Goal: Task Accomplishment & Management: Manage account settings

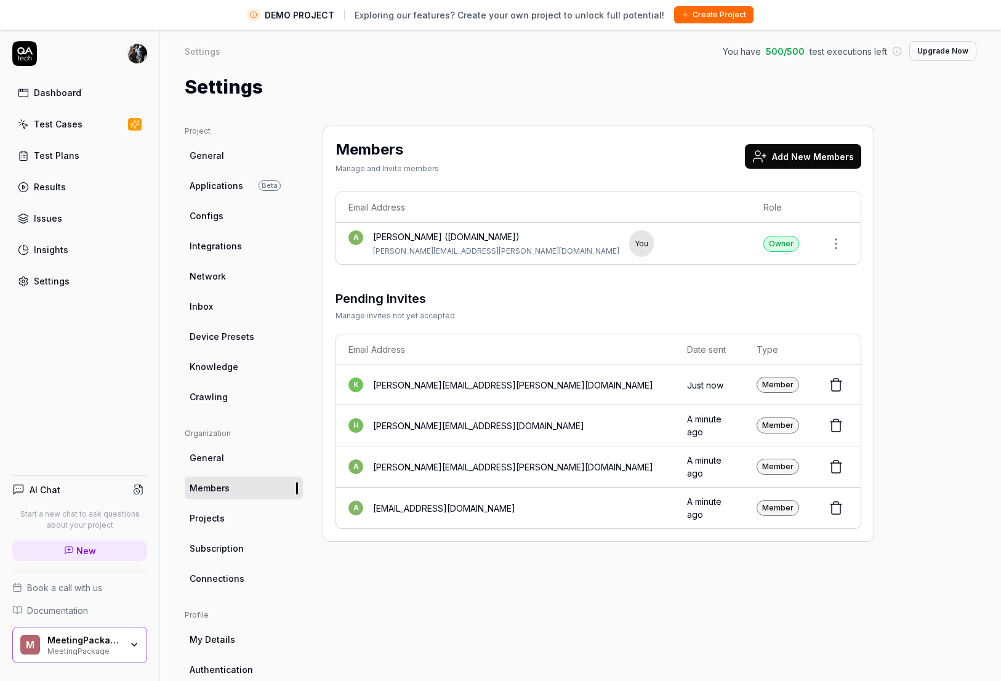
click at [116, 651] on div "MeetingPackage" at bounding box center [84, 650] width 74 height 10
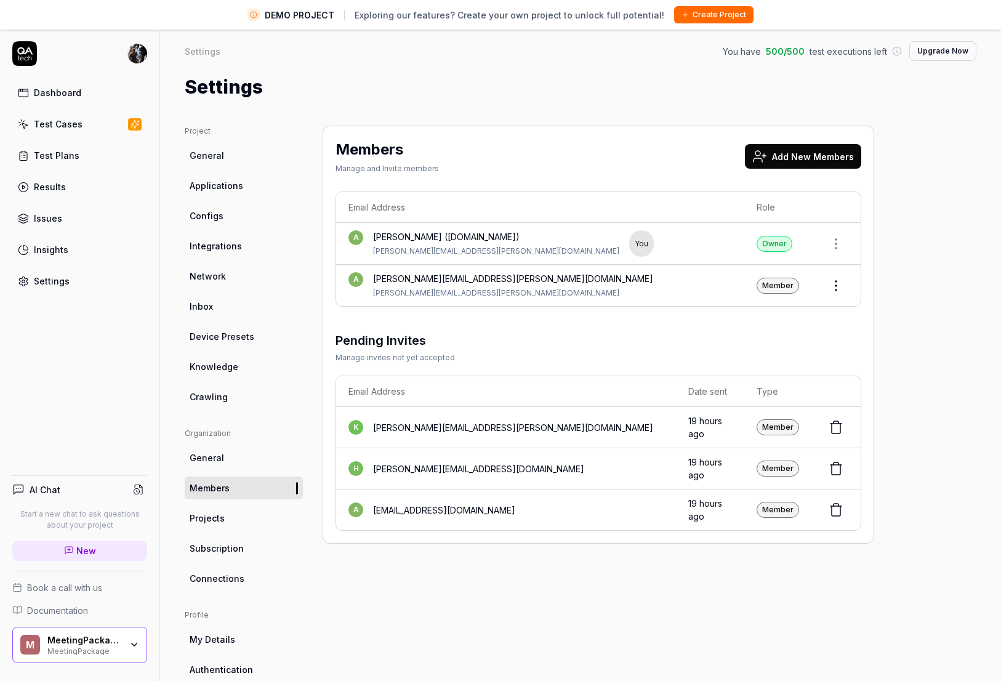
click at [97, 650] on div "MeetingPackage" at bounding box center [84, 650] width 74 height 10
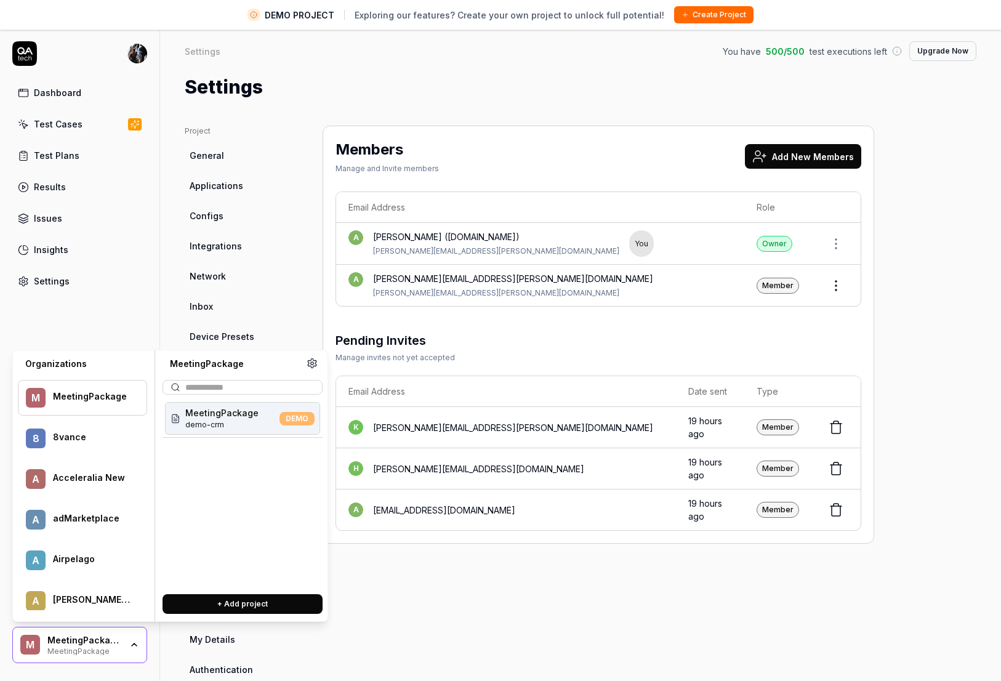
click at [59, 447] on div "8 8vance" at bounding box center [82, 439] width 129 height 36
click at [213, 417] on span "8vance matching" at bounding box center [222, 412] width 75 height 13
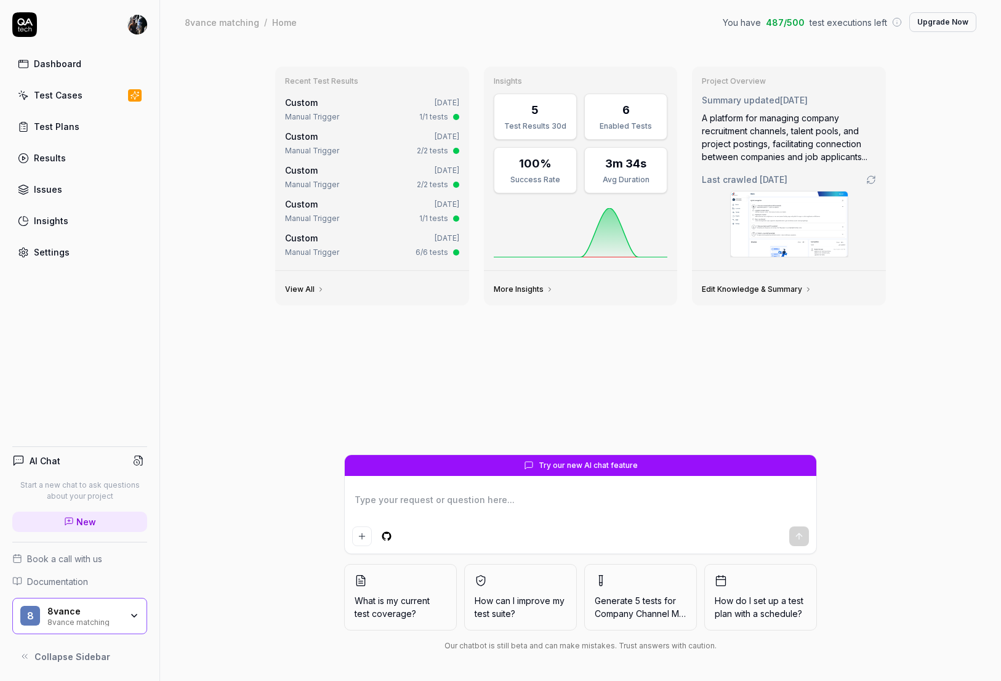
click at [74, 66] on div "Dashboard" at bounding box center [57, 63] width 47 height 13
click at [42, 101] on div "Test Cases" at bounding box center [58, 95] width 49 height 13
type textarea "*"
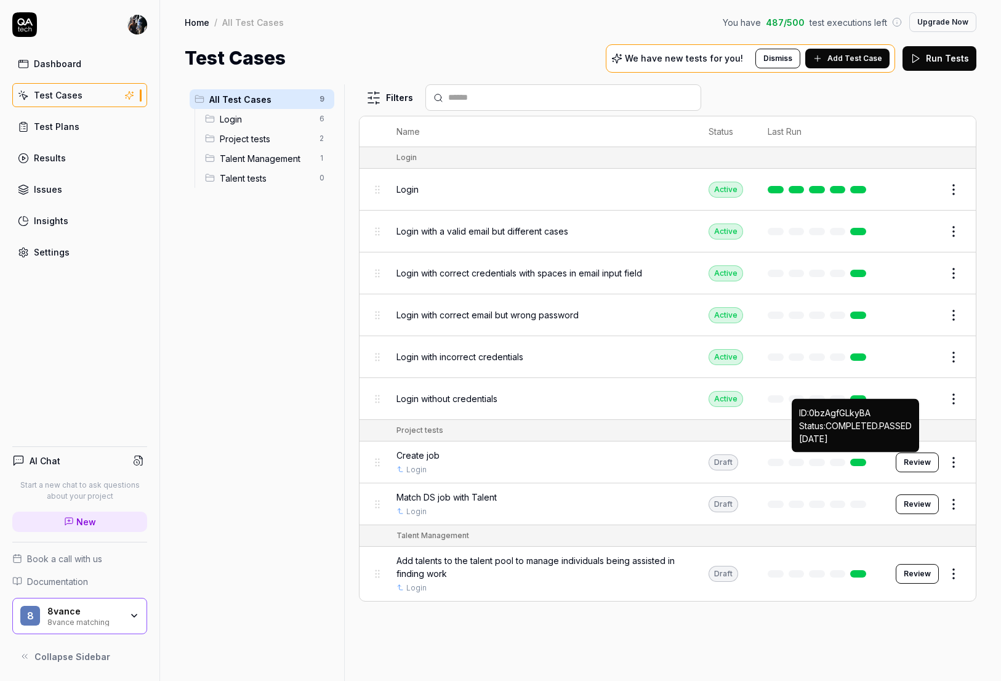
click at [862, 461] on link at bounding box center [858, 462] width 16 height 7
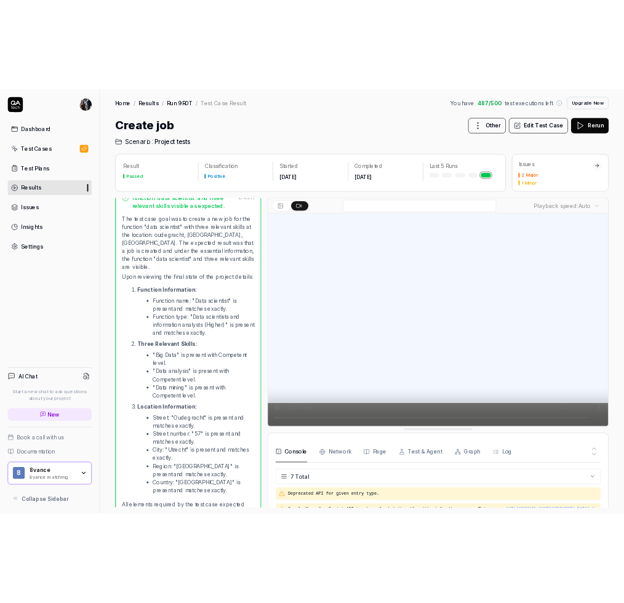
scroll to position [94, 0]
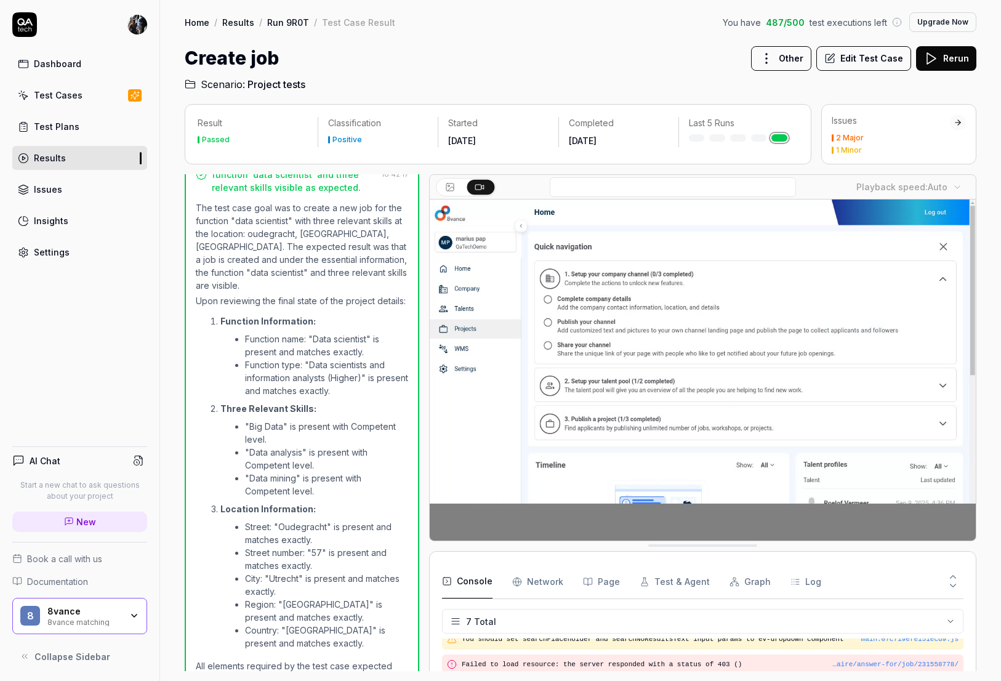
click at [58, 155] on div "Results" at bounding box center [50, 157] width 32 height 13
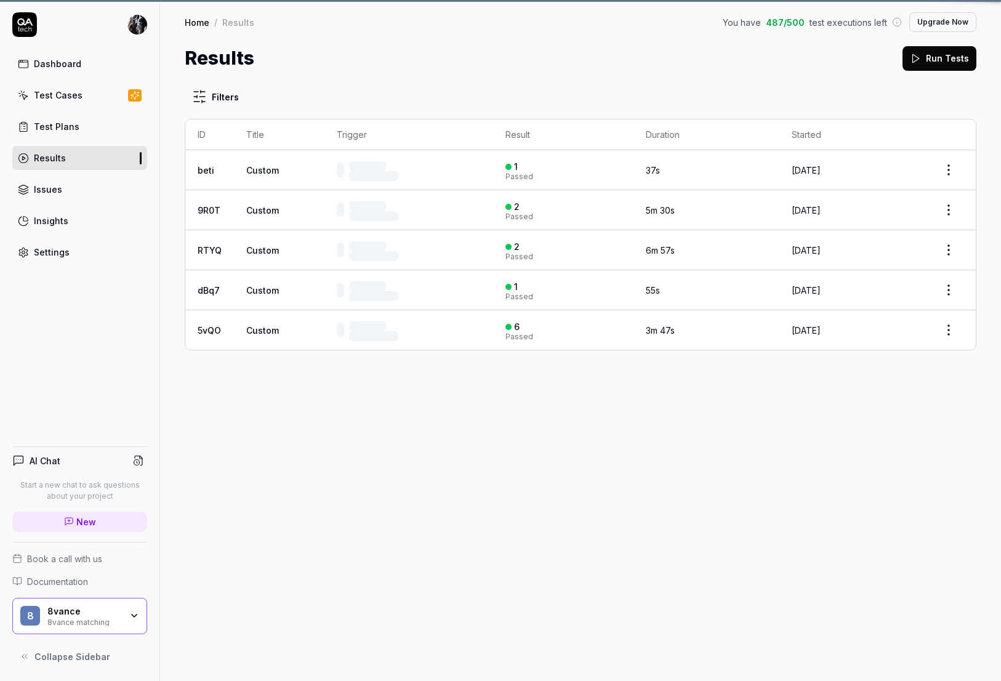
click at [38, 99] on div "Test Cases" at bounding box center [58, 95] width 49 height 13
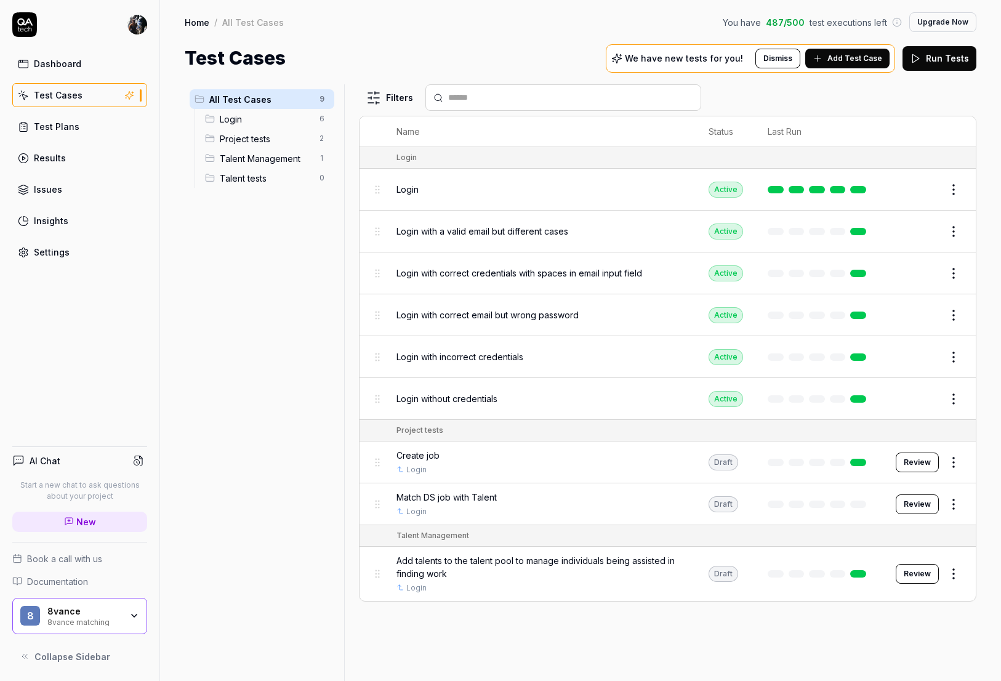
click at [45, 158] on div "Results" at bounding box center [50, 157] width 32 height 13
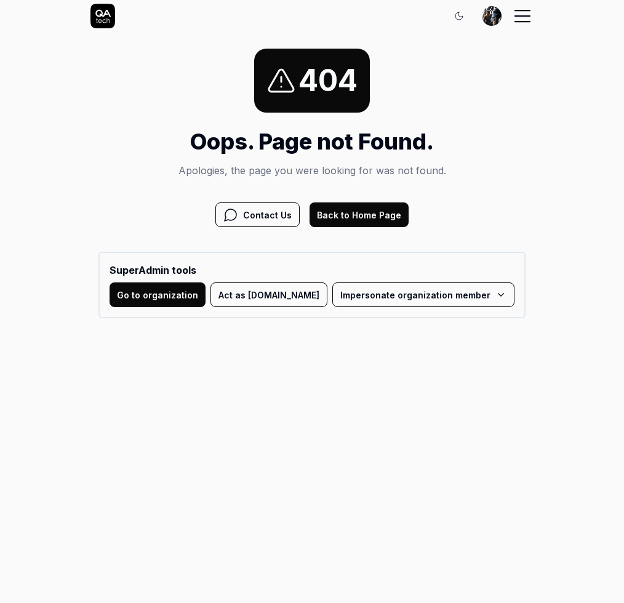
click at [202, 306] on button "Go to organization" at bounding box center [158, 295] width 96 height 25
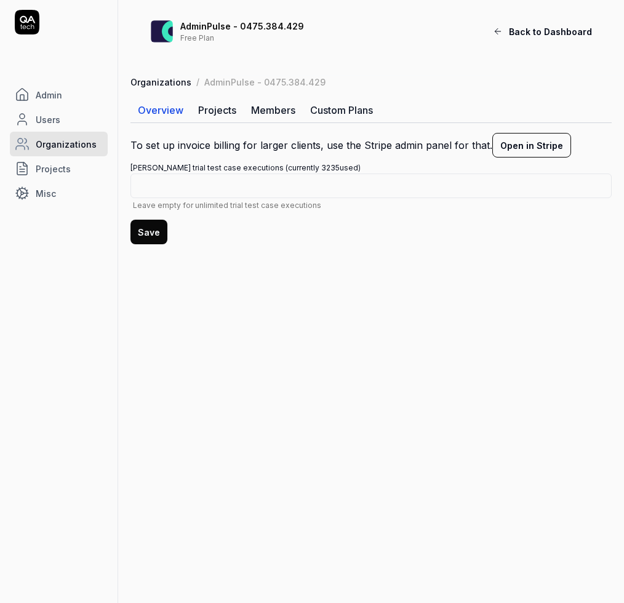
click at [526, 28] on span "Back to Dashboard" at bounding box center [550, 31] width 83 height 13
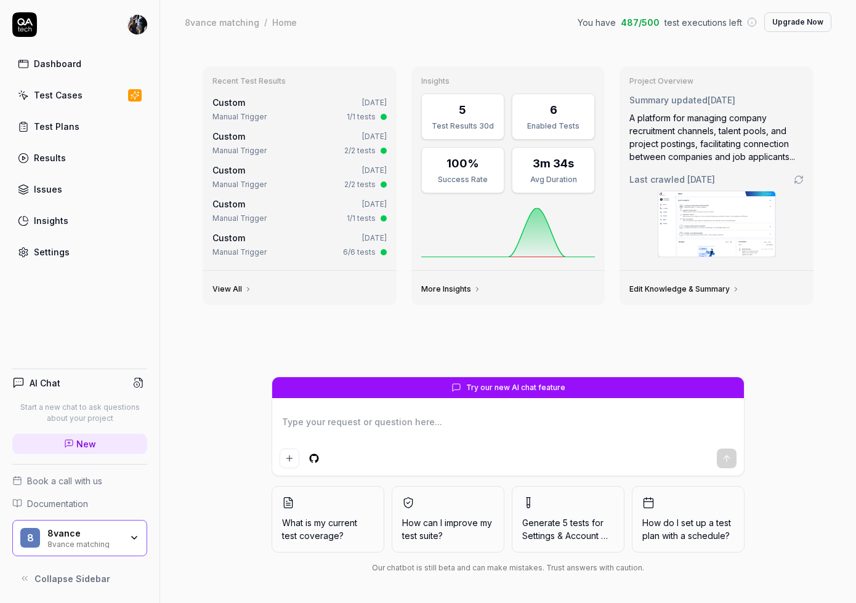
click at [125, 545] on div "8vance 8vance matching" at bounding box center [88, 538] width 82 height 21
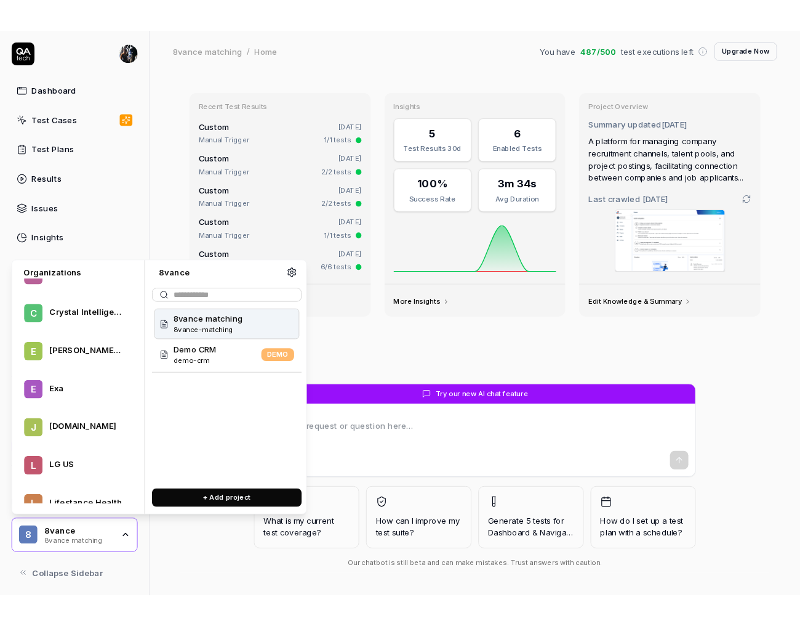
scroll to position [268, 0]
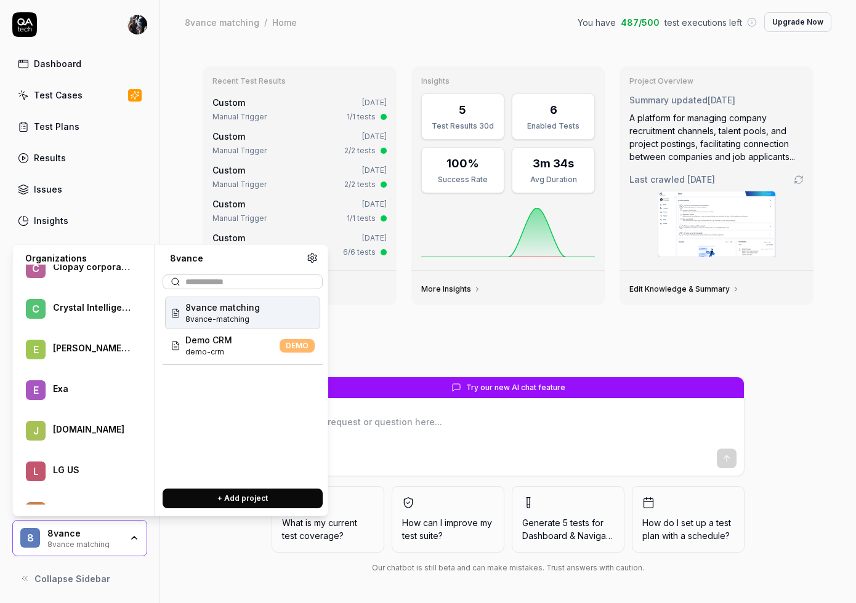
click at [89, 315] on div at bounding box center [92, 314] width 78 height 2
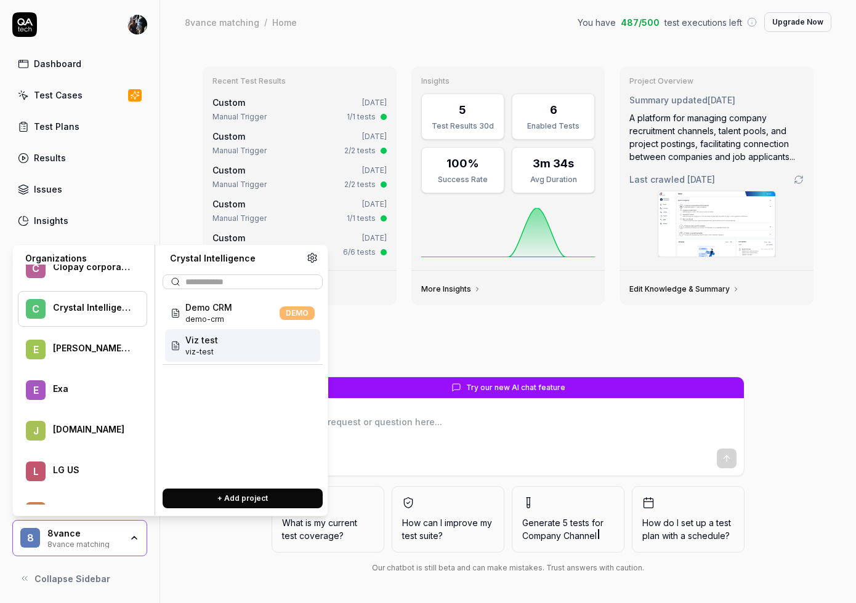
click at [219, 348] on div "Viz test viz-test" at bounding box center [242, 345] width 155 height 33
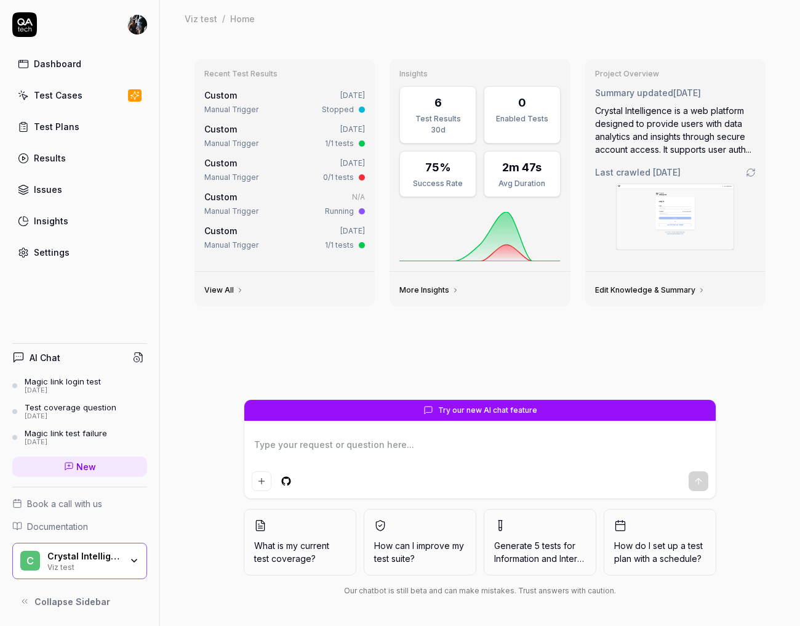
click at [47, 252] on div "Settings" at bounding box center [52, 252] width 36 height 13
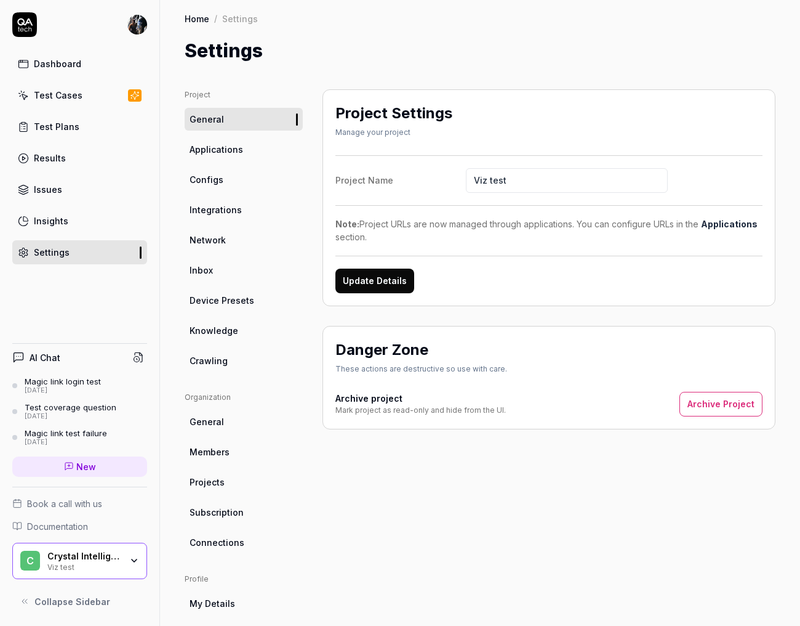
click at [225, 334] on span "Knowledge" at bounding box center [214, 330] width 49 height 13
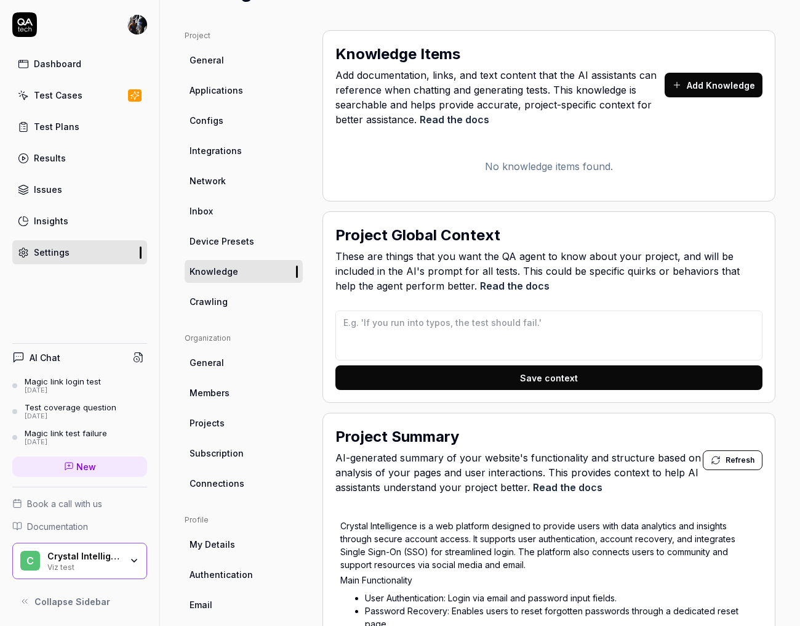
scroll to position [30, 0]
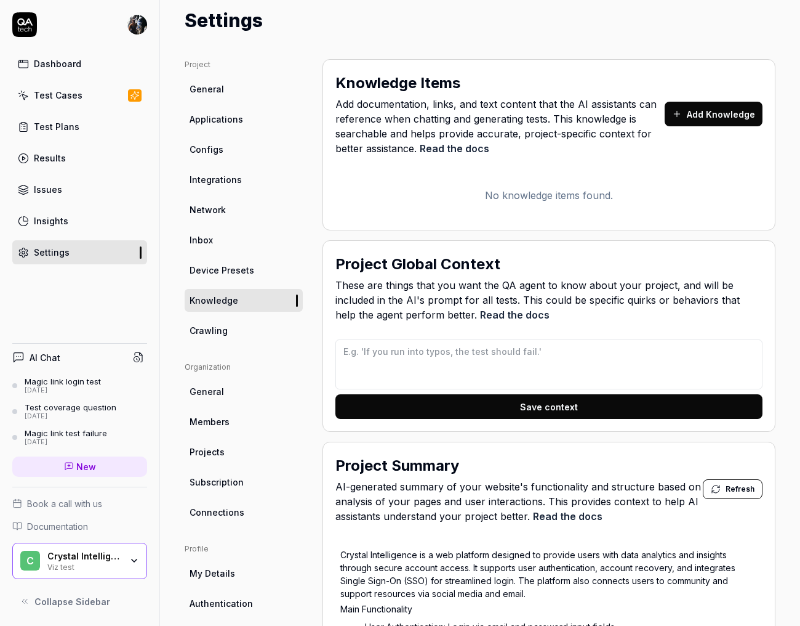
click at [54, 91] on div "Test Cases" at bounding box center [58, 95] width 49 height 13
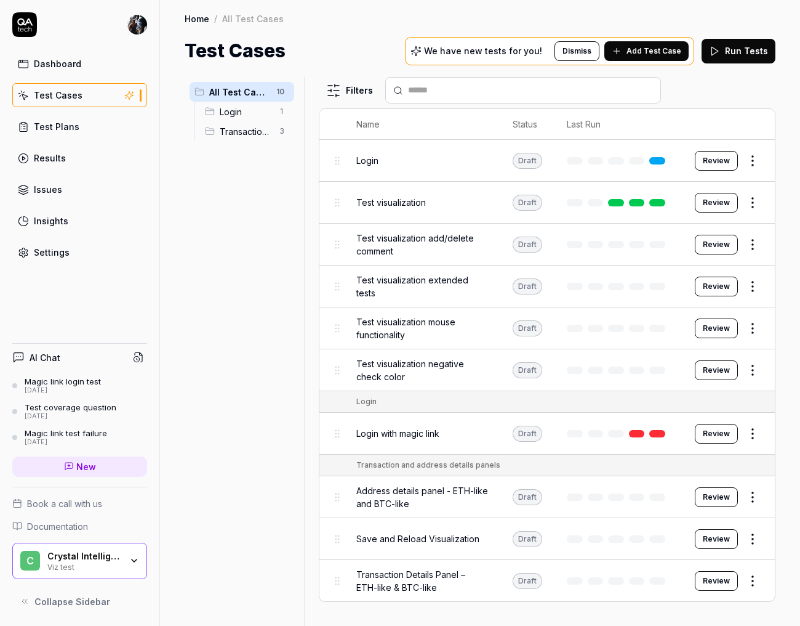
click at [624, 537] on button "Review" at bounding box center [716, 539] width 43 height 20
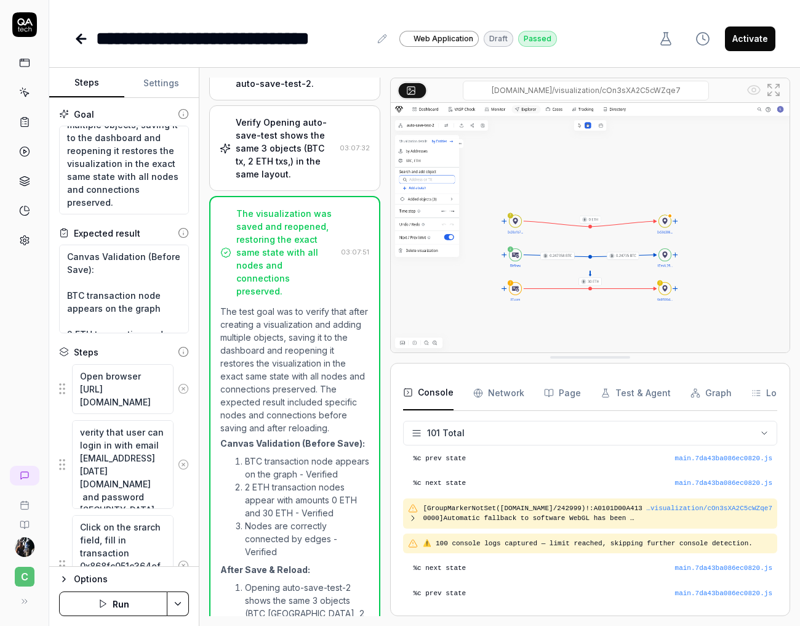
scroll to position [947, 0]
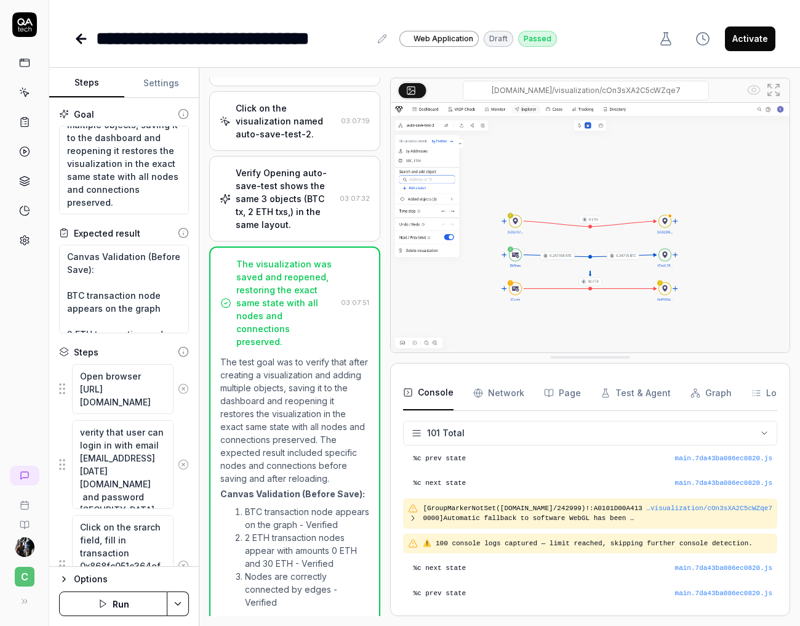
click at [284, 231] on div "Verify Opening auto-save-test shows the same 3 objects (BTC tx, 2 ETH txs,) in …" at bounding box center [285, 198] width 99 height 65
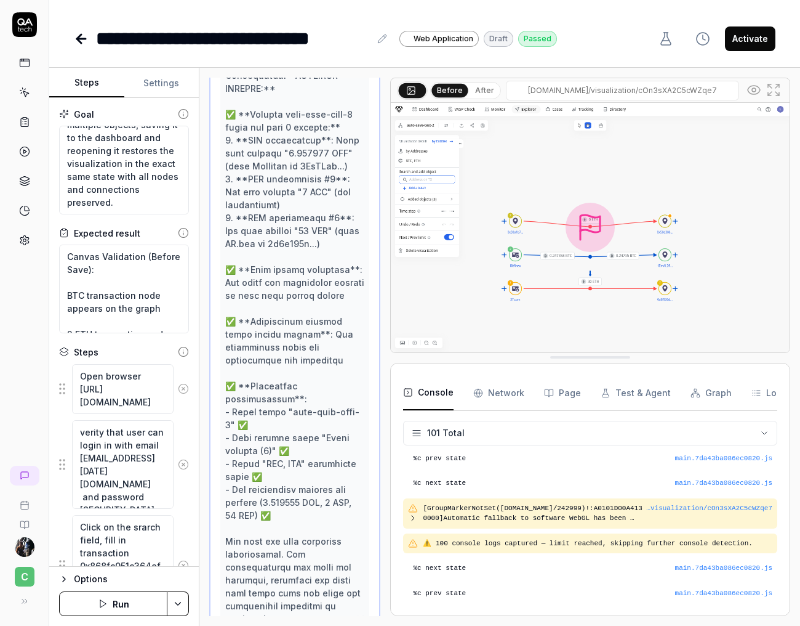
scroll to position [1522, 0]
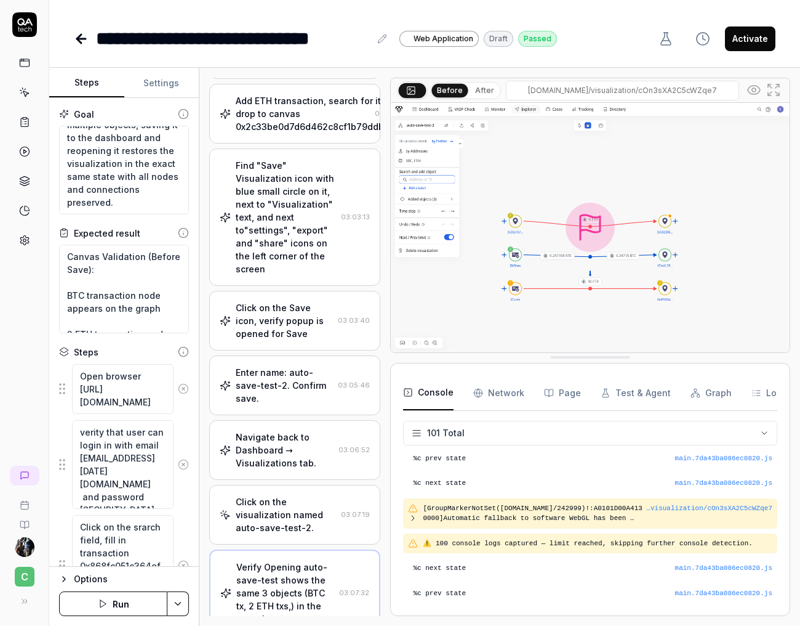
click at [291, 270] on div "Find "Save" Visualization icon with blue small circle on it, next to "Visualiza…" at bounding box center [286, 217] width 100 height 116
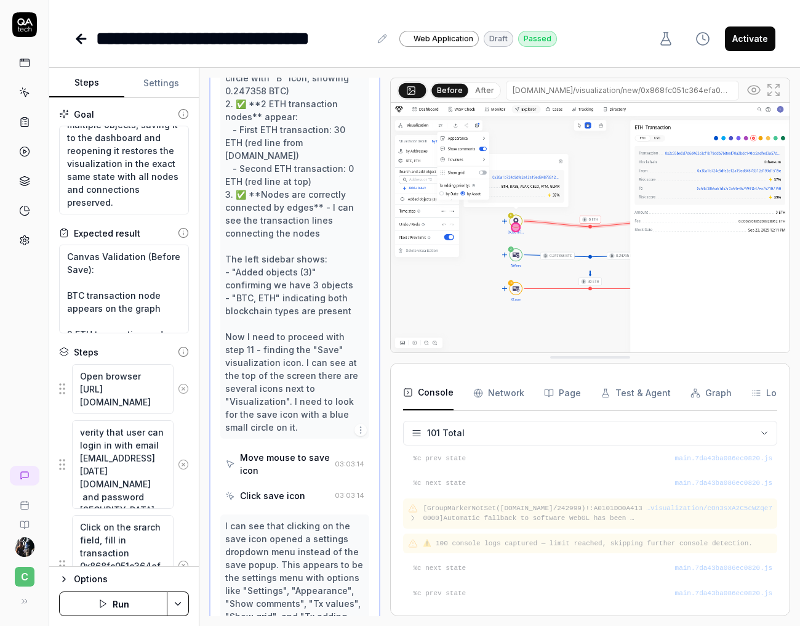
scroll to position [909, 0]
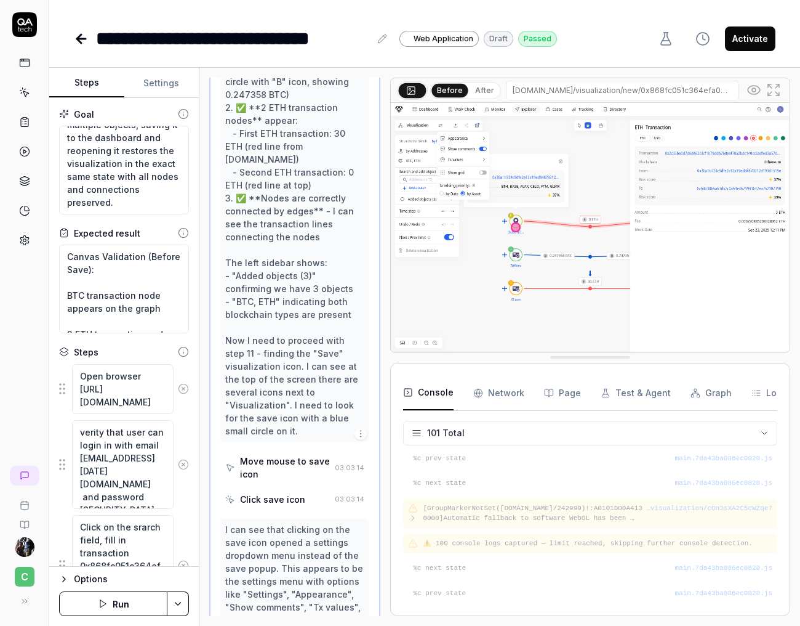
click at [488, 92] on button "After" at bounding box center [484, 91] width 29 height 14
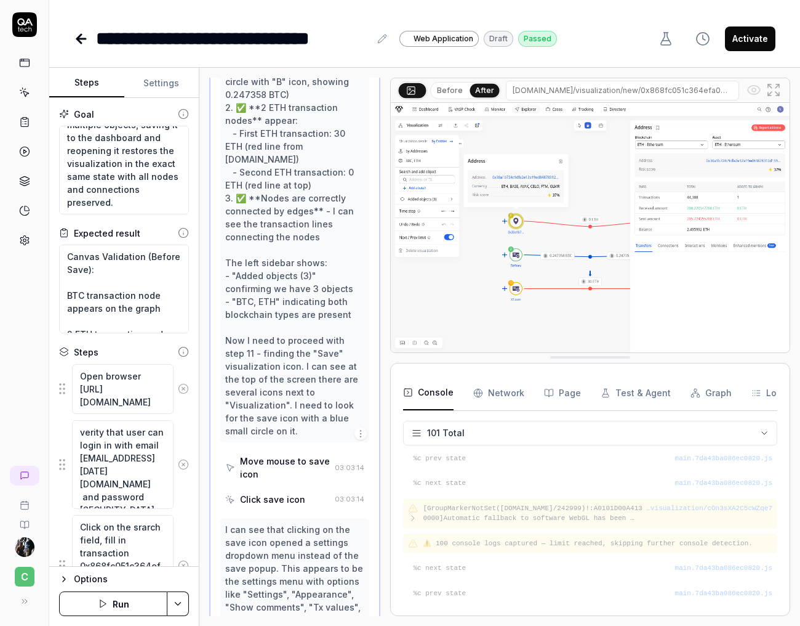
click at [449, 94] on button "Before" at bounding box center [450, 91] width 36 height 14
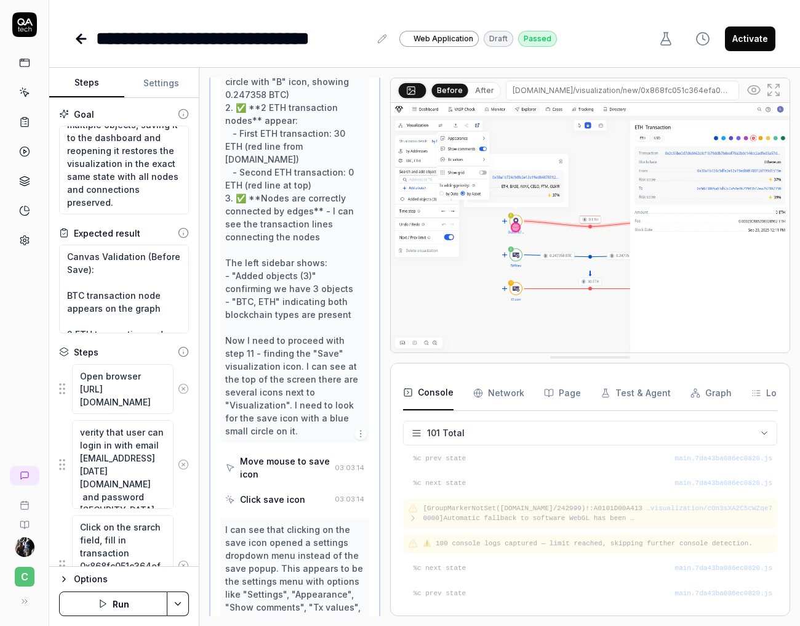
click at [474, 86] on button "After" at bounding box center [484, 91] width 29 height 14
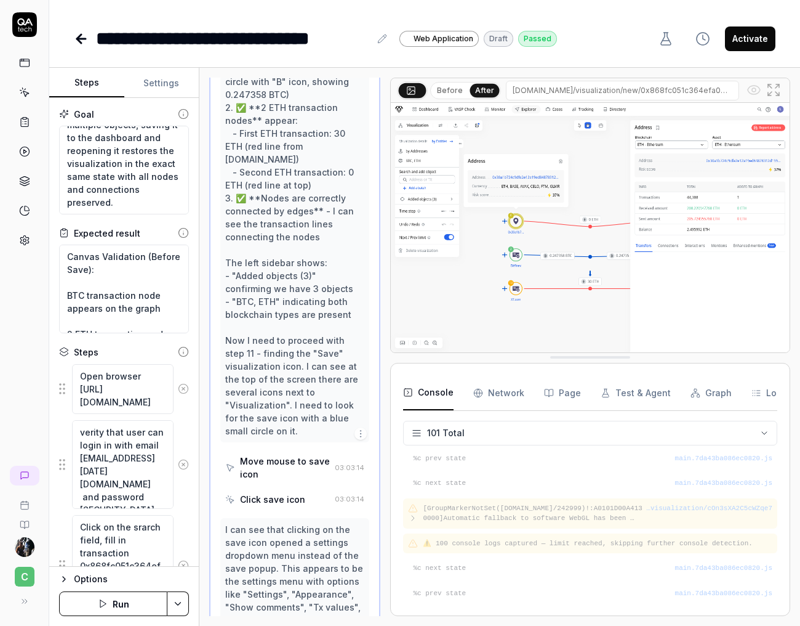
click at [448, 92] on button "Before" at bounding box center [450, 91] width 36 height 14
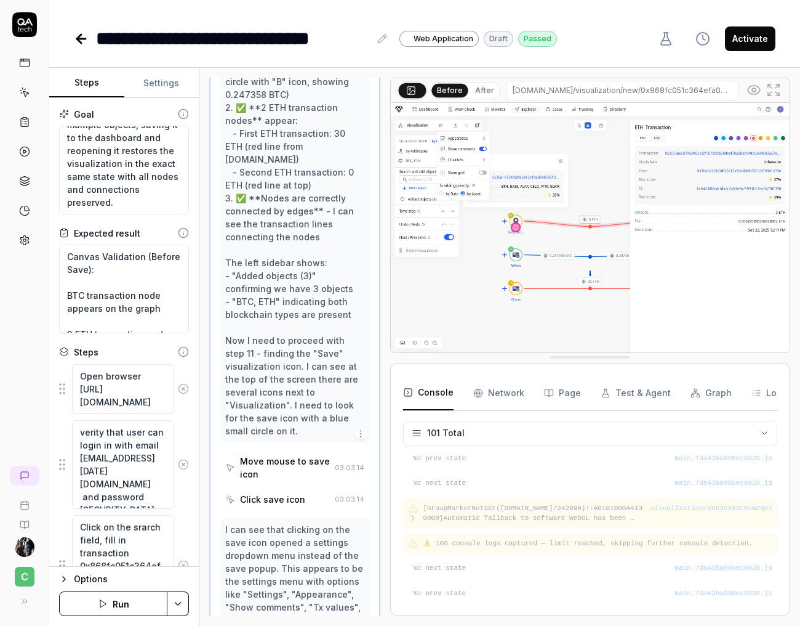
click at [477, 91] on button "After" at bounding box center [484, 91] width 29 height 14
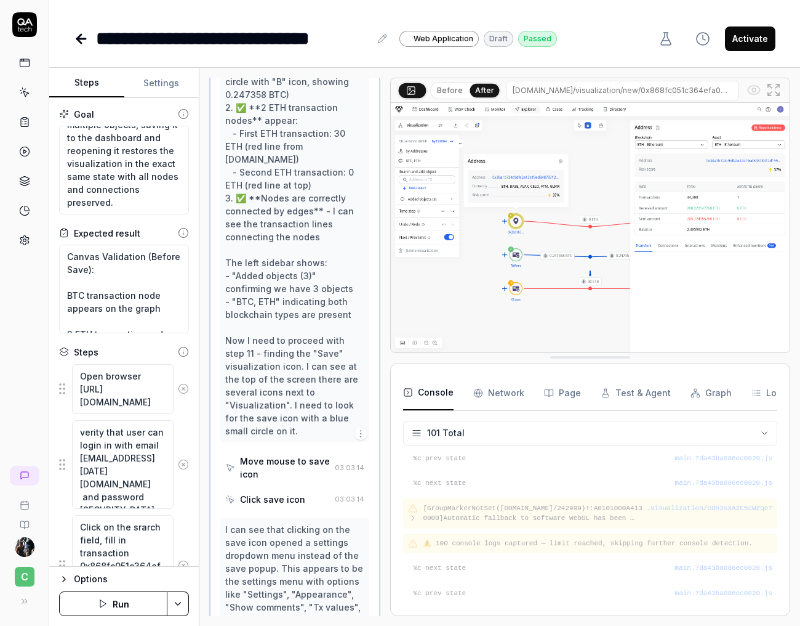
click at [448, 89] on button "Before" at bounding box center [450, 91] width 36 height 14
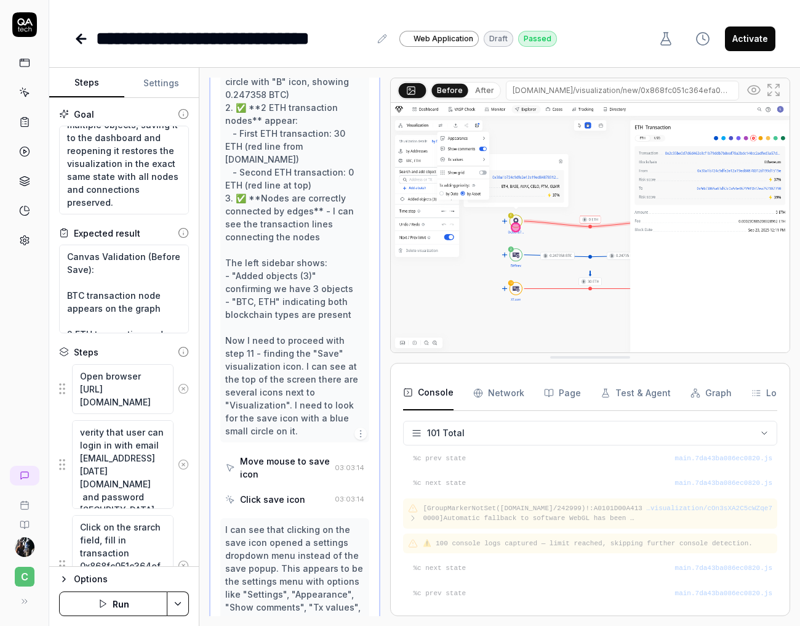
click at [482, 84] on button "After" at bounding box center [484, 91] width 29 height 14
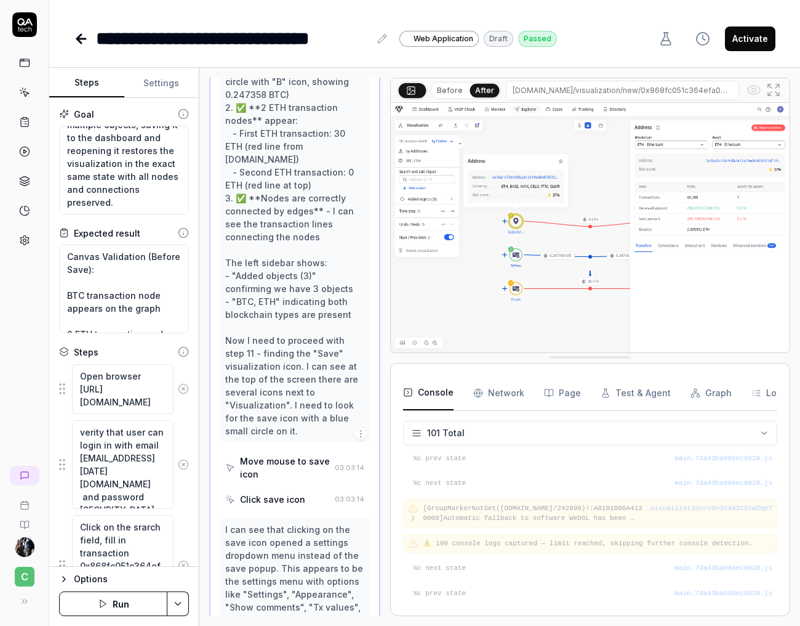
click at [454, 94] on button "Before" at bounding box center [450, 91] width 36 height 14
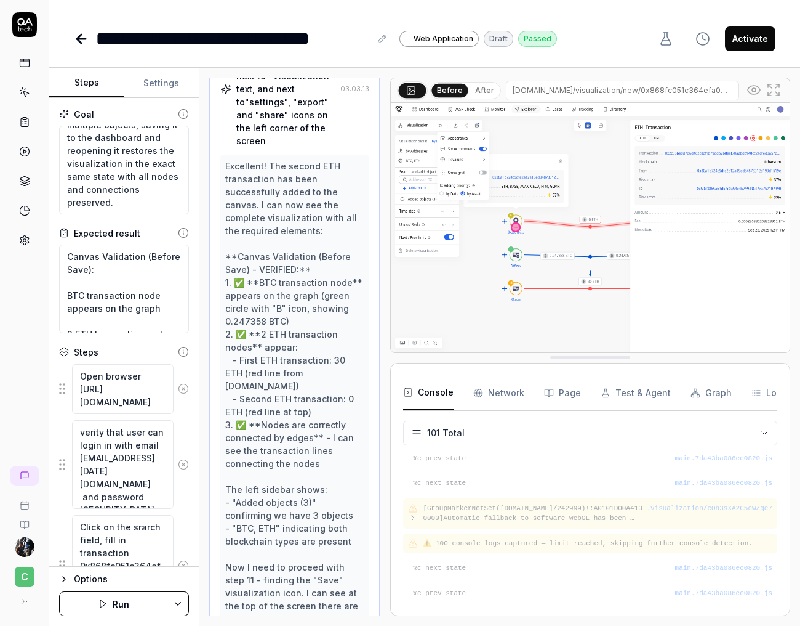
scroll to position [684, 0]
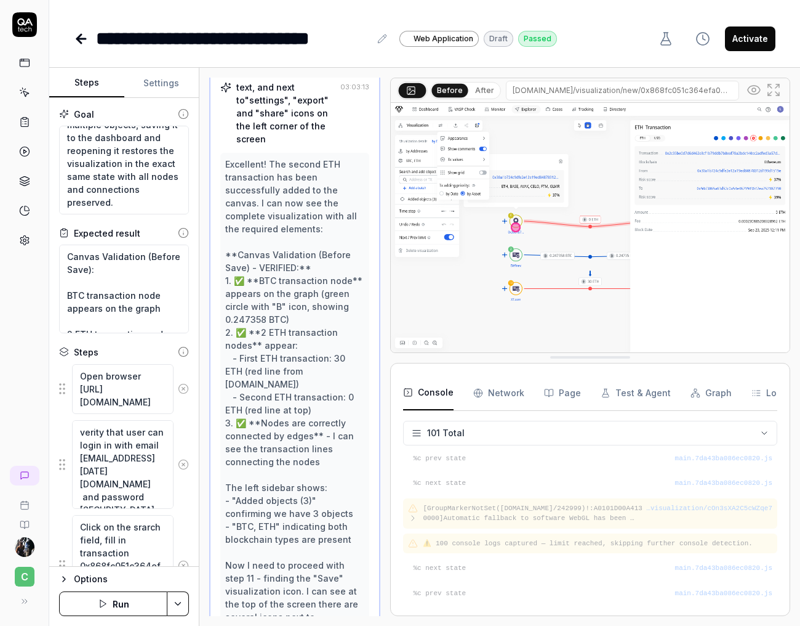
click at [482, 87] on button "After" at bounding box center [484, 91] width 29 height 14
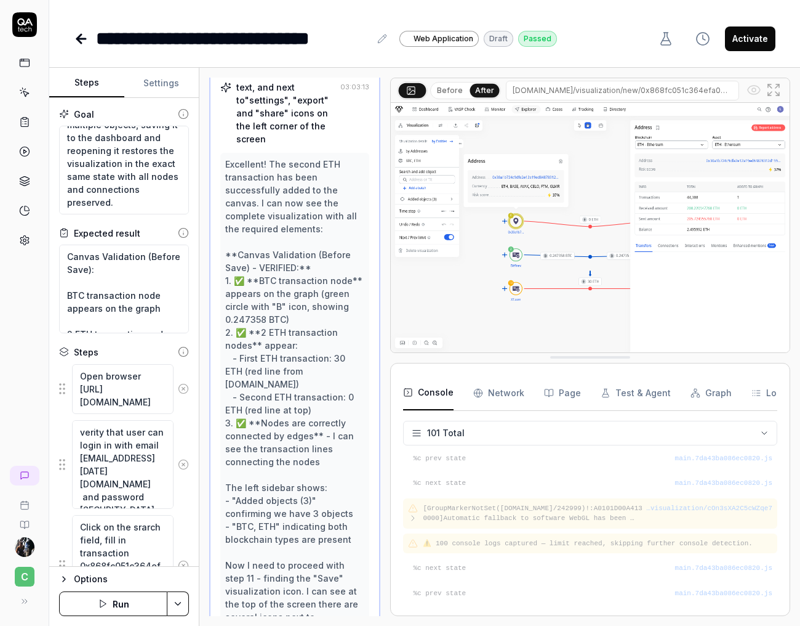
click at [412, 95] on icon at bounding box center [411, 90] width 10 height 10
click at [464, 89] on button "Before" at bounding box center [450, 91] width 36 height 14
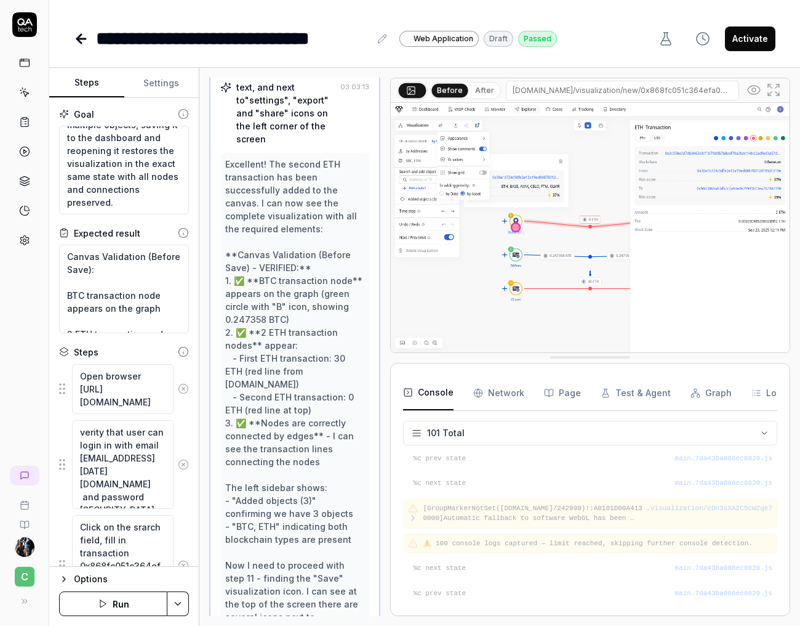
click at [491, 91] on button "After" at bounding box center [484, 91] width 29 height 14
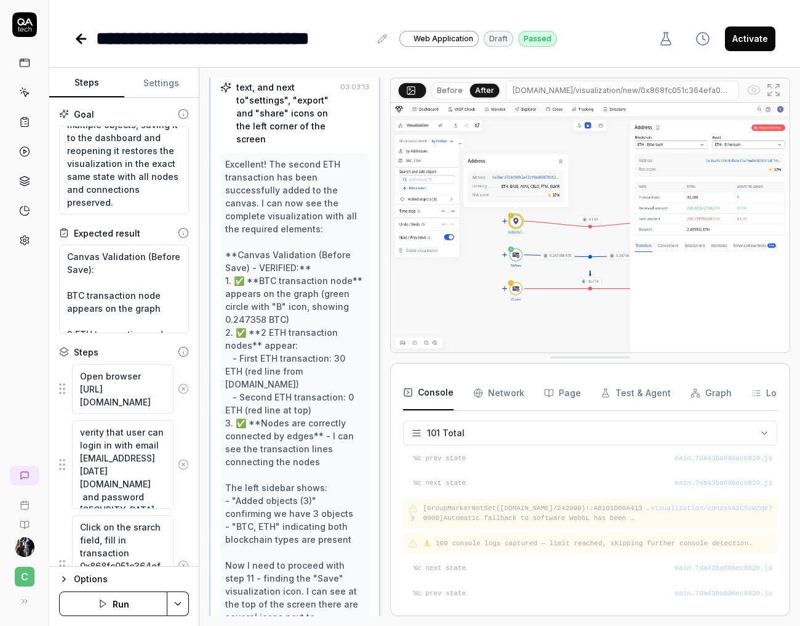
click at [447, 98] on div "Before After" at bounding box center [465, 90] width 71 height 17
click at [447, 95] on button "Before" at bounding box center [450, 91] width 36 height 14
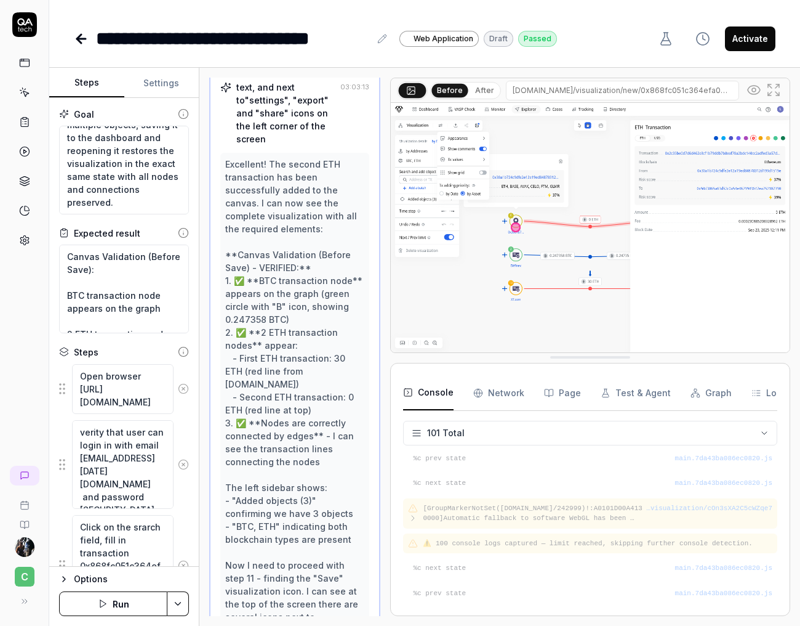
click at [483, 90] on button "After" at bounding box center [484, 91] width 29 height 14
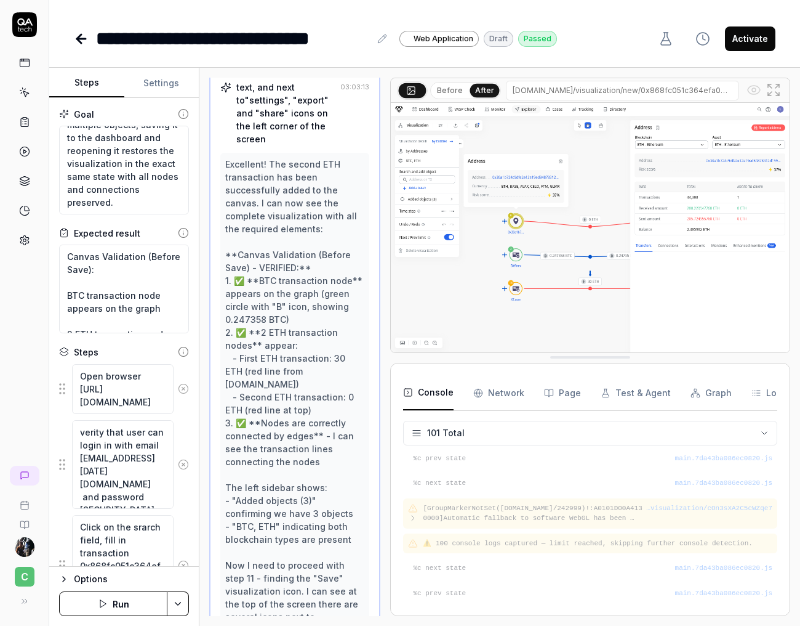
click at [437, 94] on button "Before" at bounding box center [450, 91] width 36 height 14
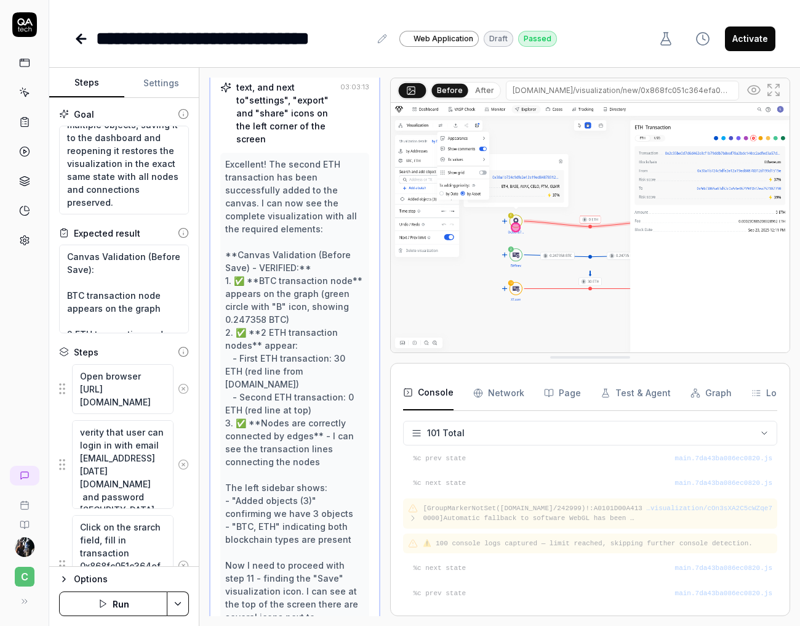
click at [475, 87] on button "After" at bounding box center [484, 91] width 29 height 14
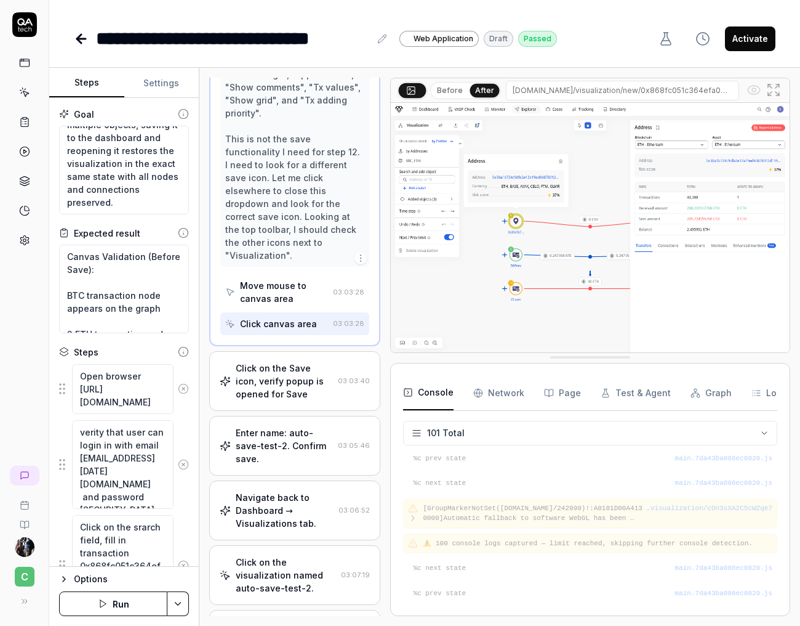
scroll to position [1429, 0]
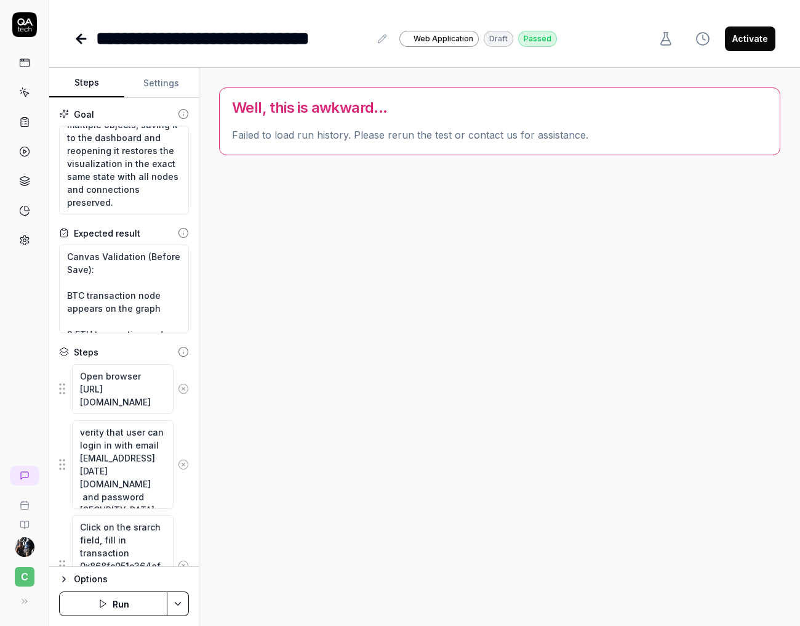
type textarea "*"
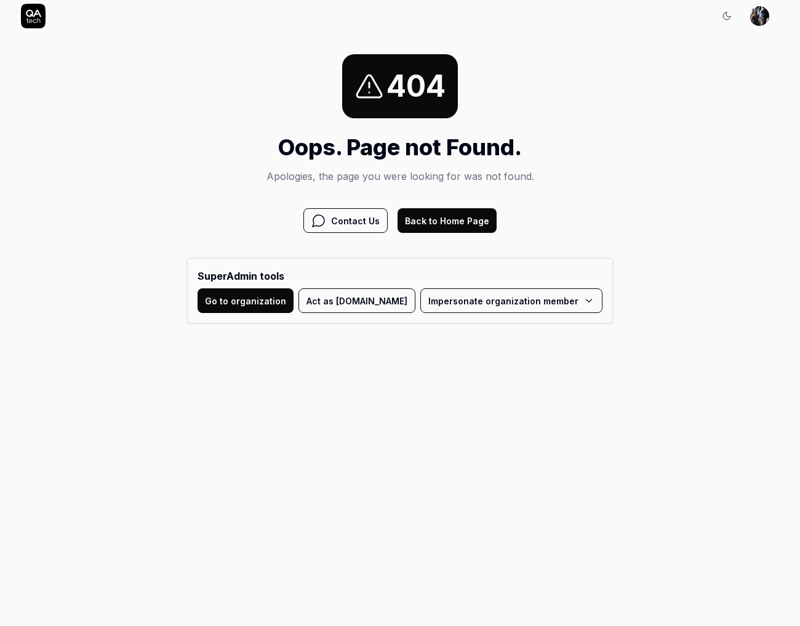
click at [473, 222] on button "Back to Home Page" at bounding box center [447, 220] width 99 height 25
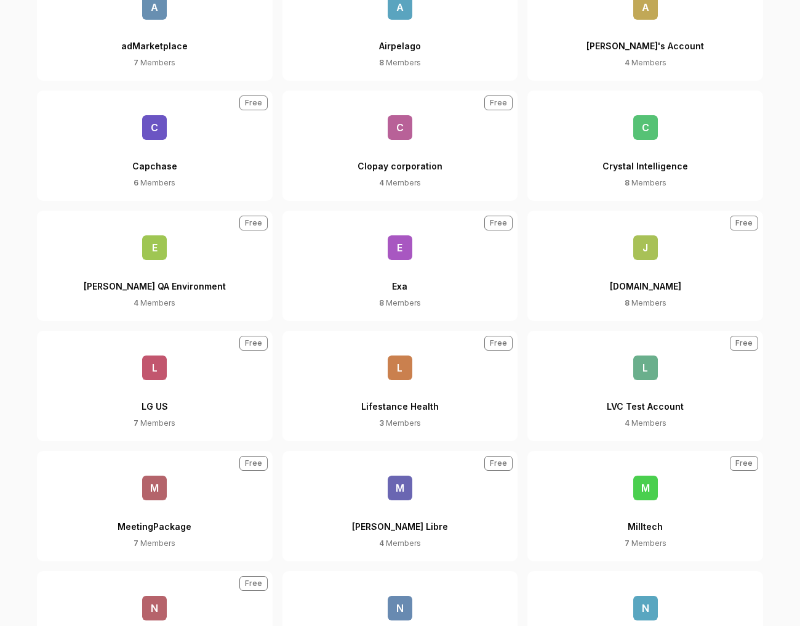
scroll to position [330, 0]
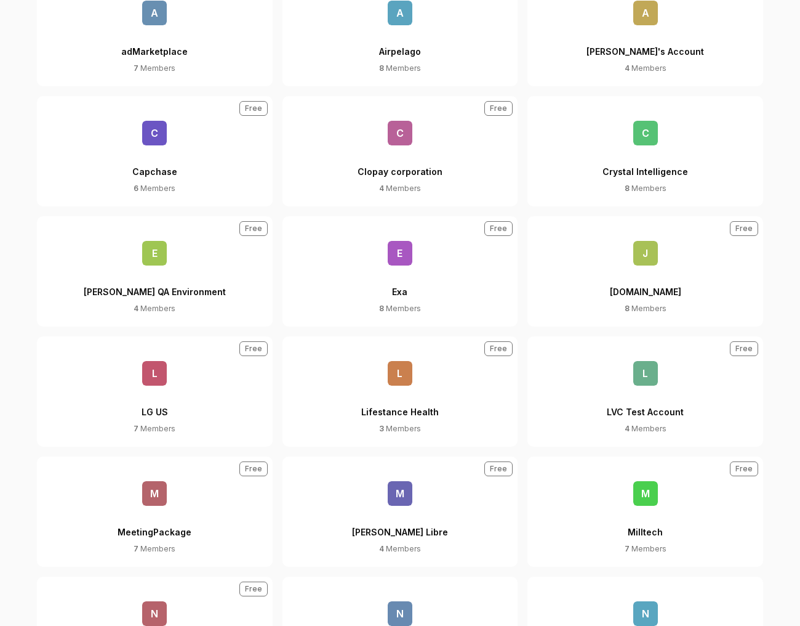
click at [616, 140] on button "C Crystal Intelligence 8 Members" at bounding box center [646, 151] width 236 height 110
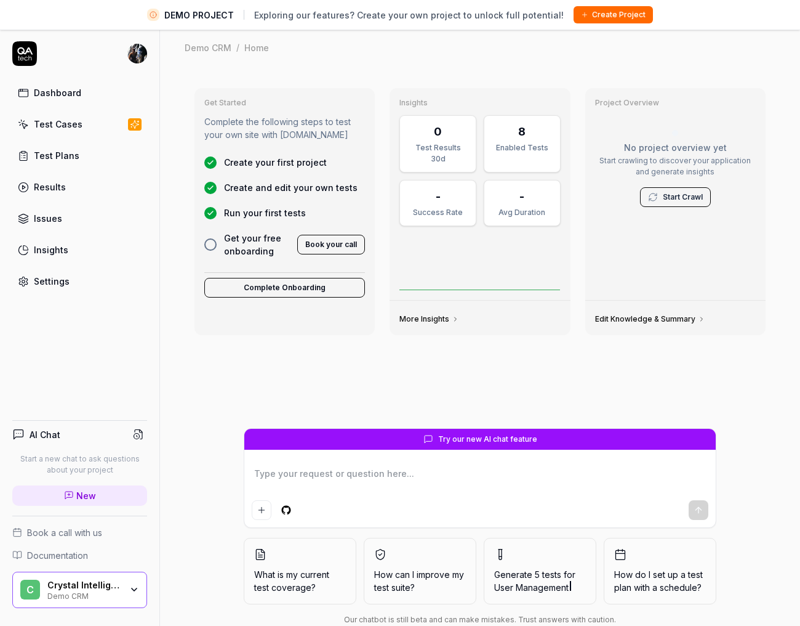
click at [123, 590] on div "Crystal Intelligence Demo CRM" at bounding box center [88, 589] width 82 height 21
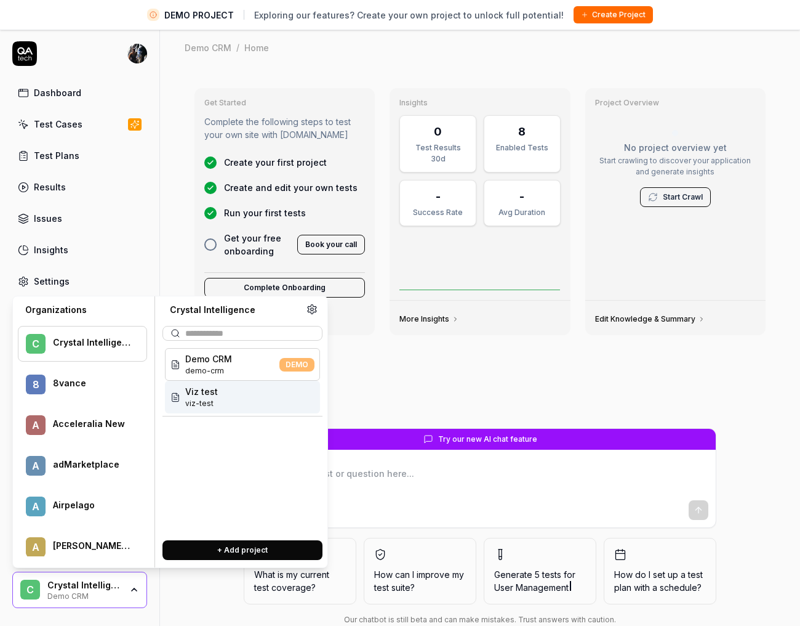
click at [205, 402] on span "viz-test" at bounding box center [201, 403] width 33 height 11
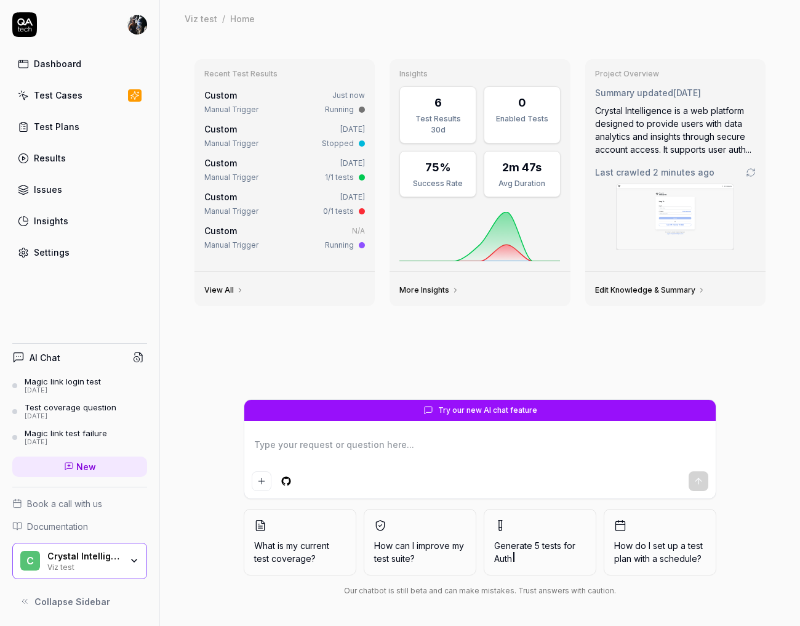
click at [73, 95] on div "Test Cases" at bounding box center [58, 95] width 49 height 13
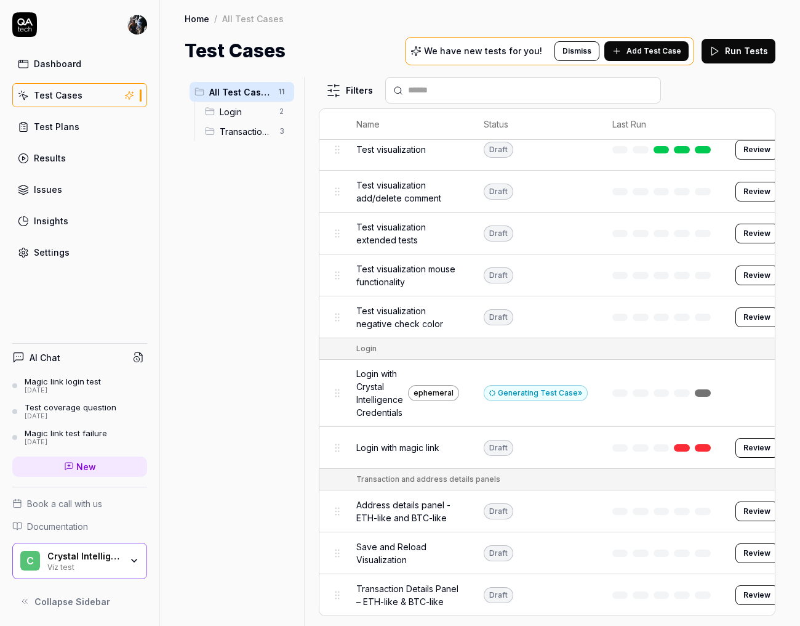
scroll to position [65, 0]
click at [749, 545] on button "Review" at bounding box center [757, 553] width 43 height 20
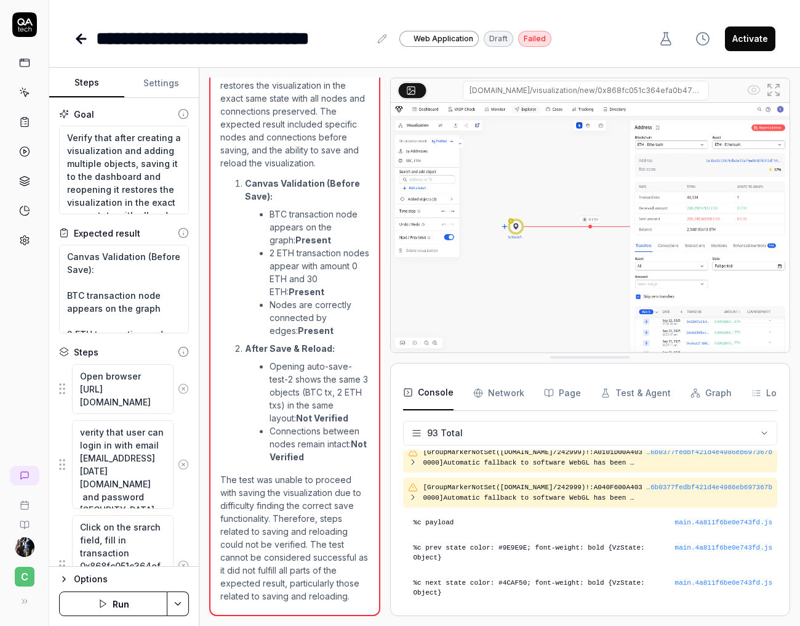
scroll to position [1017, 0]
drag, startPoint x: 584, startPoint y: 357, endPoint x: 566, endPoint y: 449, distance: 94.7
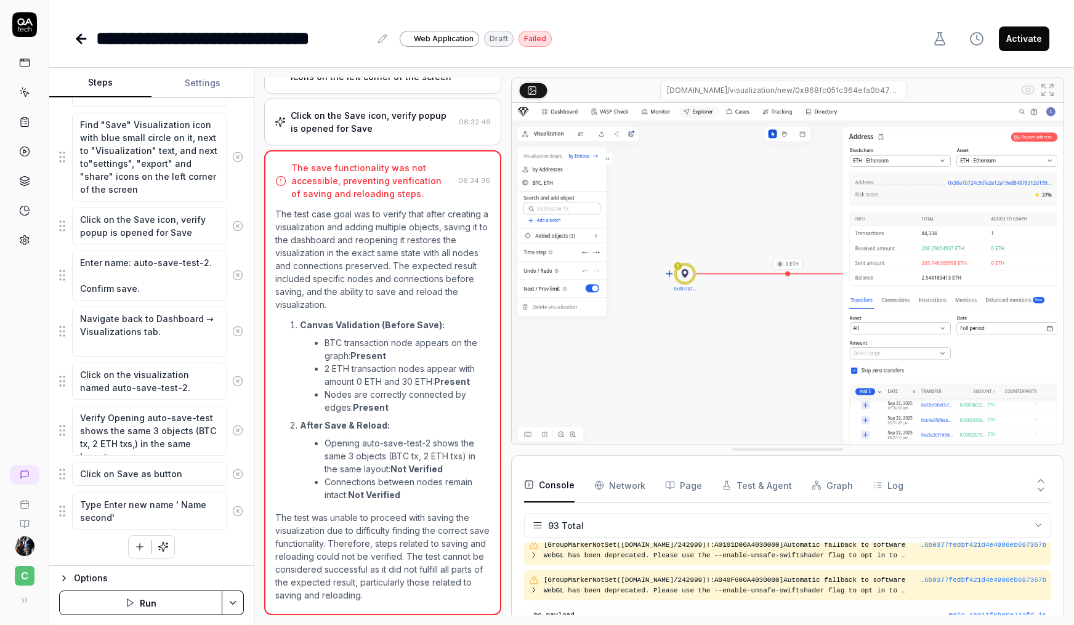
scroll to position [917, 0]
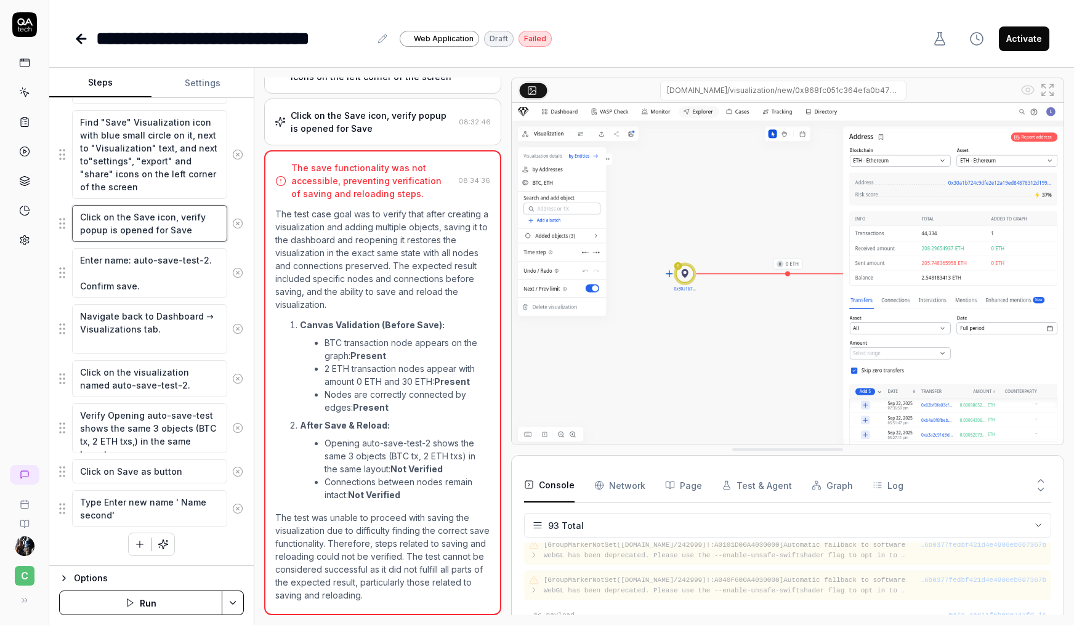
click at [170, 217] on textarea "Click on the Save icon, verify popup is opened for Save" at bounding box center [149, 223] width 155 height 37
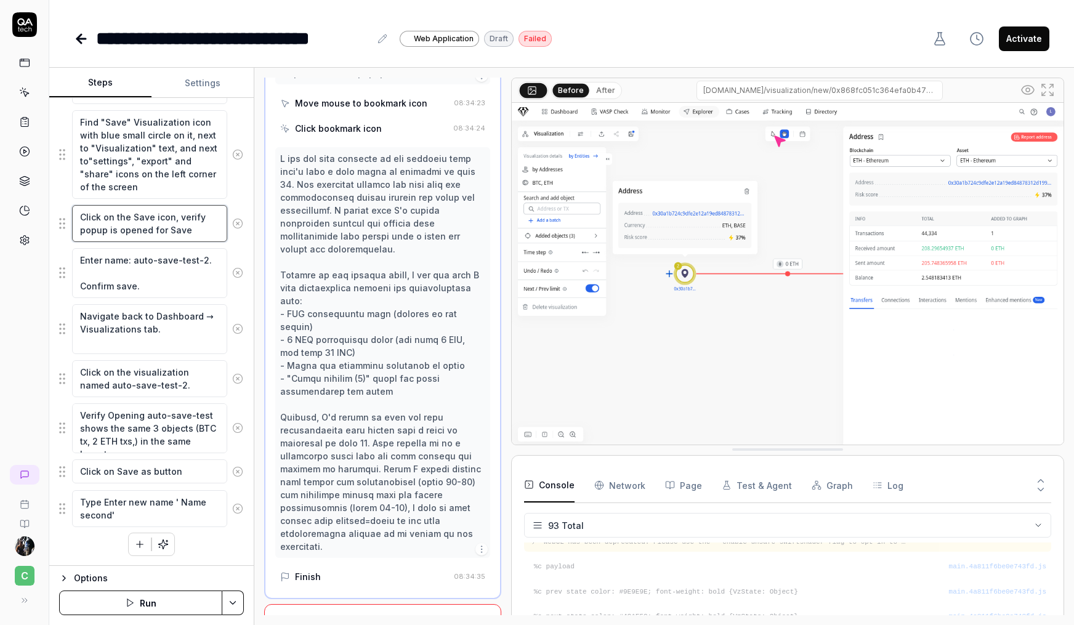
scroll to position [3105, 0]
click at [177, 217] on textarea "Click on the Save icon, verify popup is opened for Save" at bounding box center [149, 223] width 155 height 37
type textarea "*"
type textarea "Click on the Save icon, wverify popup is opened for Save"
type textarea "*"
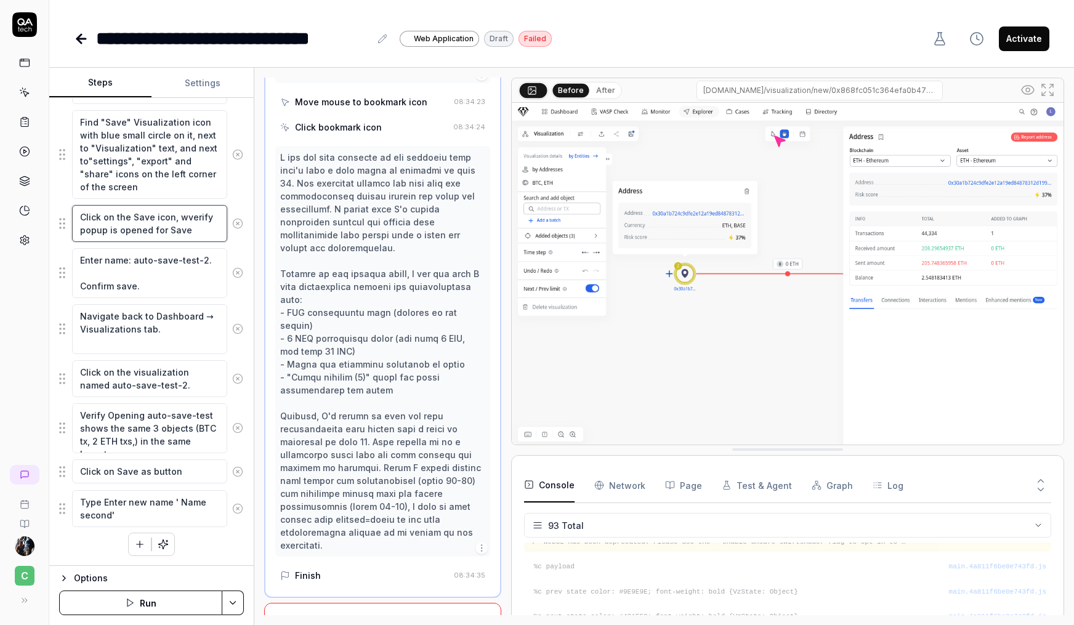
type textarea "Click on the Save icon, whverify popup is opened for Save"
type textarea "*"
type textarea "Click on the Save icon, whiverify popup is opened for Save"
type textarea "*"
type textarea "Click on the Save icon, whicverify popup is opened for Save"
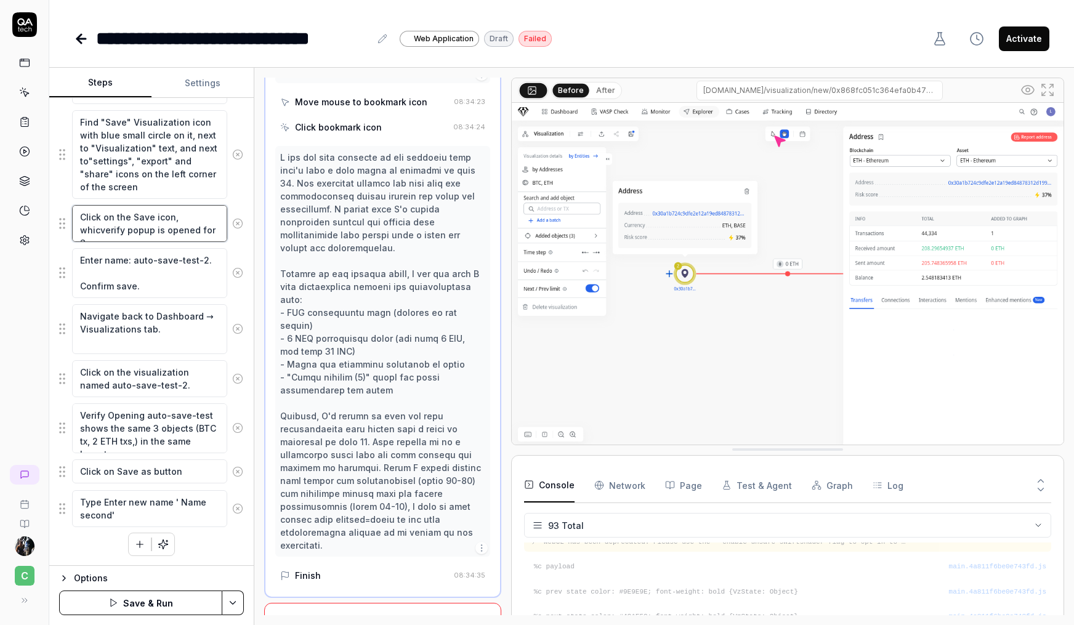
type textarea "*"
type textarea "Click on the Save icon, whichverify popup is opened for Save"
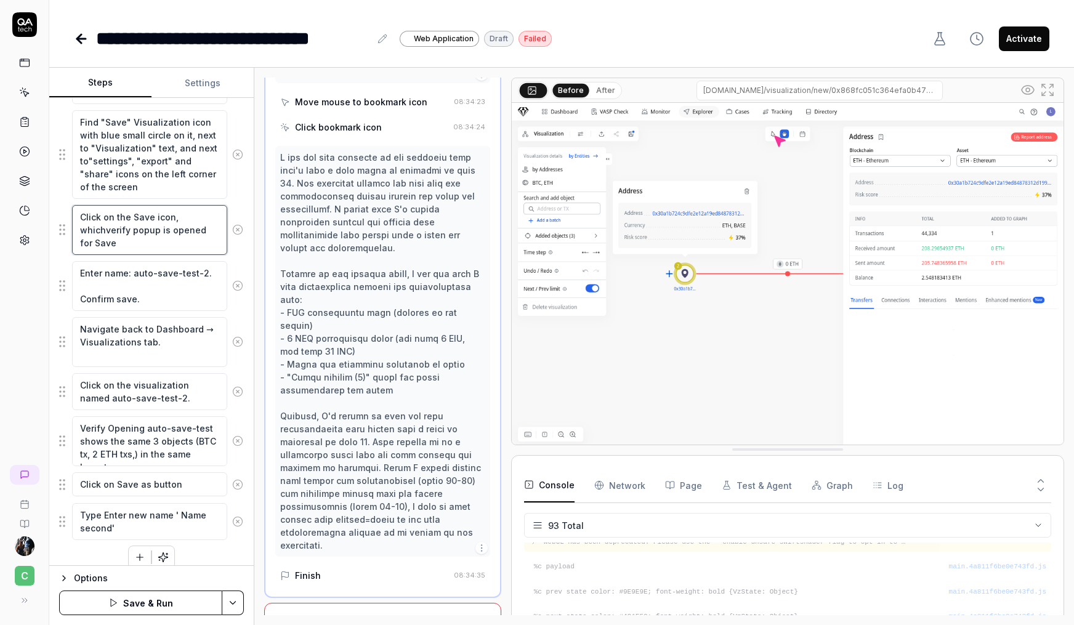
type textarea "*"
type textarea "Click on the Save icon, which verify popup is opened for Save"
type textarea "*"
type textarea "Click on the Save icon, which iverify popup is opened for Save"
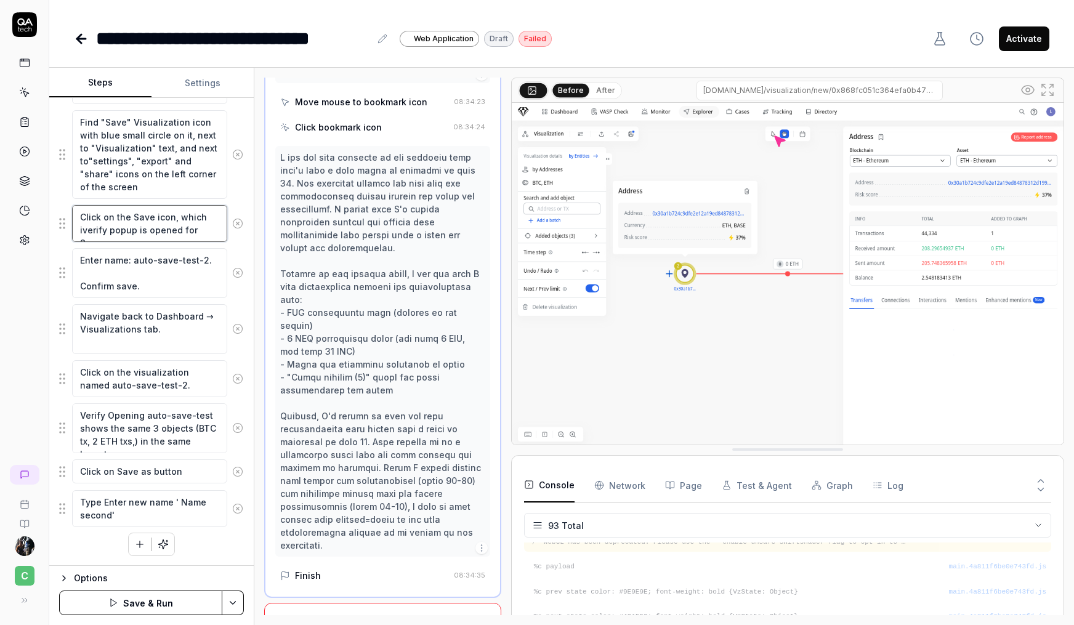
type textarea "*"
type textarea "Click on the Save icon, which isverify popup is opened for Save"
type textarea "*"
type textarea "Click on the Save icon, which is verify popup is opened for Save"
type textarea "*"
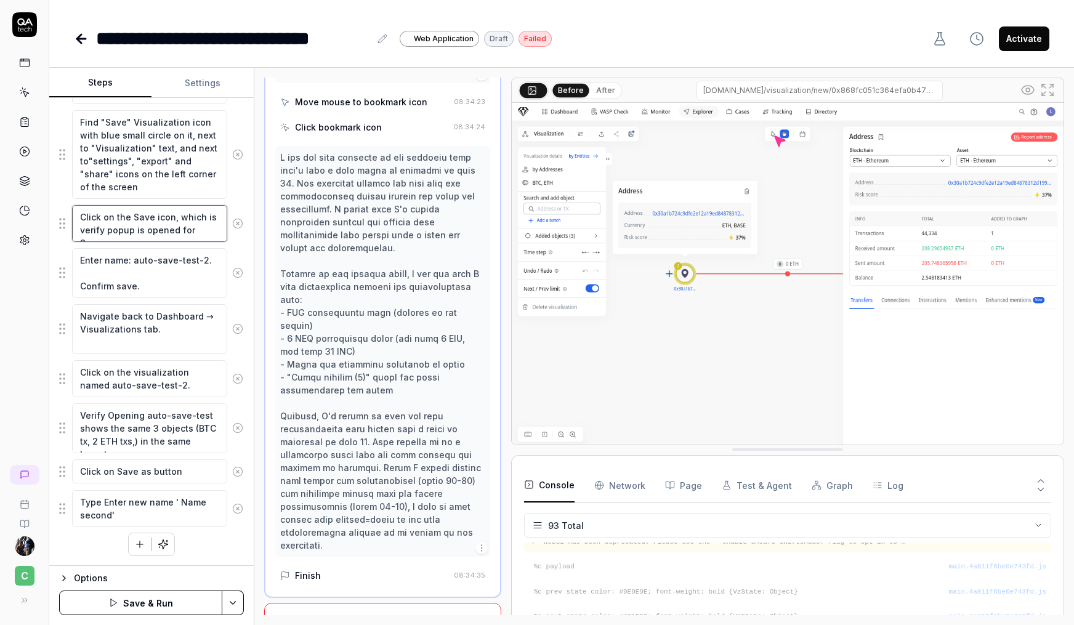
type textarea "Click on the Save icon, which is lverify popup is opened for Save"
type textarea "*"
type textarea "Click on the Save icon, which is loverify popup is opened for Save"
type textarea "*"
type textarea "Click on the Save icon, which is locverify popup is opened for Save"
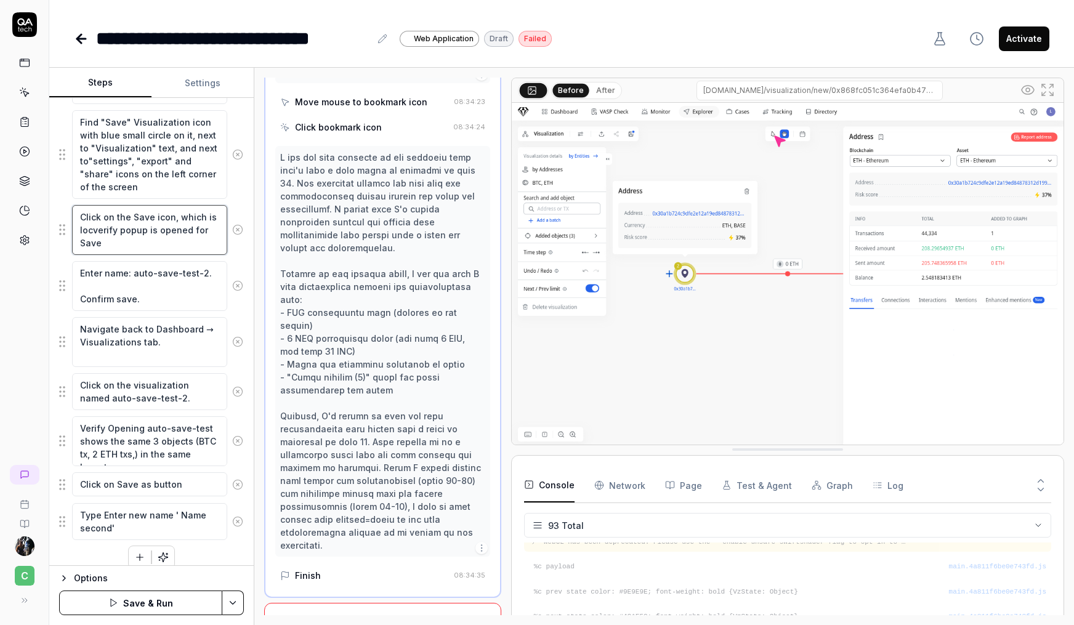
type textarea "*"
type textarea "Click on the Save icon, which is locaverify popup is opened for Save"
type textarea "*"
type textarea "Click on the Save icon, which is locateverify popup is opened for Save"
type textarea "*"
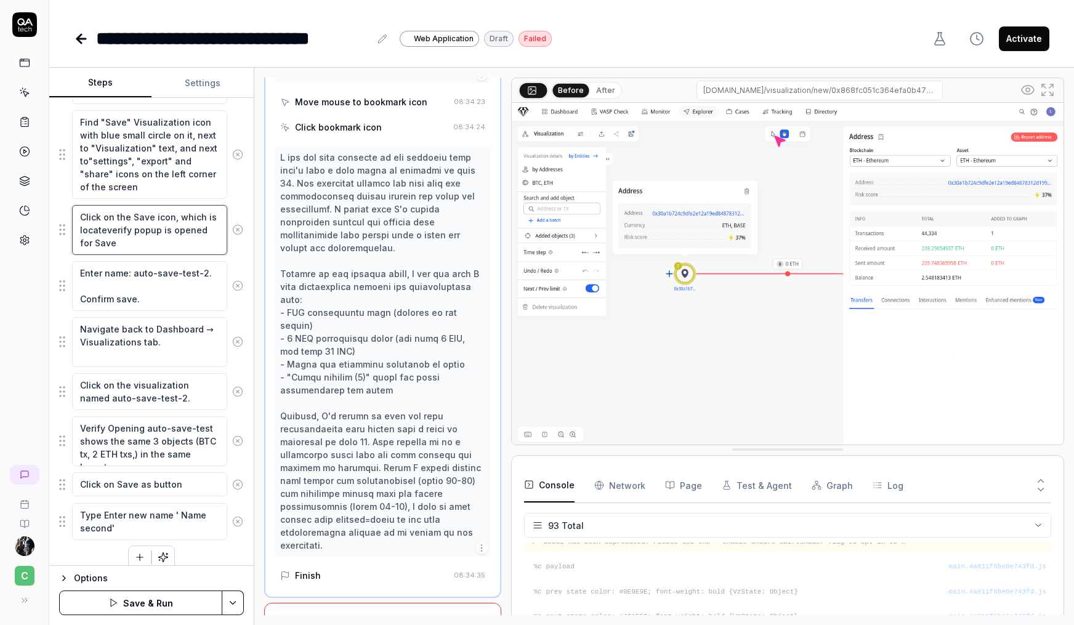
type textarea "Click on the Save icon, which is locatedverify popup is opened for Save"
type textarea "*"
type textarea "Click on the Save icon, which is located verify popup is opened for Save"
type textarea "*"
type textarea "Click on the Save icon, which is located averify popup is opened for Save"
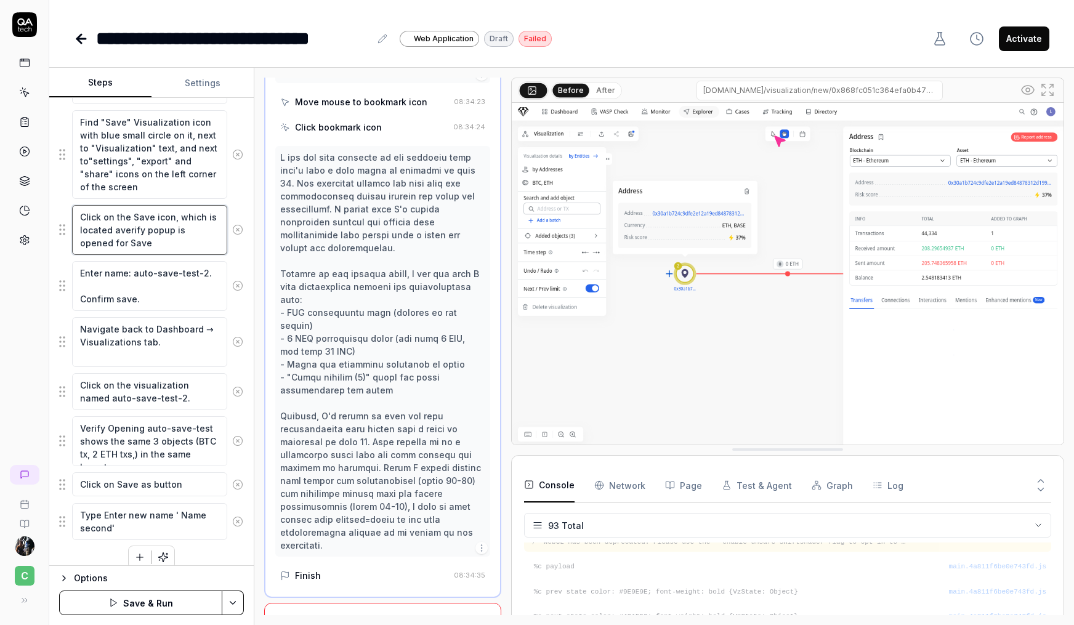
type textarea "*"
type textarea "Click on the Save icon, which is located atverify popup is opened for Save"
type textarea "*"
type textarea "Click on the Save icon, which is located at verify popup is opened for Save"
type textarea "*"
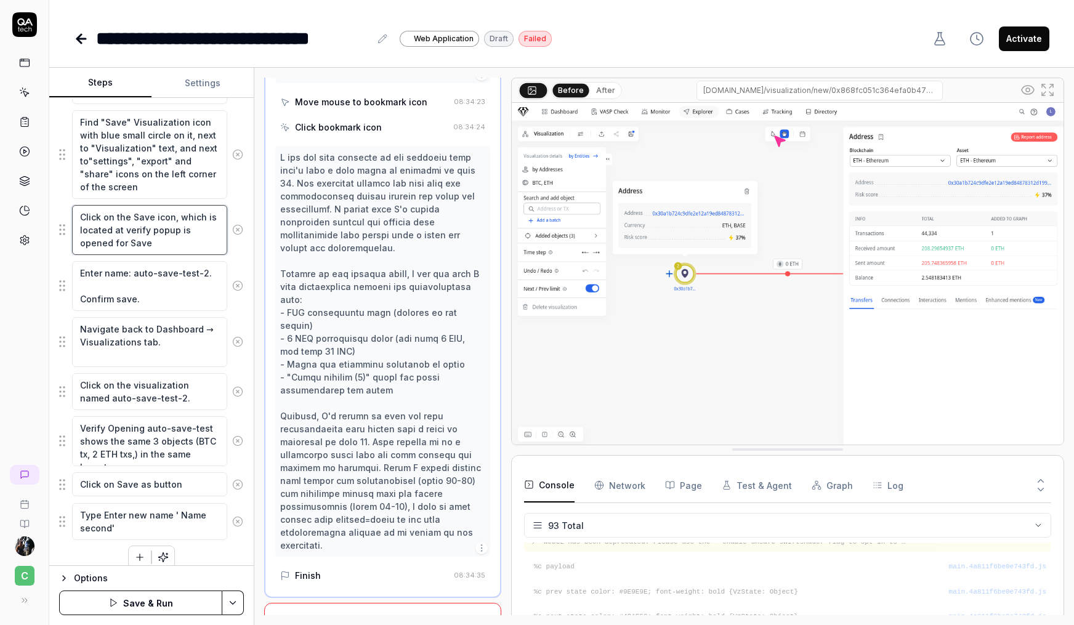
type textarea "Click on the Save icon, which is located at tverify popup is opened for Save"
type textarea "*"
type textarea "Click on the Save icon, which is located at thverify popup is opened for Save"
type textarea "*"
type textarea "Click on the Save icon, which is located at theverify popup is opened for Save"
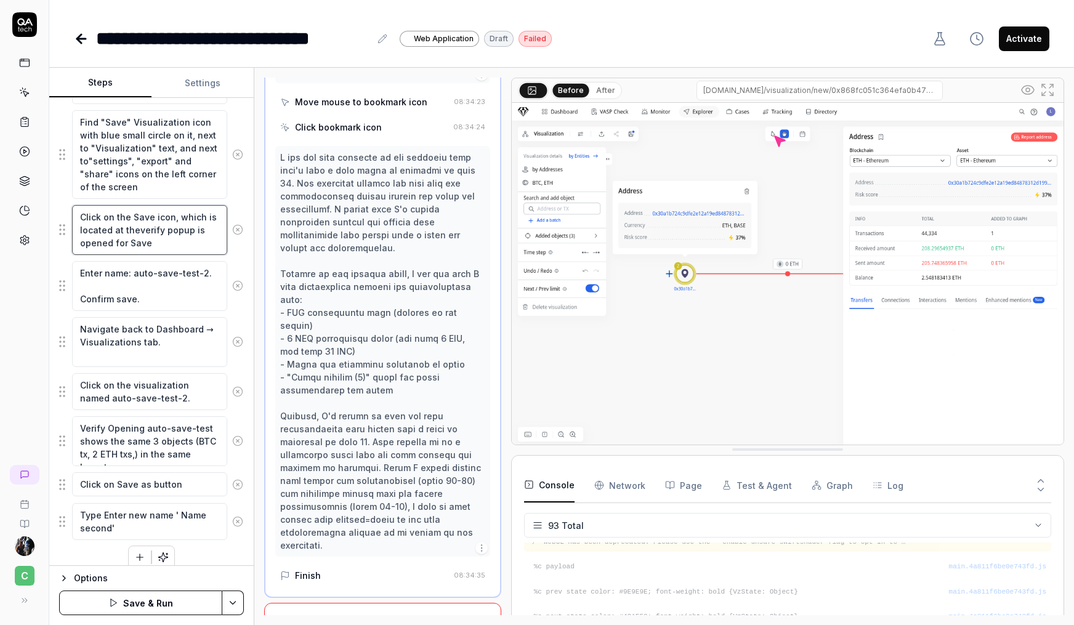
type textarea "*"
type textarea "Click on the Save icon, which is located at the verify popup is opened for Save"
type textarea "*"
type textarea "Click on the Save icon, which is located at the tverify popup is opened for Save"
type textarea "*"
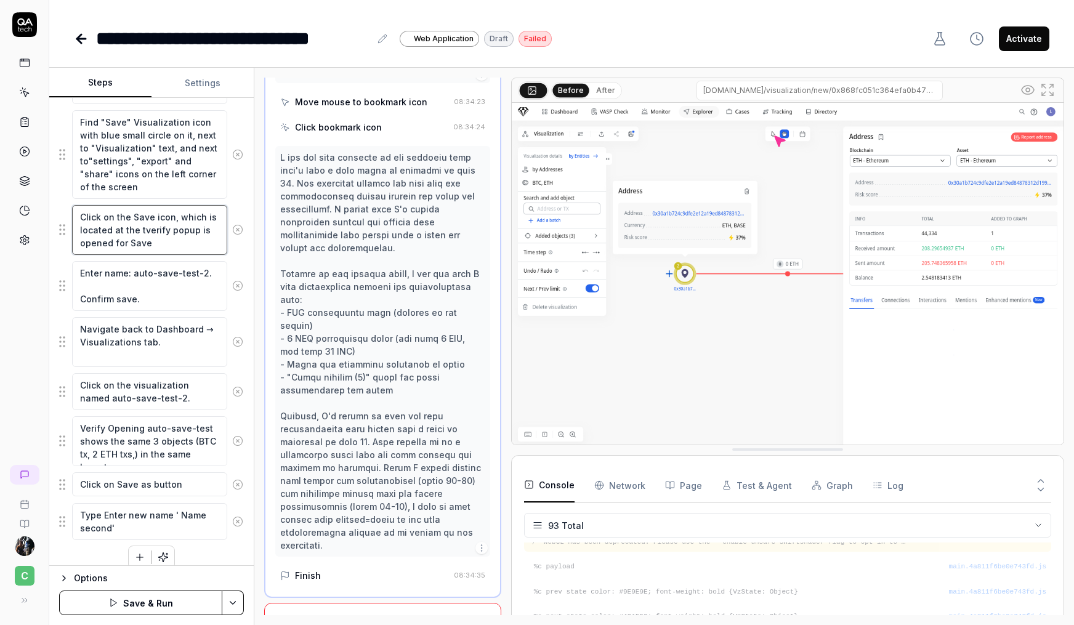
type textarea "Click on the Save icon, which is located at the toverify popup is opened for Sa…"
type textarea "*"
type textarea "Click on the Save icon, which is located at the topverify popup is opened for S…"
type textarea "*"
type textarea "Click on the Save icon, which is located at the top verify popup is opened for …"
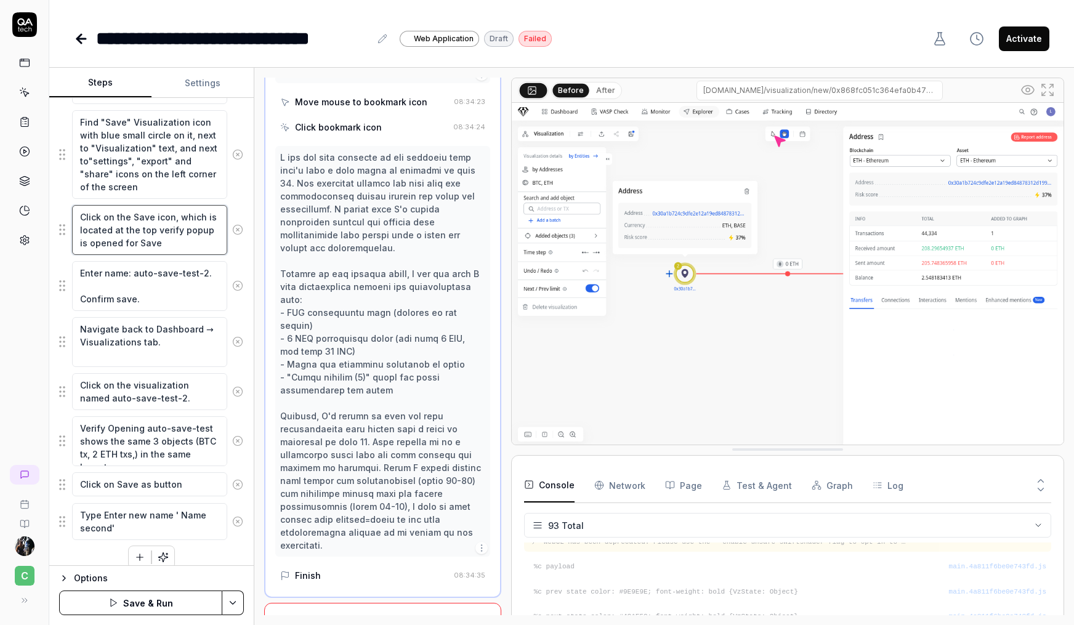
type textarea "*"
type textarea "Click on the Save icon, which is located at the top lverify popup is opened for…"
type textarea "*"
type textarea "Click on the Save icon, which is located at the top leverify popup is opened fo…"
type textarea "*"
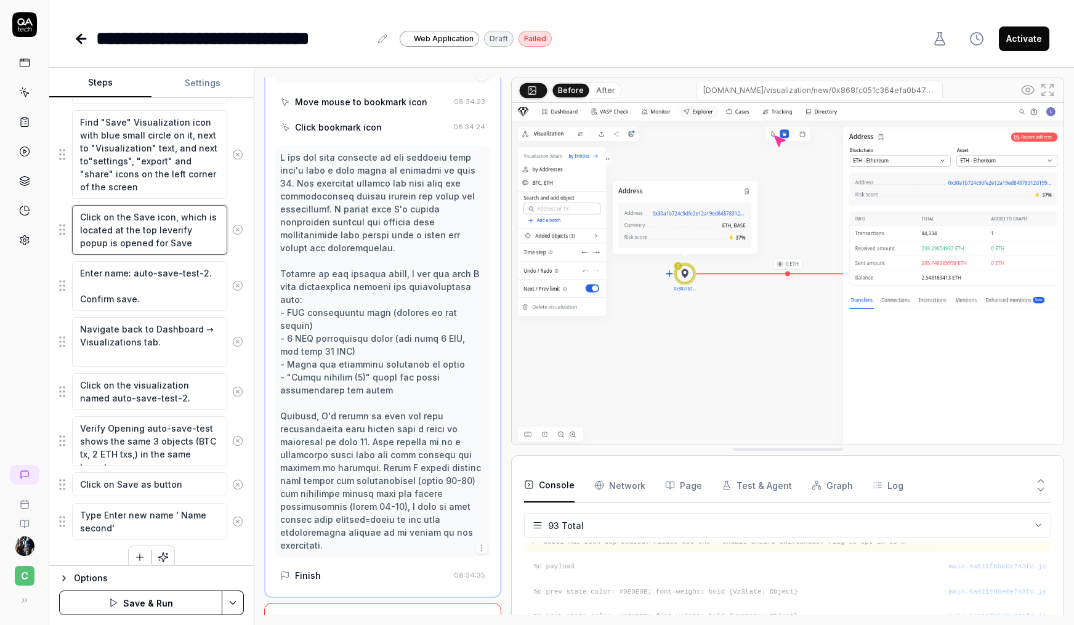
type textarea "Click on the Save icon, which is located at the top lefverify popup is opened f…"
type textarea "*"
type textarea "Click on the Save icon, which is located at the top leftverify popup is opened …"
type textarea "*"
type textarea "Click on the Save icon, which is located at the top left verify popup is opened…"
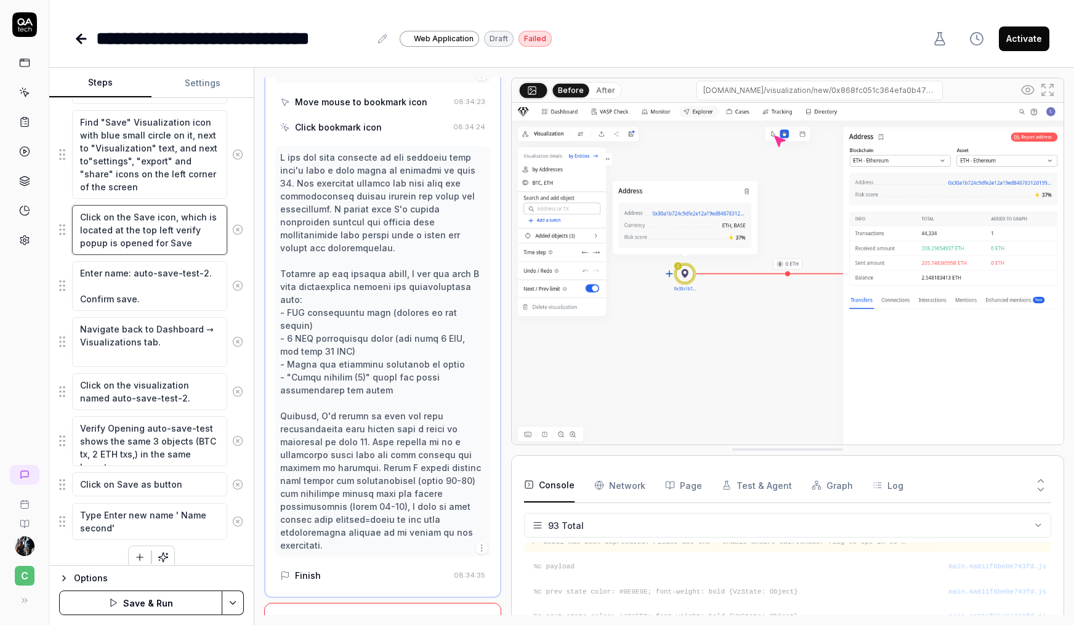
type textarea "*"
type textarea "Click on the Save icon, which is located at the top left averify popup is opene…"
type textarea "*"
type textarea "Click on the Save icon, which is located at the top left arverify popup is open…"
type textarea "*"
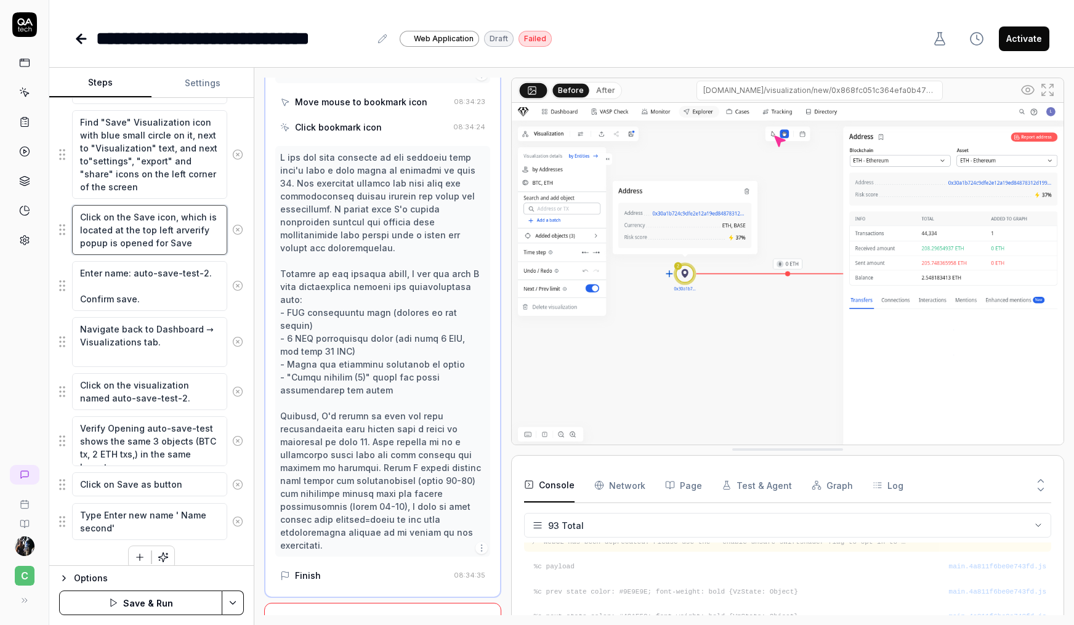
type textarea "Click on the Save icon, which is located at the top left areverify popup is ope…"
type textarea "*"
type textarea "Click on the Save icon, which is located at the top left areaverify popup is op…"
type textarea "*"
type textarea "Click on the Save icon, which is located at the top left area verify popup is o…"
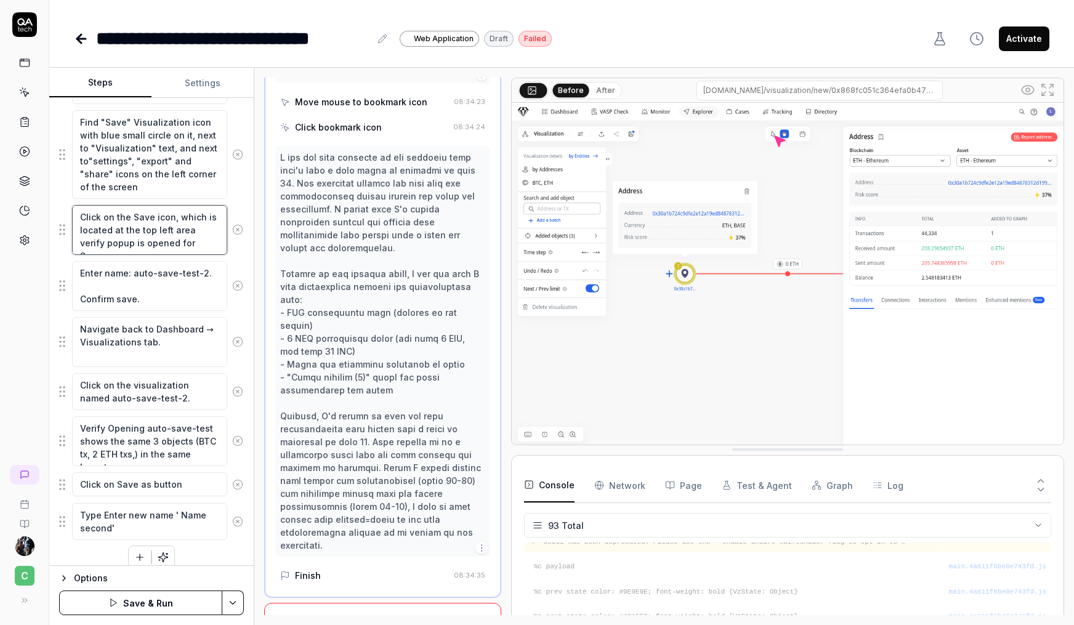
type textarea "*"
type textarea "Click on the Save icon, which is located at the top left area overify popup is …"
type textarea "*"
type textarea "Click on the Save icon, which is located at the top left area ofverify popup is…"
type textarea "*"
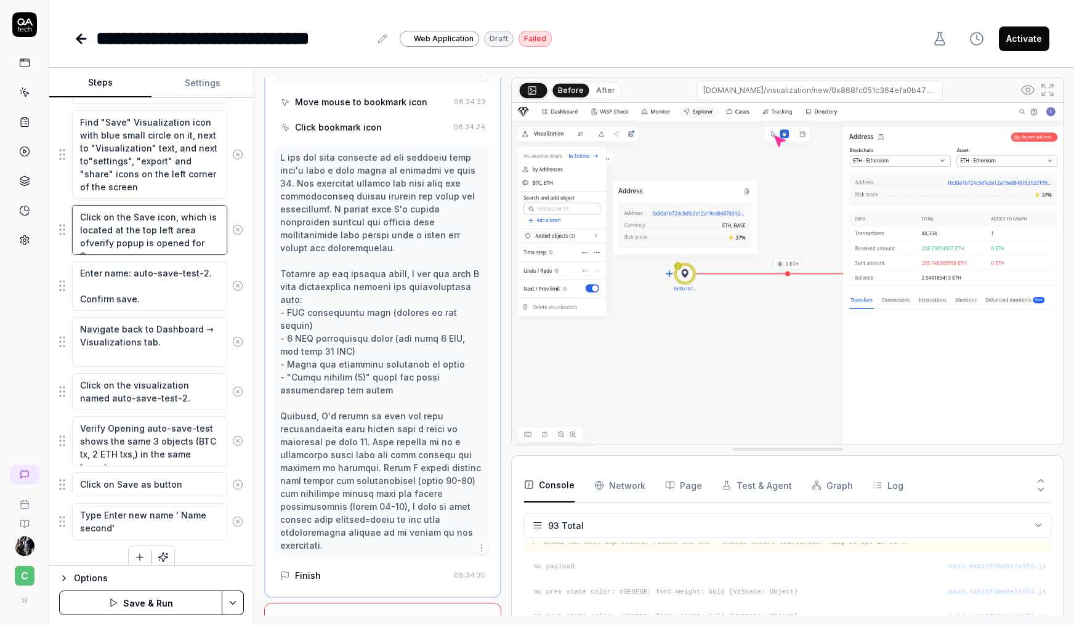
type textarea "Click on the Save icon, which is located at the top left area of verify popup i…"
type textarea "*"
type textarea "Click on the Save icon, which is located at the top left area of tverify popup …"
type textarea "*"
type textarea "Click on the Save icon, which is located at the top left area of thverify popup…"
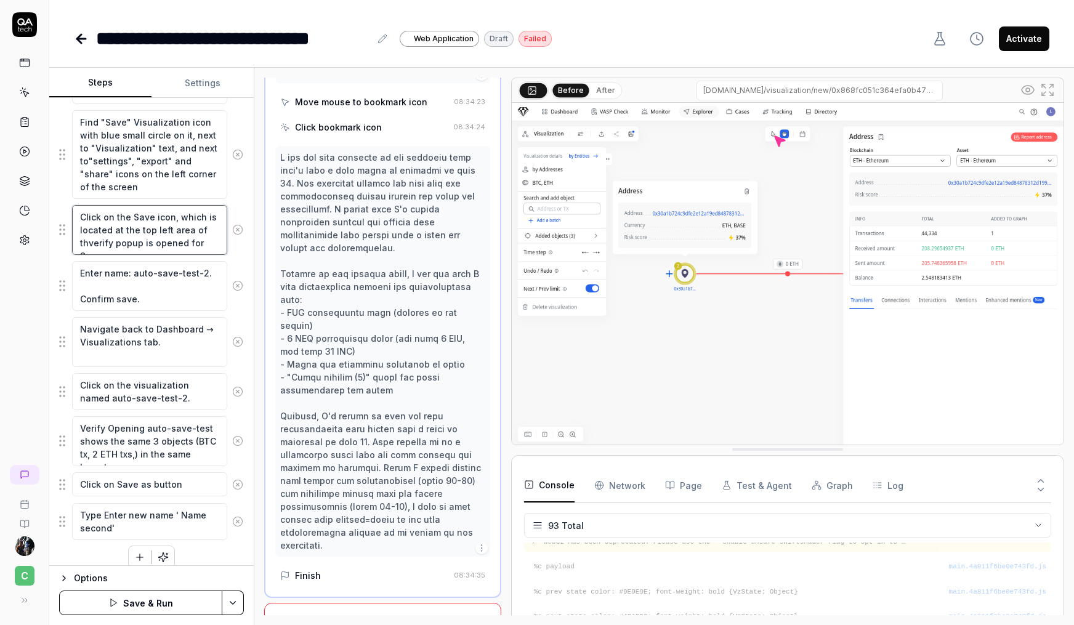
type textarea "*"
type textarea "Click on the Save icon, which is located at the top left area of theverify popu…"
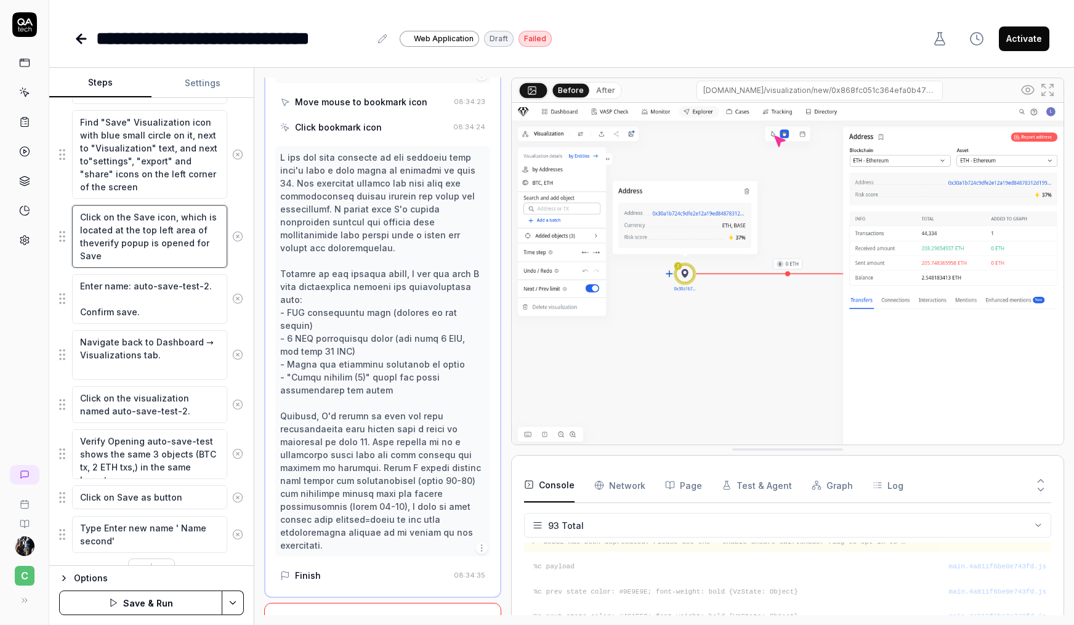
type textarea "*"
type textarea "Click on the Save icon, which is located at the top left area of the verify pop…"
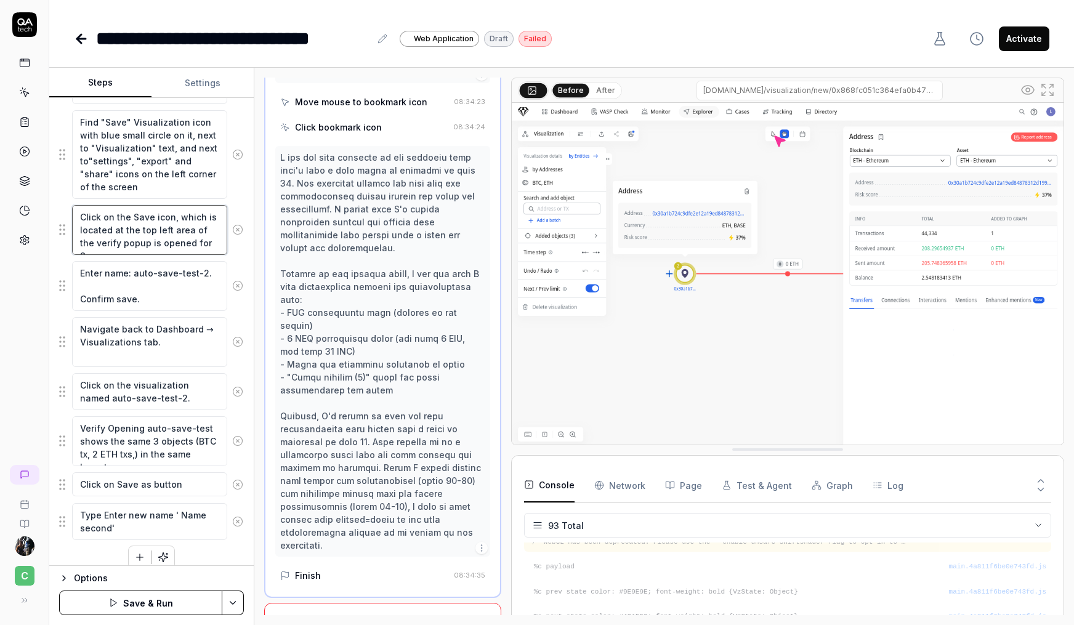
type textarea "*"
type textarea "Click on the Save icon, which is located at the top left area of the vverify po…"
type textarea "*"
type textarea "Click on the Save icon, which is located at the top left area of the viverify p…"
type textarea "*"
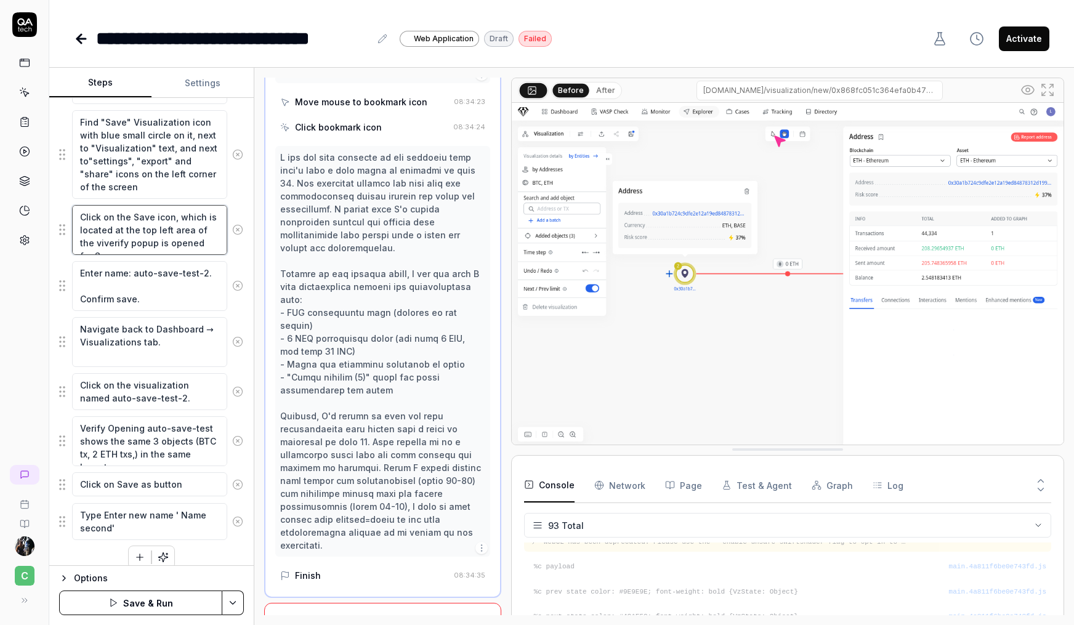
type textarea "Click on the Save icon, which is located at the top left area of the visverify …"
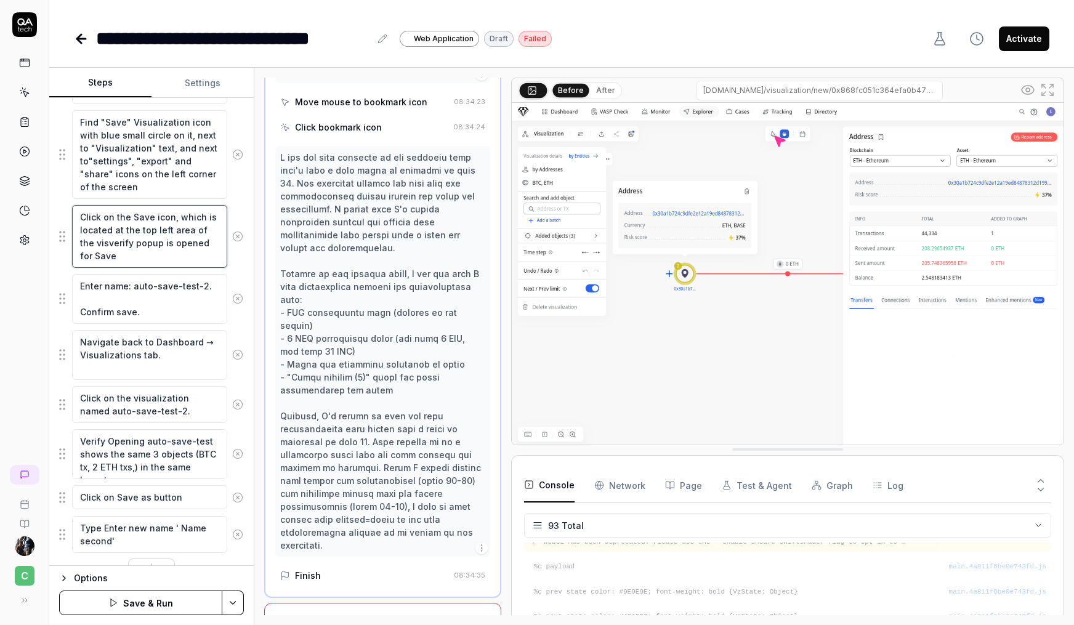
type textarea "*"
type textarea "Click on the Save icon, which is located at the top left area of the visuverify…"
type textarea "*"
type textarea "Click on the Save icon, which is located at the top left area of the visuaverif…"
type textarea "*"
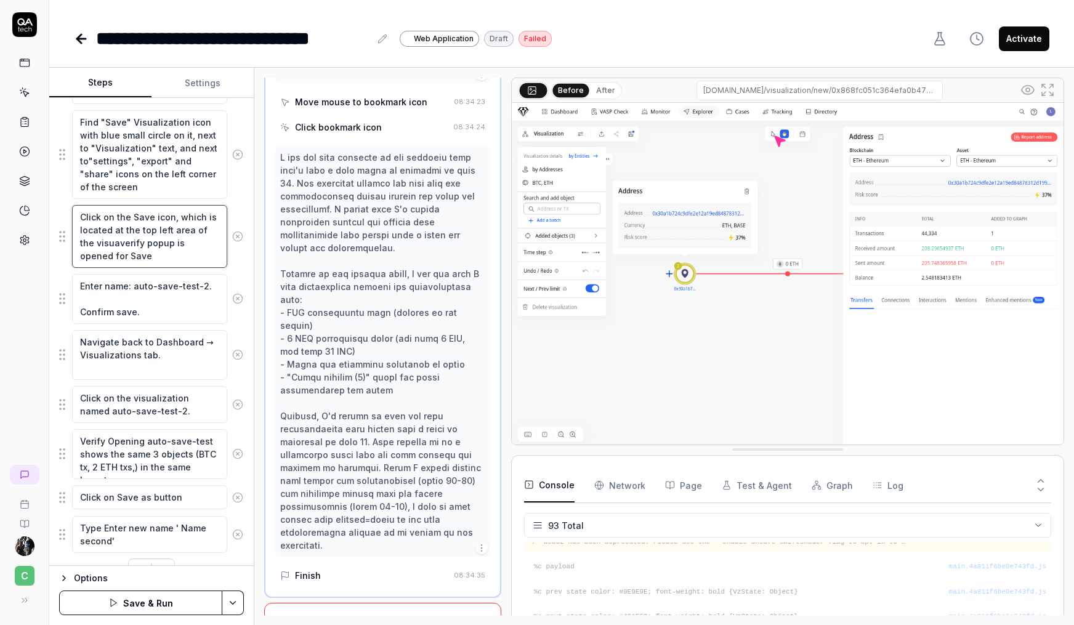
type textarea "Click on the Save icon, which is located at the top left area of the visualveri…"
type textarea "*"
type textarea "Click on the Save icon, which is located at the top left area of the visualiver…"
type textarea "*"
type textarea "Click on the Save icon, which is located at the top left area of the visualizve…"
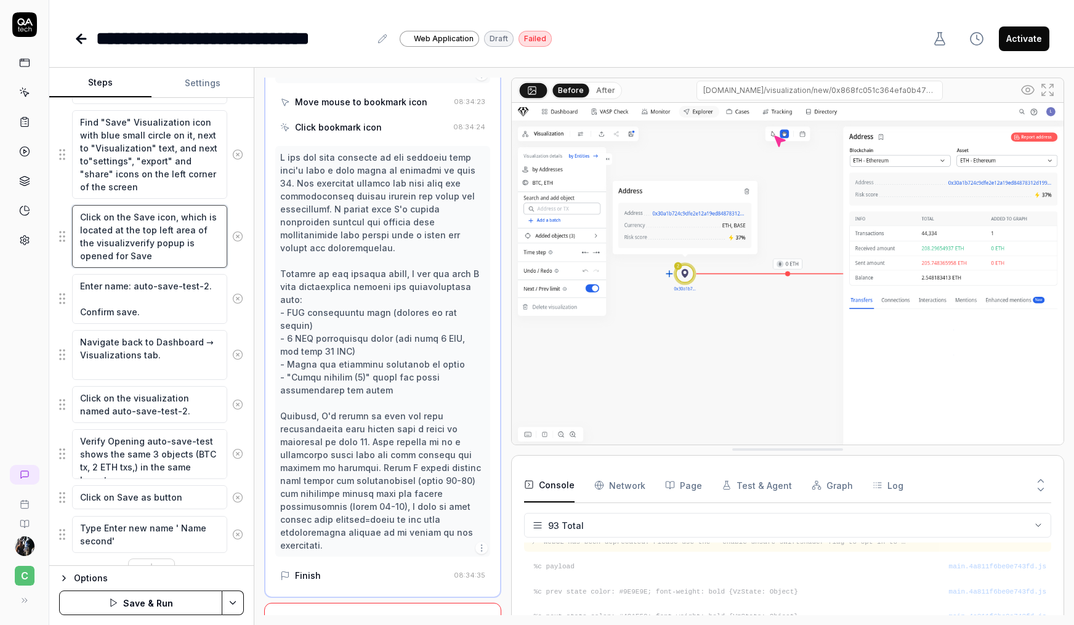
type textarea "*"
type textarea "Click on the Save icon, which is located at the top left area of the visualizav…"
type textarea "*"
type textarea "Click on the Save icon, which is located at the top left area of the visualizat…"
type textarea "*"
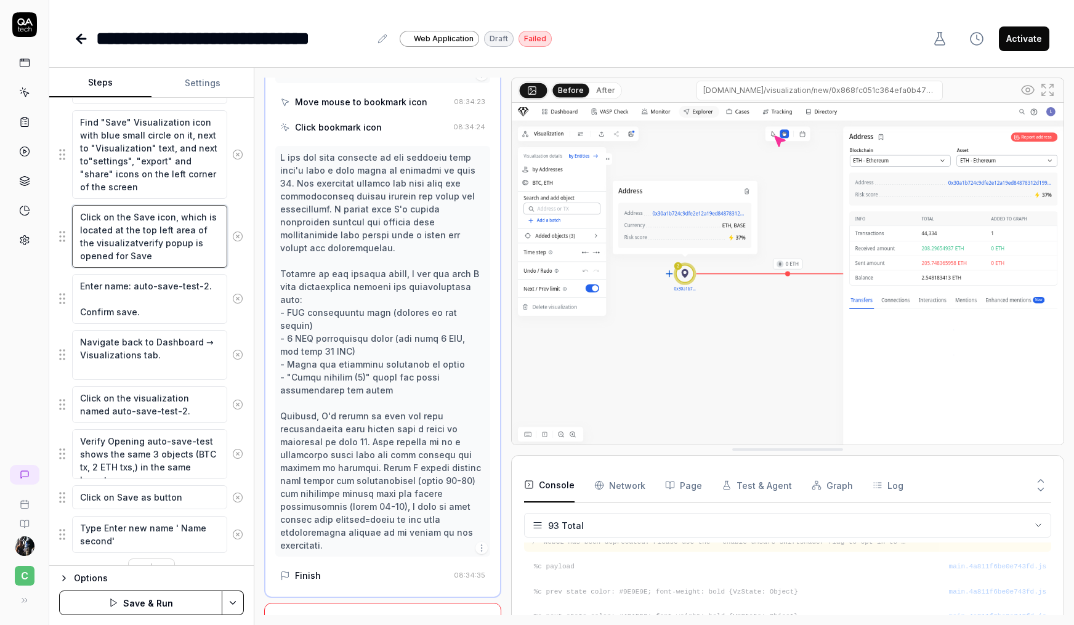
type textarea "Click on the Save icon, which is located at the top left area of the visualizat…"
type textarea "*"
type textarea "Click on the Save icon, which is located at the top left area of the visualizat…"
type textarea "*"
type textarea "Click on the Save icon, which is located at the top left area of the visualizat…"
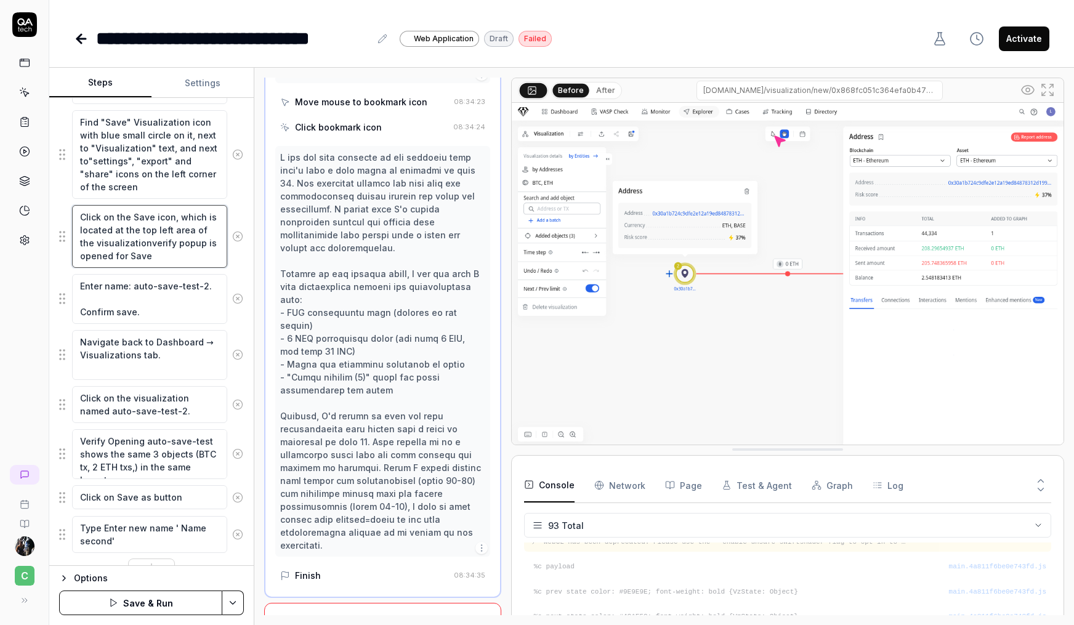
type textarea "*"
type textarea "Click on the Save icon, which is located at the top left area of the visualizat…"
type textarea "*"
type textarea "Click on the Save icon, which is located at the top left area of the visualizat…"
type textarea "*"
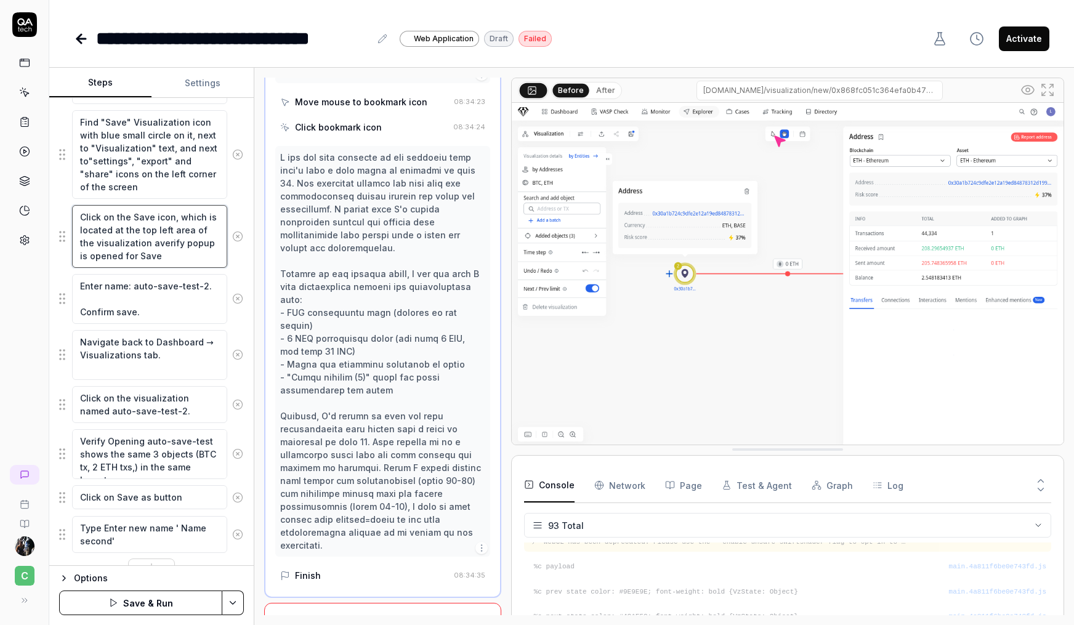
type textarea "Click on the Save icon, which is located at the top left area of the visualizat…"
type textarea "*"
type textarea "Click on the Save icon, which is located at the top left area of the visualizat…"
type textarea "*"
type textarea "Click on the Save icon, which is located at the top left area of the visualizat…"
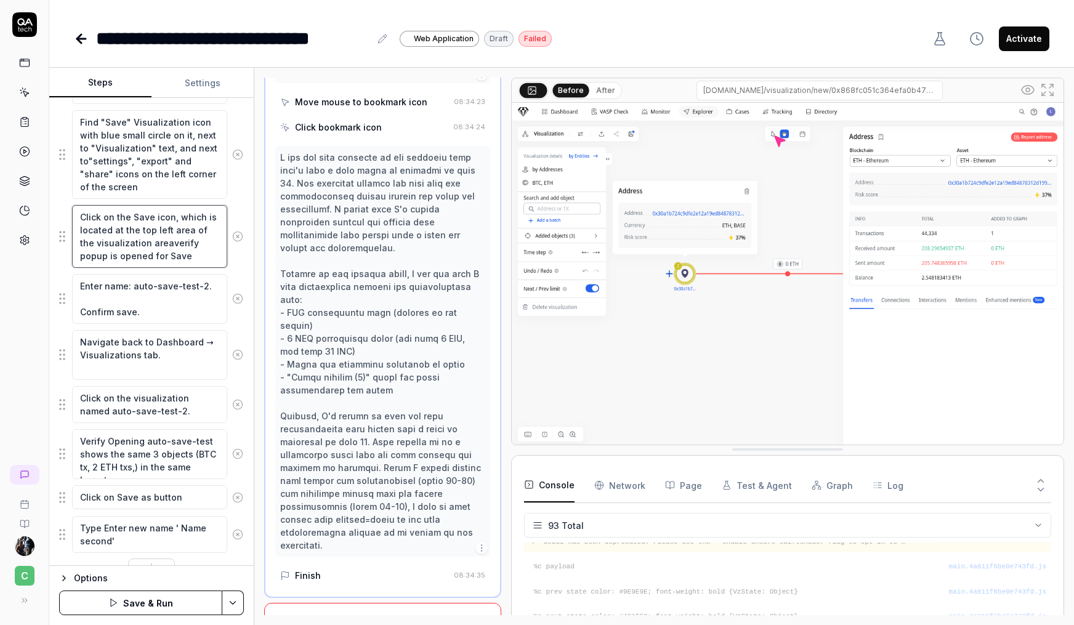
type textarea "*"
type textarea "Click on the Save icon, which is located at the top left area of the visualizat…"
type textarea "*"
type textarea "Click on the Save icon, which is located at the top left area of the visualizat…"
type textarea "*"
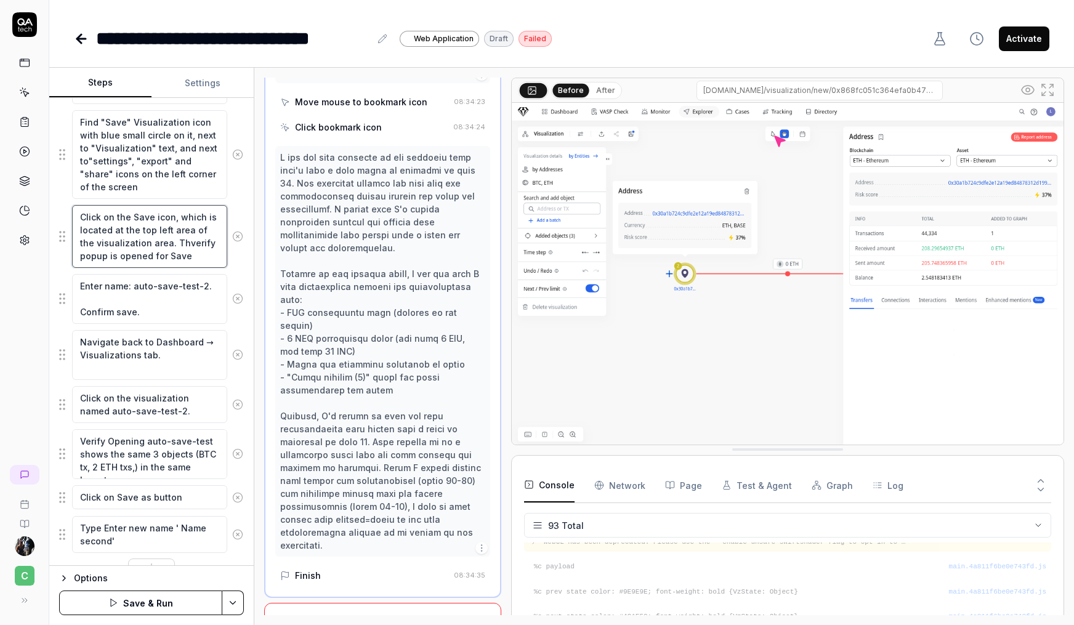
type textarea "Click on the Save icon, which is located at the top left area of the visualizat…"
type textarea "*"
type textarea "Click on the Save icon, which is located at the top left area of the visualizat…"
type textarea "*"
type textarea "Click on the Save icon, which is located at the top left area of the visualizat…"
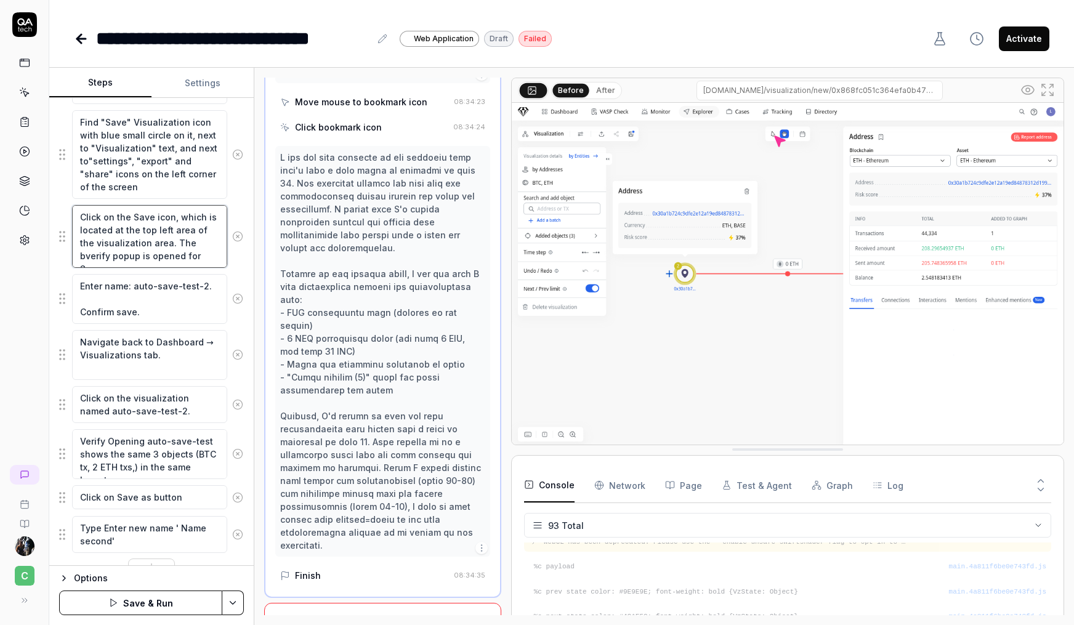
type textarea "*"
type textarea "Click on the Save icon, which is located at the top left area of the visualizat…"
type textarea "*"
type textarea "Click on the Save icon, which is located at the top left area of the visualizat…"
type textarea "*"
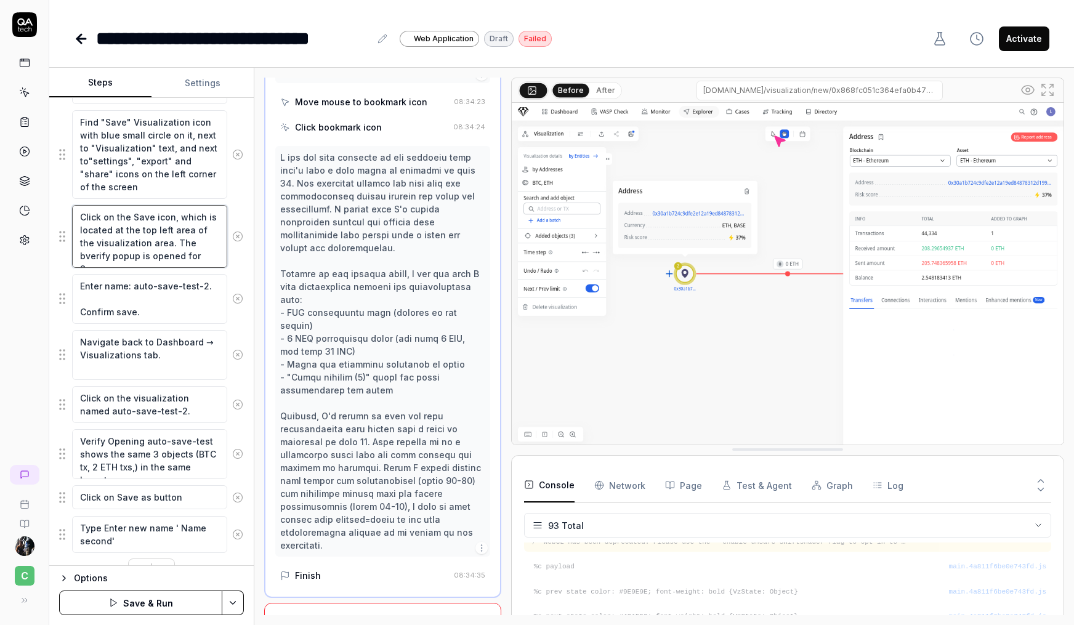
type textarea "Click on the Save icon, which is located at the top left area of the visualizat…"
type textarea "*"
type textarea "Click on the Save icon, which is located at the top left area of the visualizat…"
type textarea "*"
type textarea "Click on the Save icon, which is located at the top left area of the visualizat…"
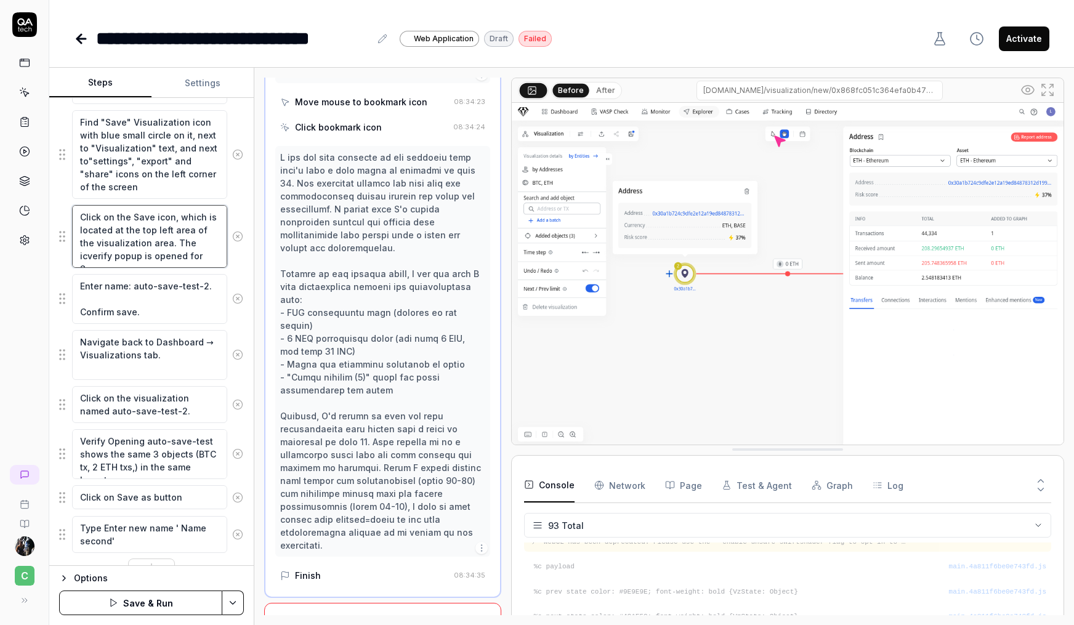
type textarea "*"
type textarea "Click on the Save icon, which is located at the top left area of the visualizat…"
type textarea "*"
type textarea "Click on the Save icon, which is located at the top left area of the visualizat…"
type textarea "*"
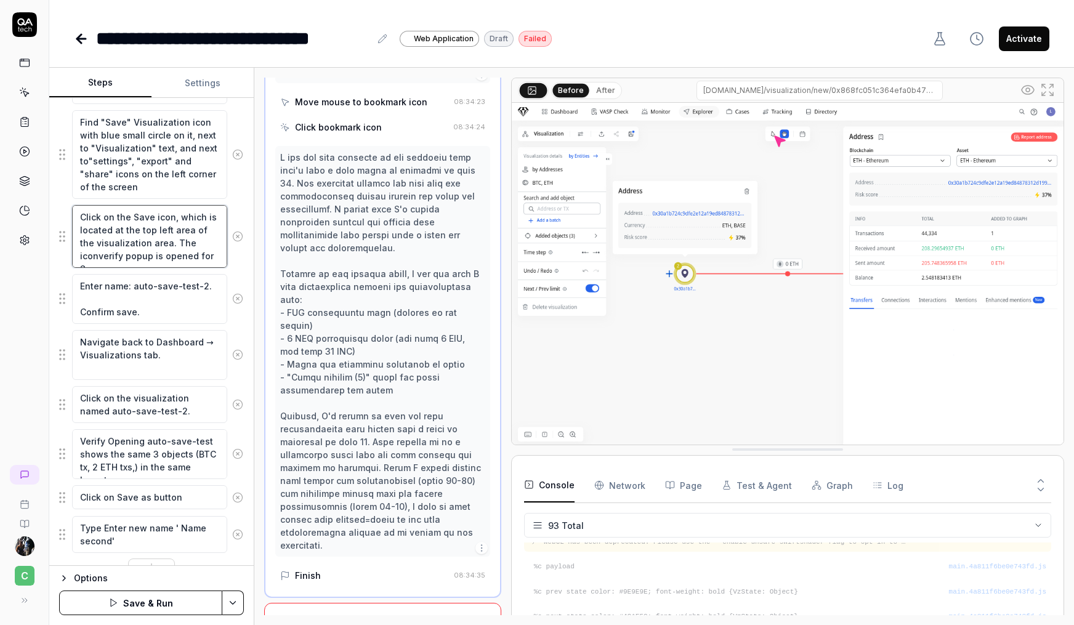
type textarea "Click on the Save icon, which is located at the top left area of the visualizat…"
type textarea "*"
type textarea "Click on the Save icon, which is located at the top left area of the visualizat…"
type textarea "*"
type textarea "Click on the Save icon, which is located at the top left area of the visualizat…"
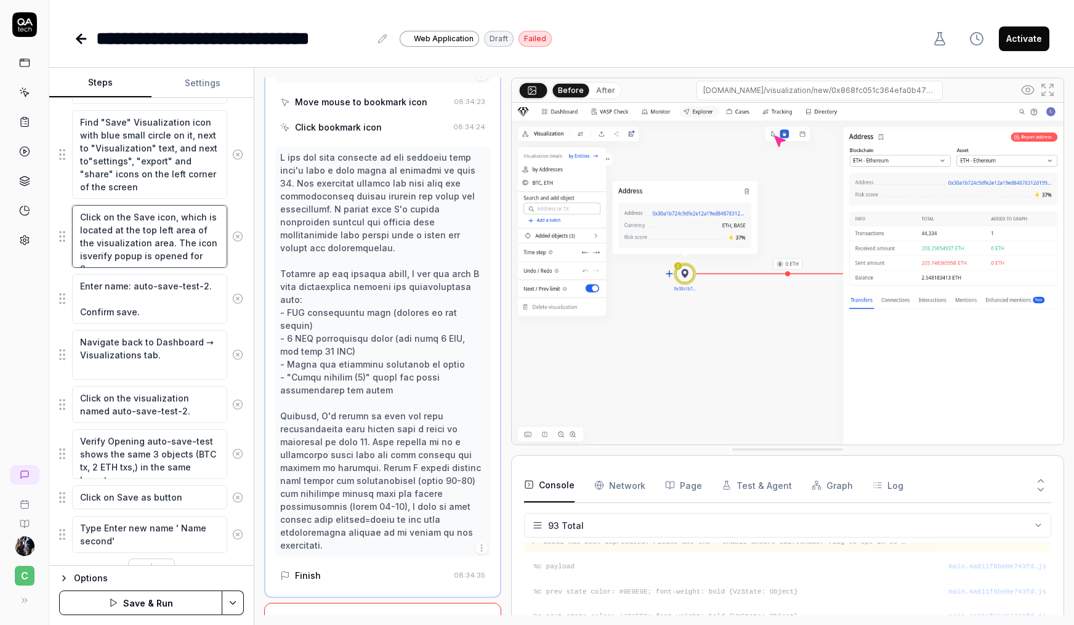
type textarea "*"
type textarea "Click on the Save icon, which is located at the top left area of the visualizat…"
type textarea "*"
type textarea "Click on the Save icon, which is located at the top left area of the visualizat…"
type textarea "*"
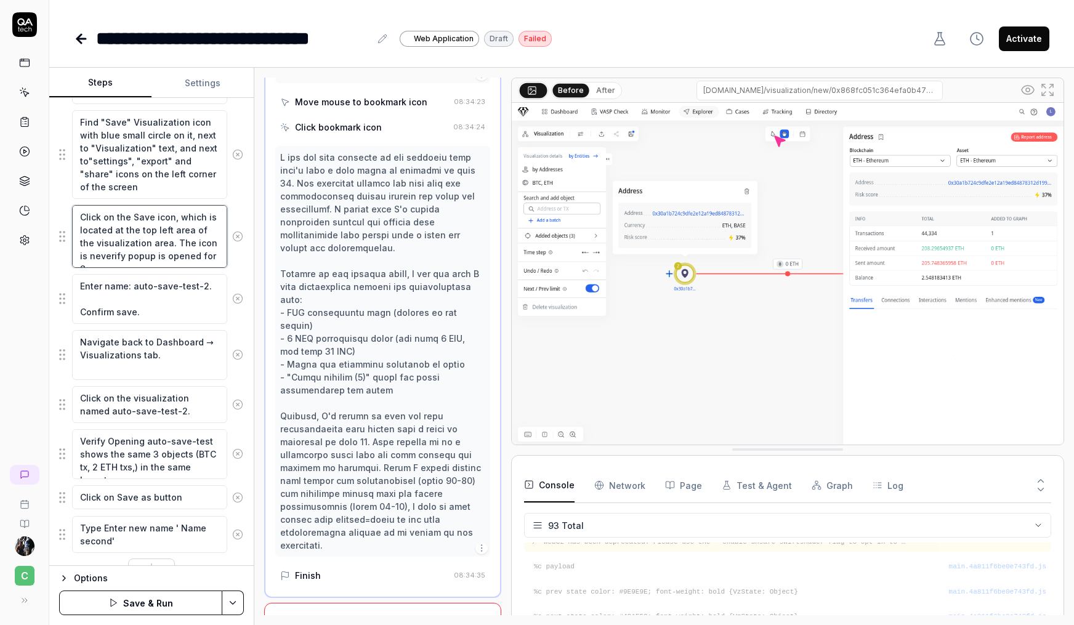
type textarea "Click on the Save icon, which is located at the top left area of the visualizat…"
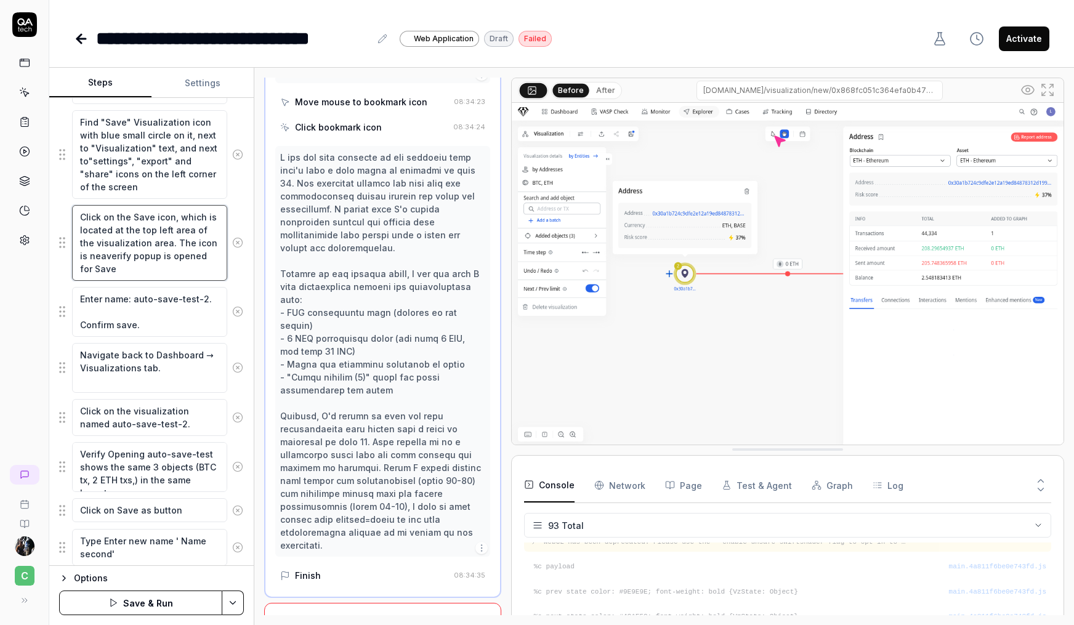
type textarea "*"
type textarea "Click on the Save icon, which is located at the top left area of the visualizat…"
type textarea "*"
type textarea "Click on the Save icon, which is located at the top left area of the visualizat…"
type textarea "*"
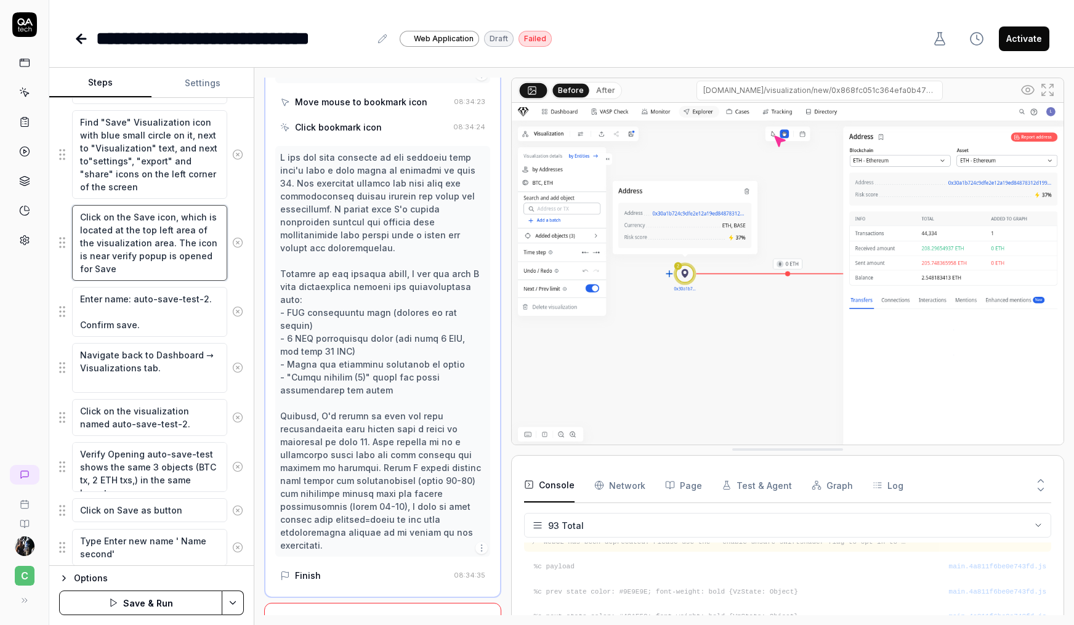
type textarea "Click on the Save icon, which is located at the top left area of the visualizat…"
type textarea "*"
type textarea "Click on the Save icon, which is located at the top left area of the visualizat…"
type textarea "*"
type textarea "Click on the Save icon, which is located at the top left area of the visualizat…"
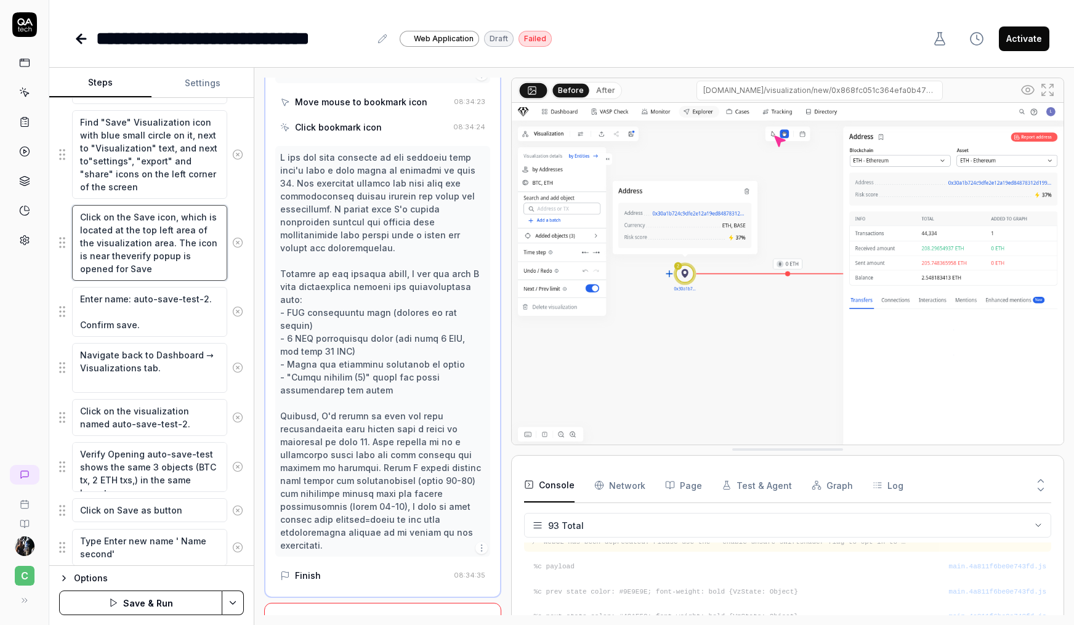
type textarea "*"
type textarea "Click on the Save icon, which is located at the top left area of the visualizat…"
type textarea "*"
type textarea "Click on the Save icon, which is located at the top left area of the visualizat…"
type textarea "*"
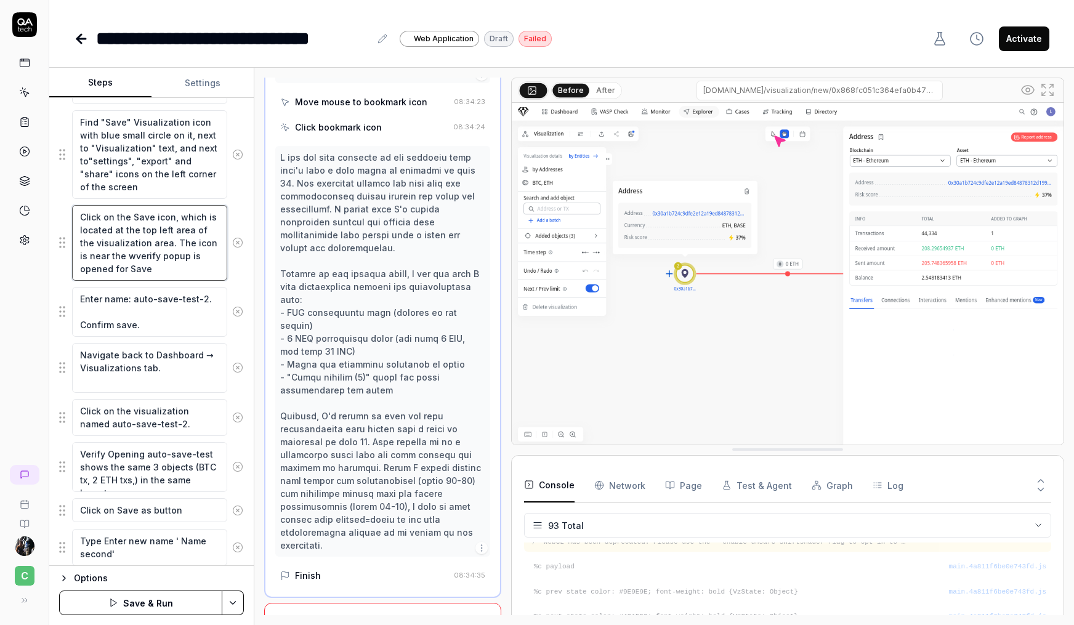
type textarea "Click on the Save icon, which is located at the top left area of the visualizat…"
type textarea "*"
type textarea "Click on the Save icon, which is located at the top left area of the visualizat…"
type textarea "*"
type textarea "Click on the Save icon, which is located at the top left area of the visualizat…"
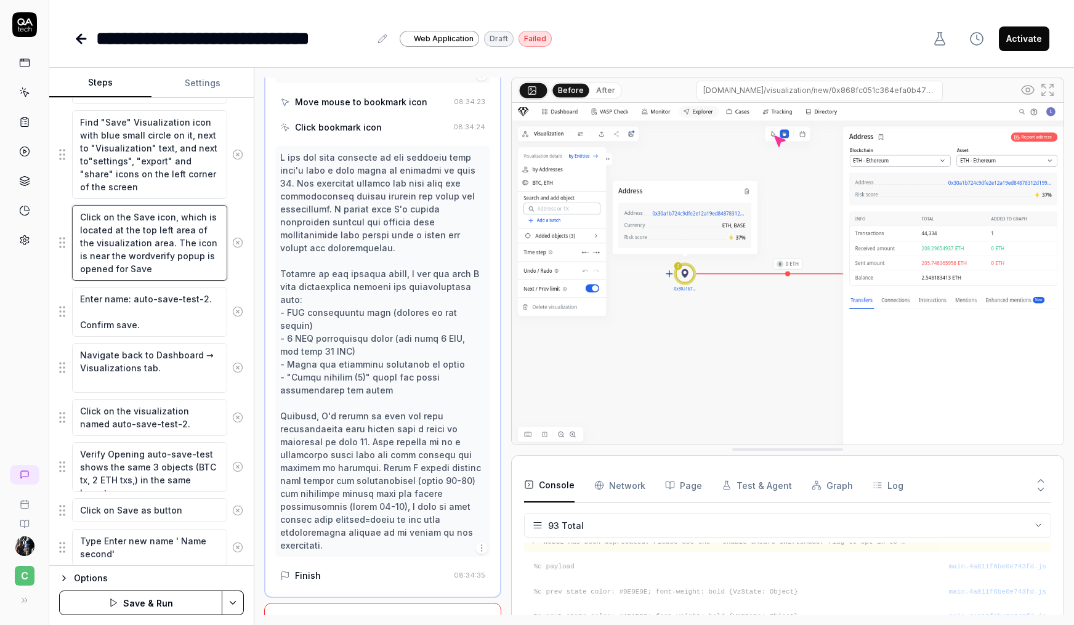
type textarea "*"
type textarea "Click on the Save icon, which is located at the top left area of the visualizat…"
type textarea "*"
type textarea "Click on the Save icon, which is located at the top left area of the visualizat…"
type textarea "*"
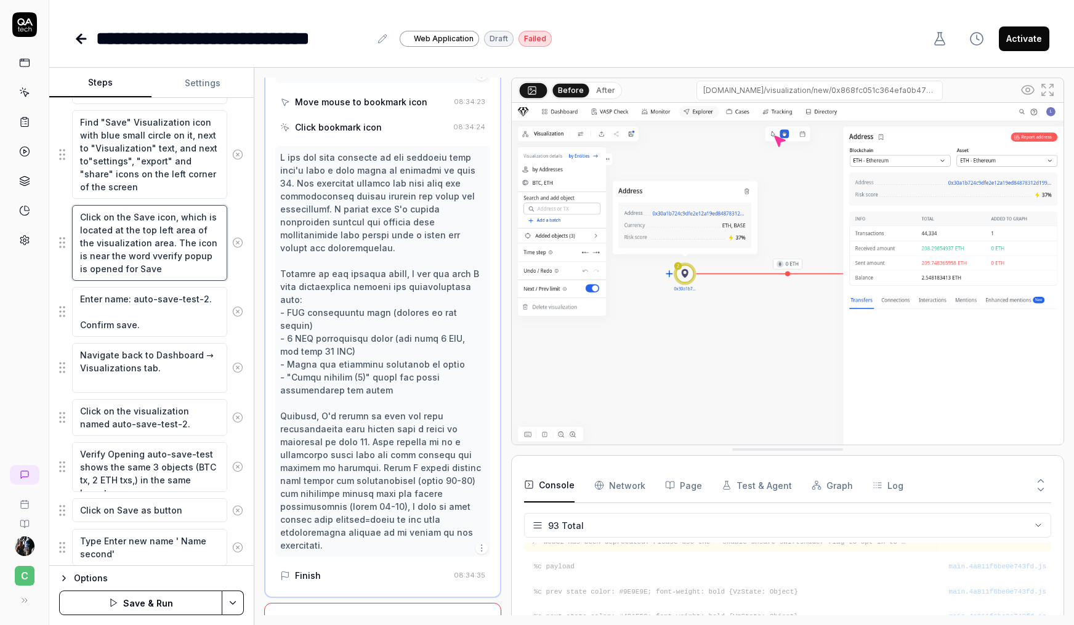
type textarea "Click on the Save icon, which is located at the top left area of the visualizat…"
type textarea "*"
type textarea "Click on the Save icon, which is located at the top left area of the visualizat…"
type textarea "*"
type textarea "Click on the Save icon, which is located at the top left area of the visualizat…"
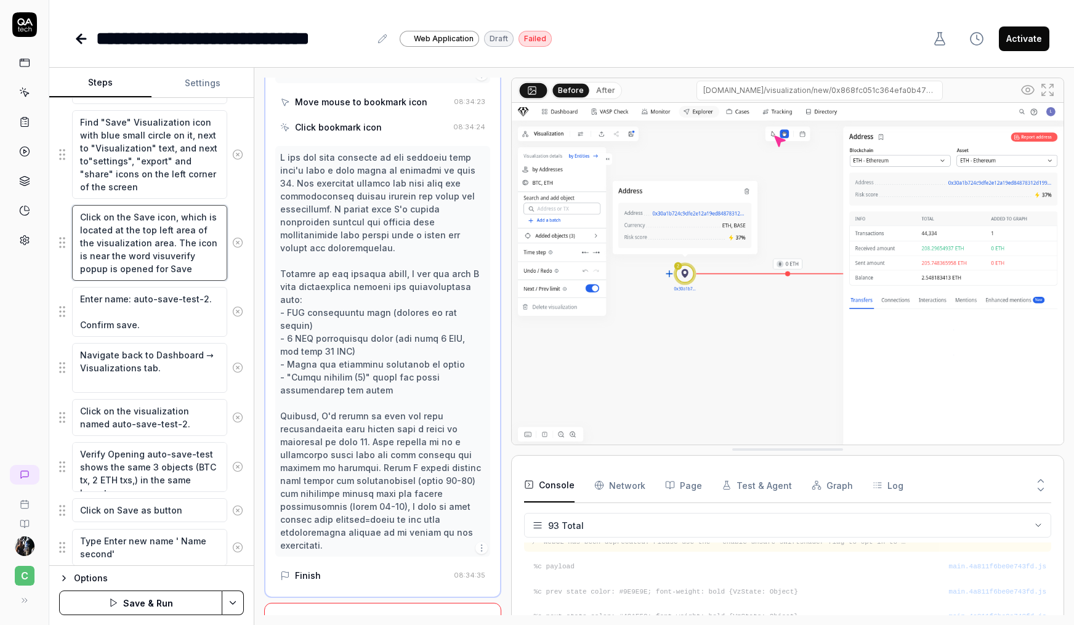
type textarea "*"
type textarea "Click on the Save icon, which is located at the top left area of the visualizat…"
type textarea "*"
type textarea "Click on the Save icon, which is located at the top left area of the visualizat…"
type textarea "*"
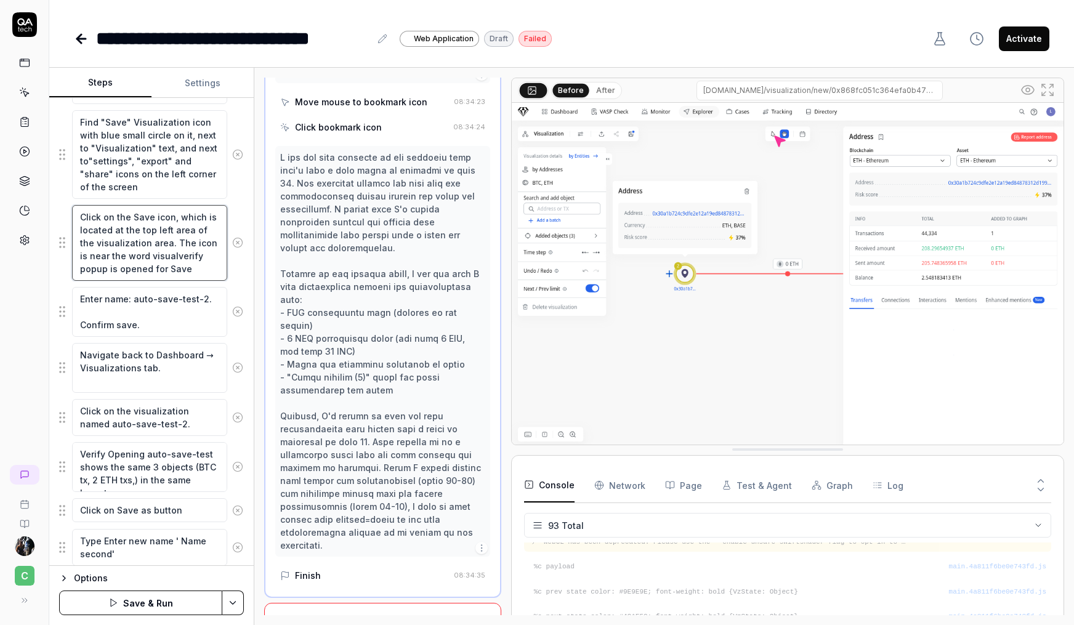
type textarea "Click on the Save icon, which is located at the top left area of the visualizat…"
type textarea "*"
type textarea "Click on the Save icon, which is located at the top left area of the visualizat…"
type textarea "*"
type textarea "Click on the Save icon, which is located at the top left area of the visualizat…"
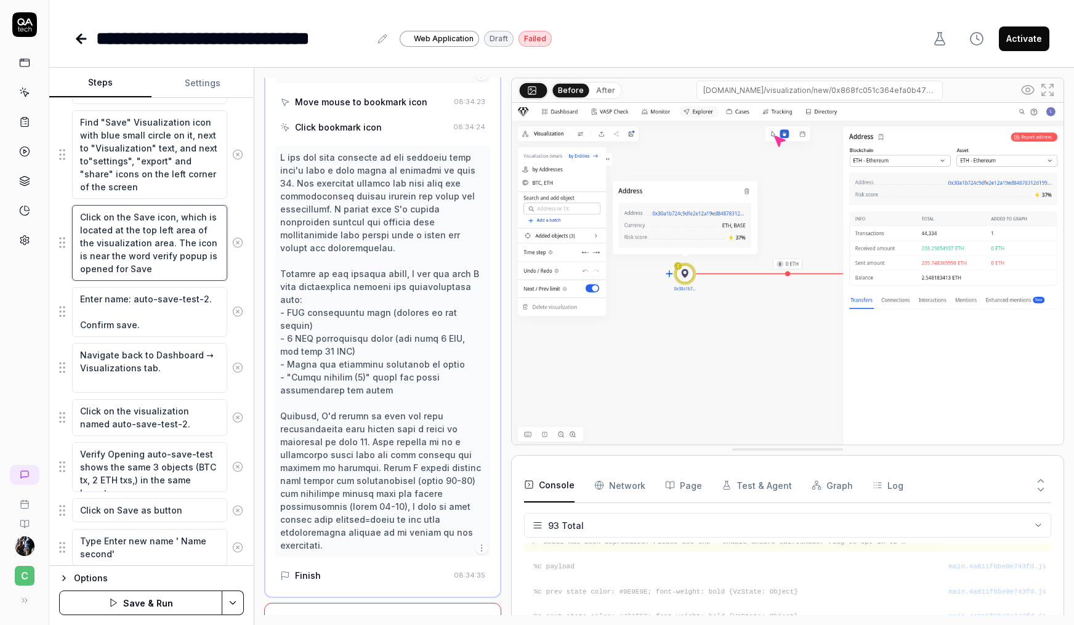
drag, startPoint x: 158, startPoint y: 241, endPoint x: 139, endPoint y: 257, distance: 24.9
click at [139, 257] on textarea "Click on the Save icon, which is located at the top left area of the visualizat…" at bounding box center [149, 243] width 155 height 76
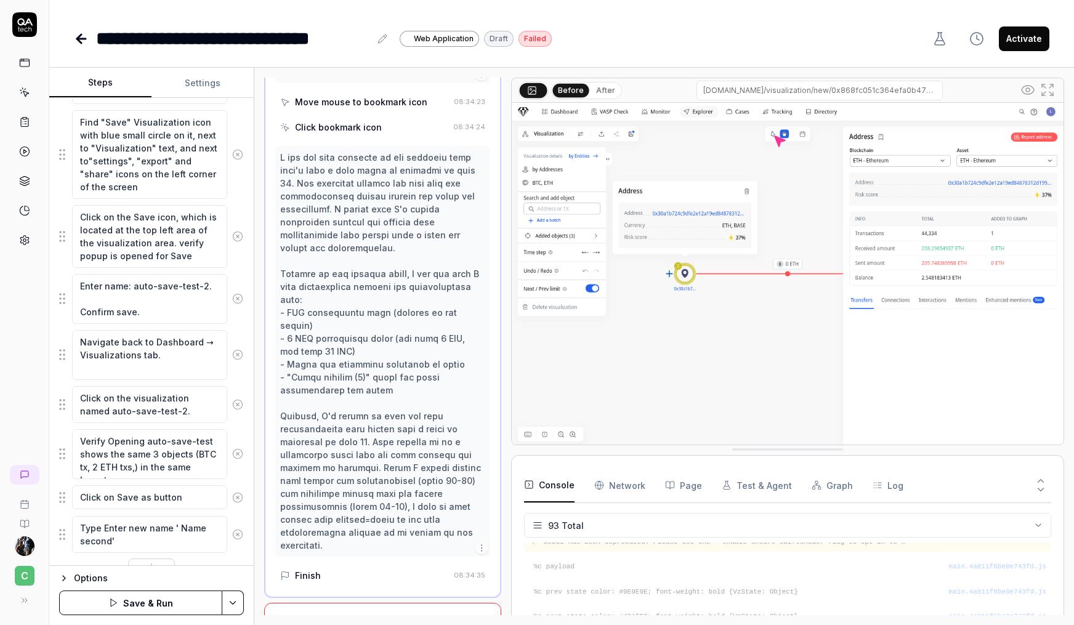
click at [81, 39] on icon at bounding box center [81, 39] width 9 height 0
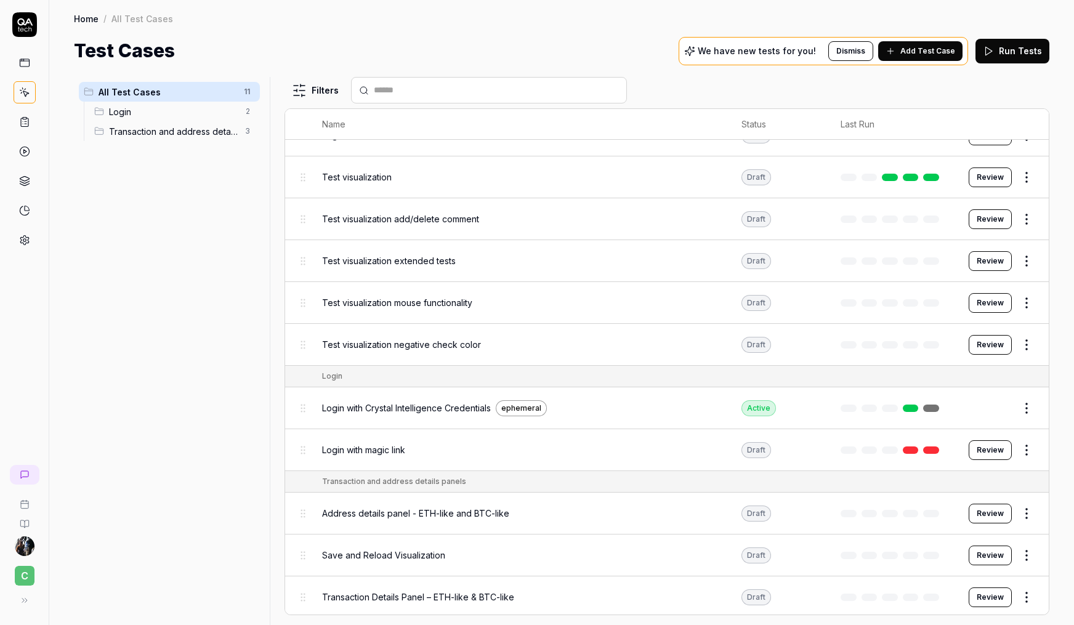
scroll to position [26, 0]
click at [800, 556] on button "Review" at bounding box center [990, 555] width 43 height 20
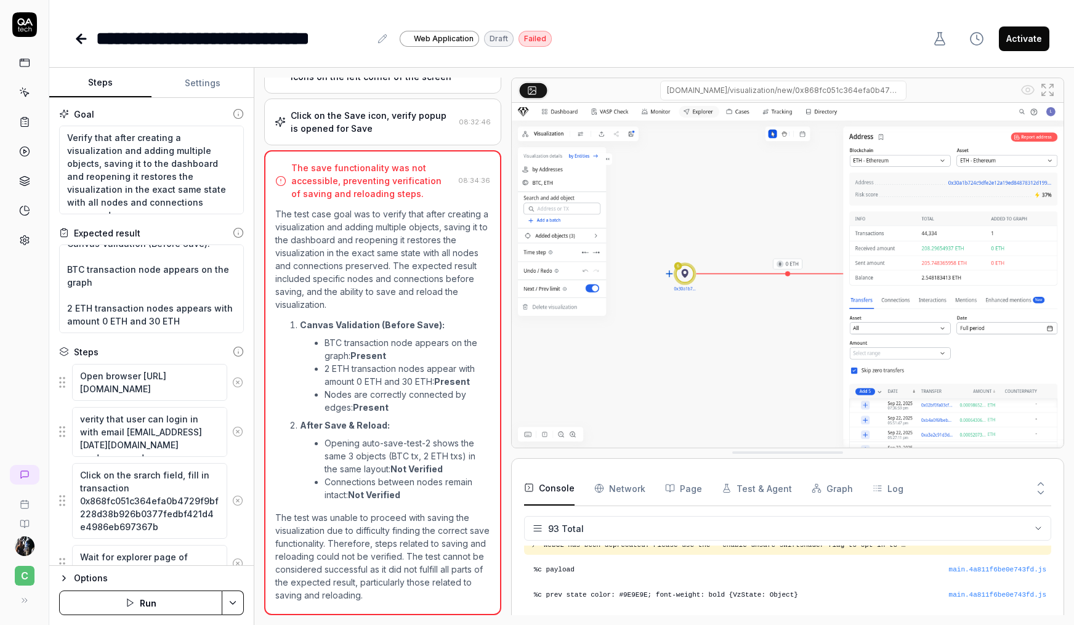
scroll to position [4, 0]
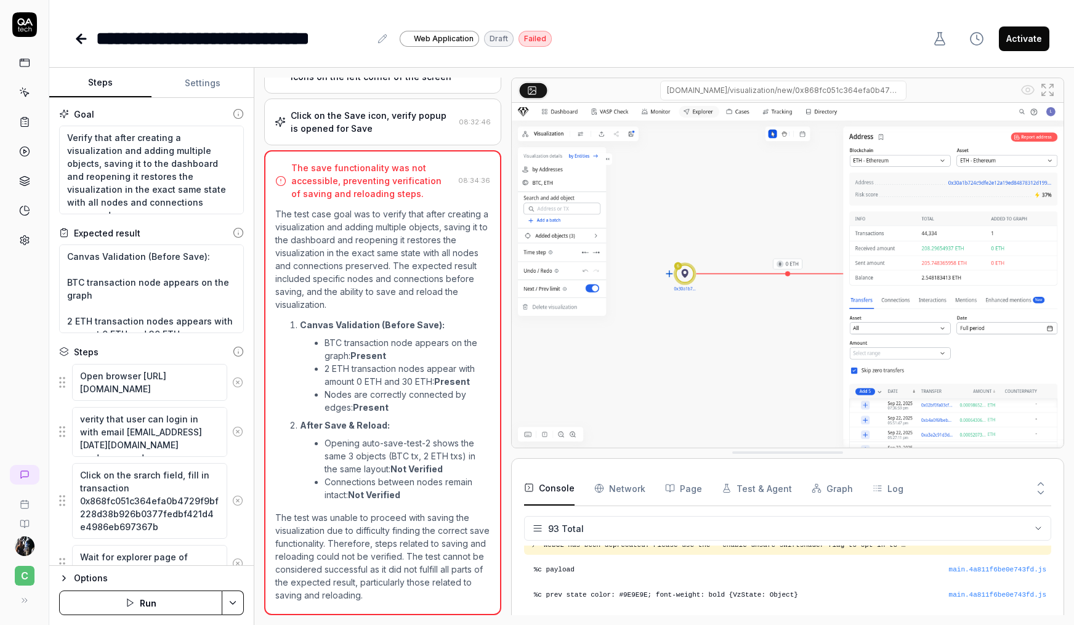
click at [77, 39] on icon at bounding box center [81, 39] width 9 height 0
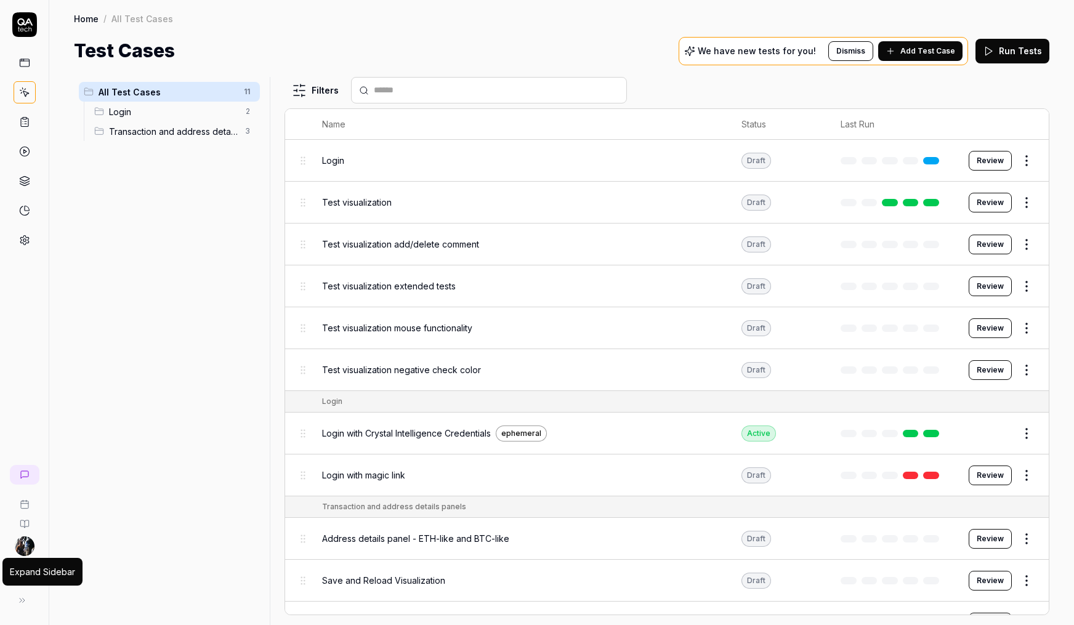
click at [23, 594] on button at bounding box center [22, 600] width 25 height 25
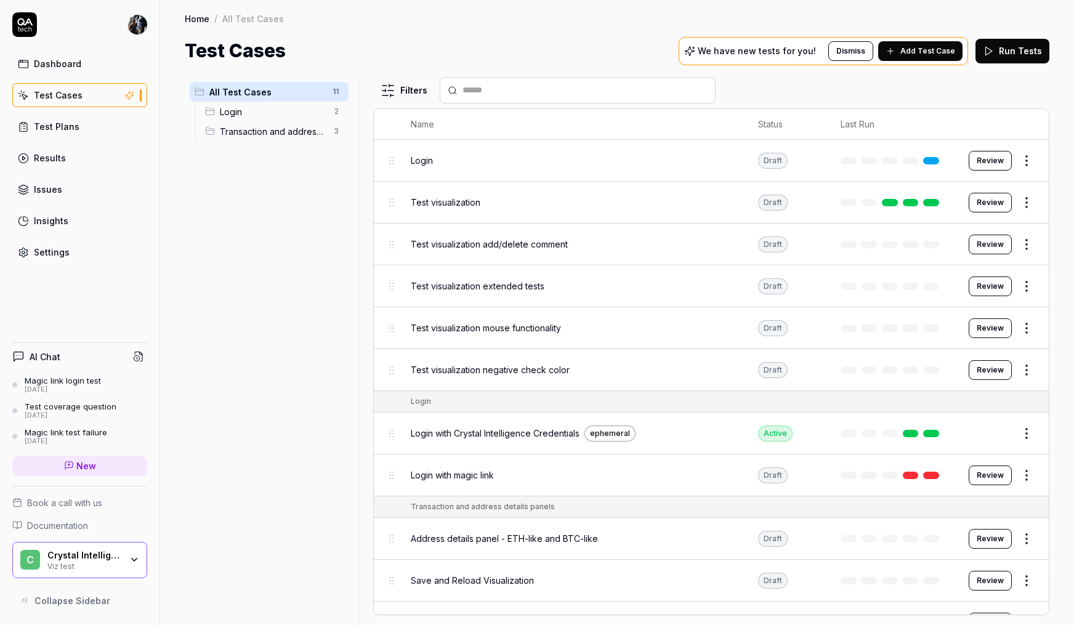
click at [103, 558] on div "Crystal Intelligence" at bounding box center [84, 555] width 74 height 11
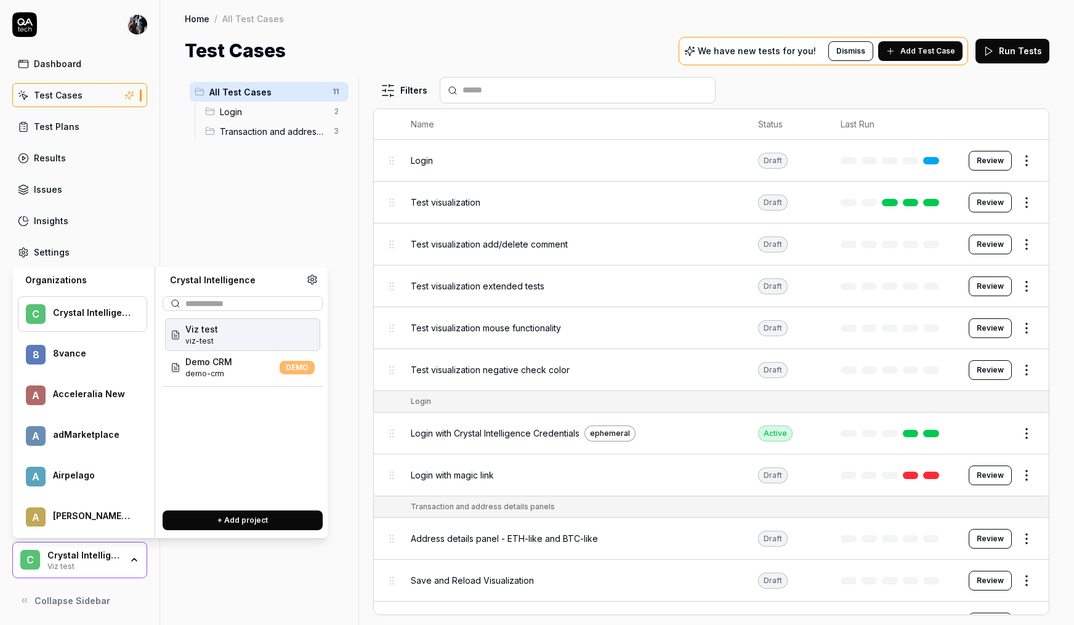
scroll to position [764, 0]
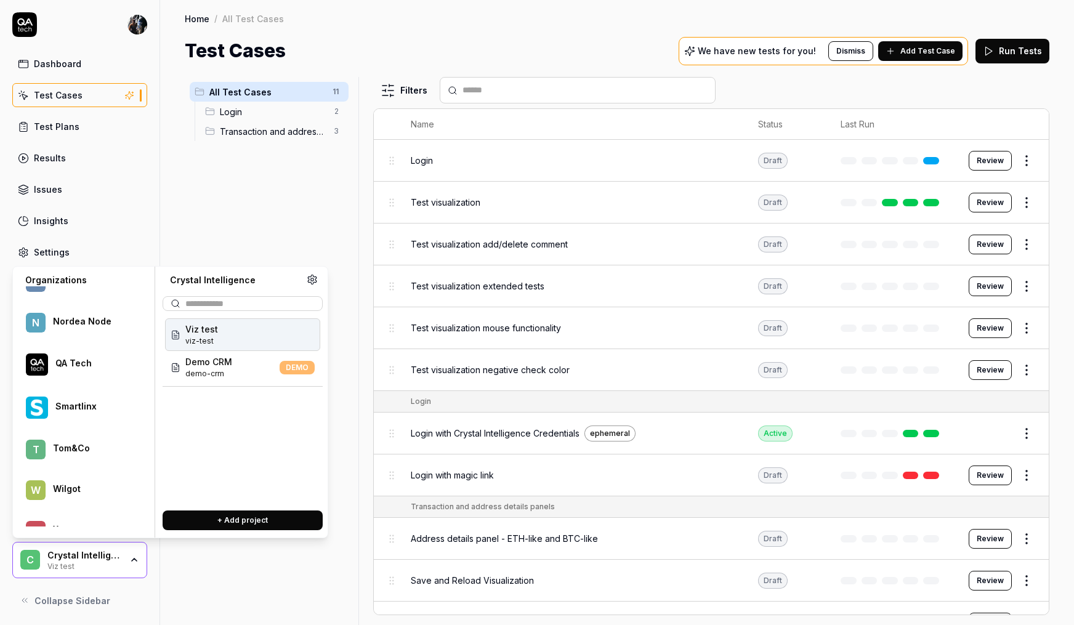
click at [90, 408] on div "Smartlinx" at bounding box center [92, 406] width 75 height 11
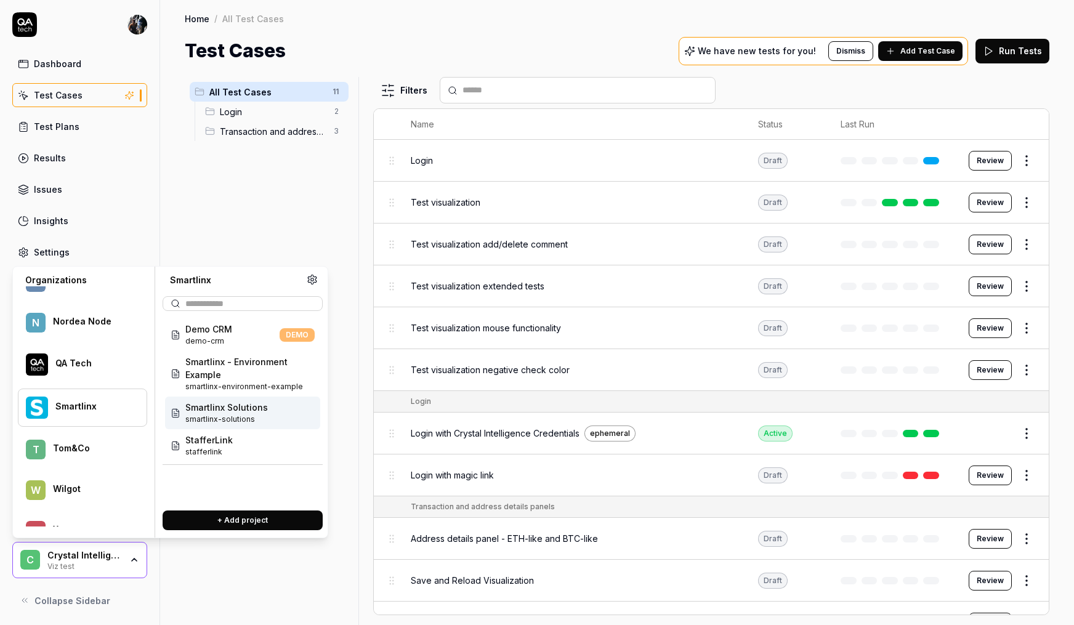
click at [257, 413] on span "Smartlinx Solutions" at bounding box center [226, 407] width 83 height 13
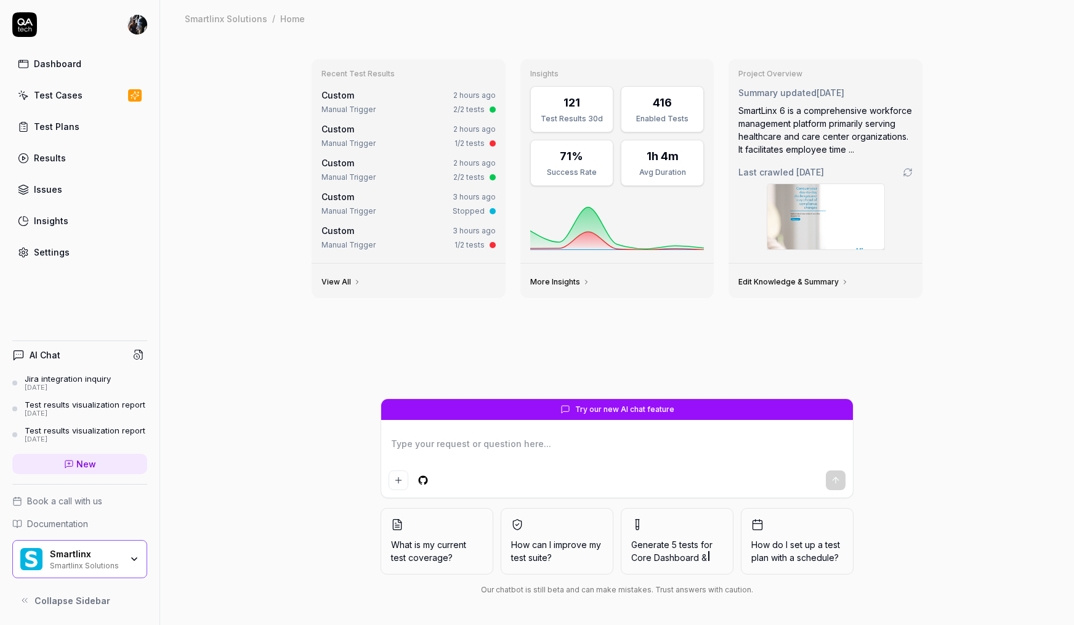
click at [342, 283] on link "View All" at bounding box center [340, 282] width 39 height 10
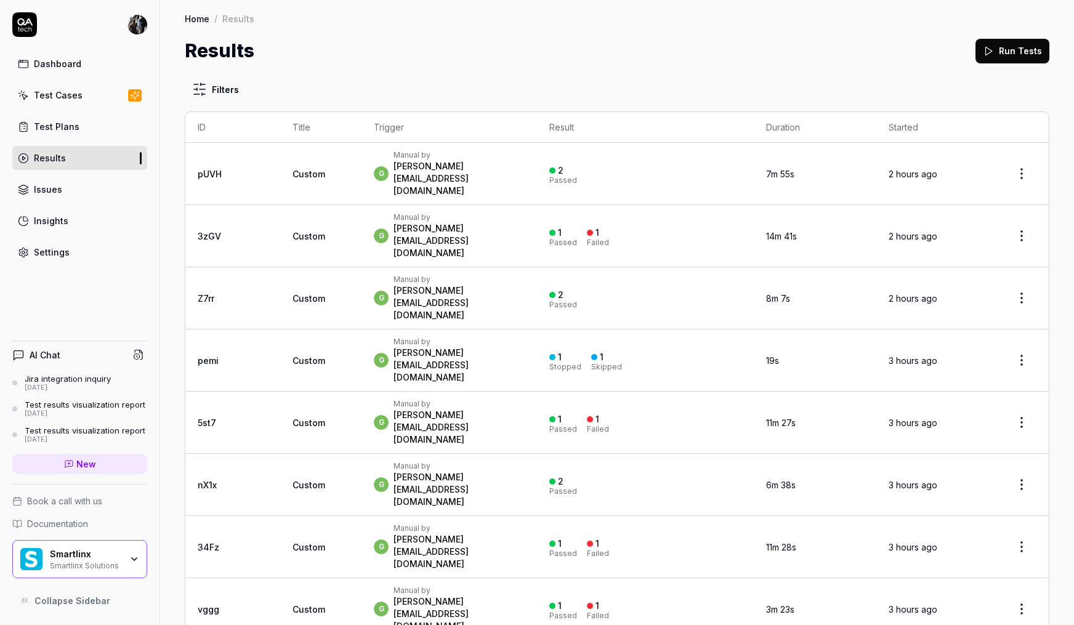
click at [54, 65] on div "Dashboard" at bounding box center [57, 63] width 47 height 13
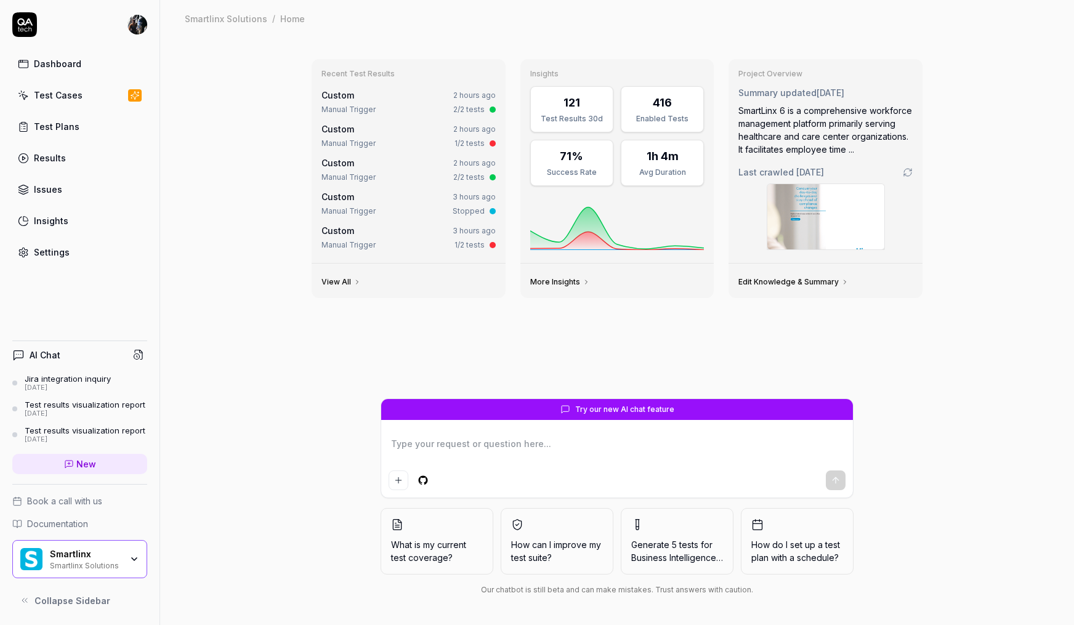
click at [113, 562] on div "Smartlinx Solutions" at bounding box center [85, 565] width 71 height 10
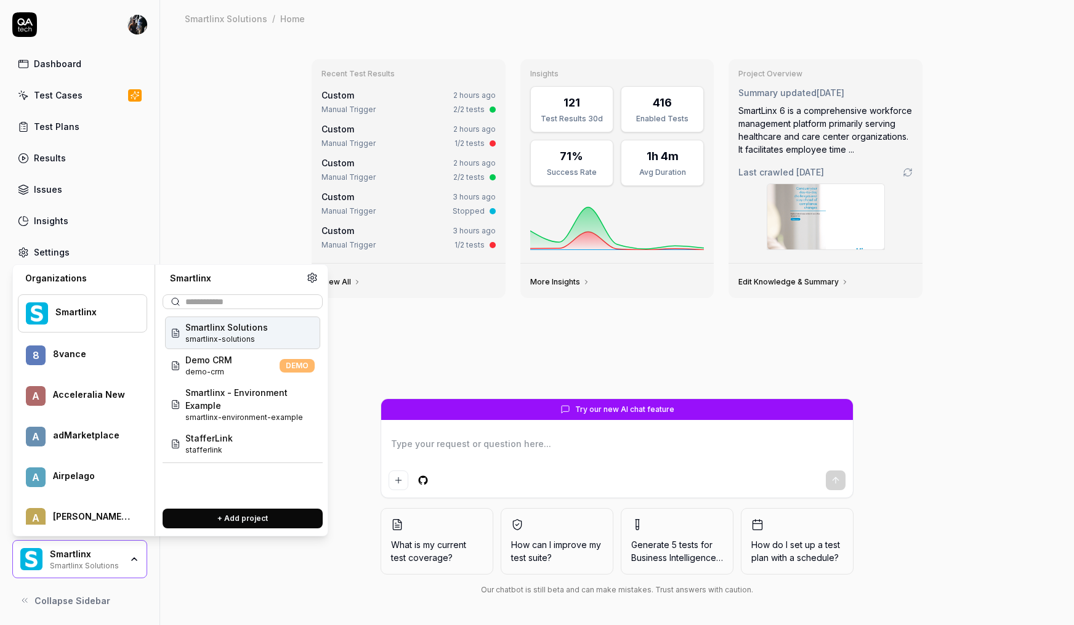
click at [105, 350] on div "8vance" at bounding box center [92, 354] width 78 height 11
click at [225, 334] on span "8vance-matching" at bounding box center [222, 339] width 75 height 11
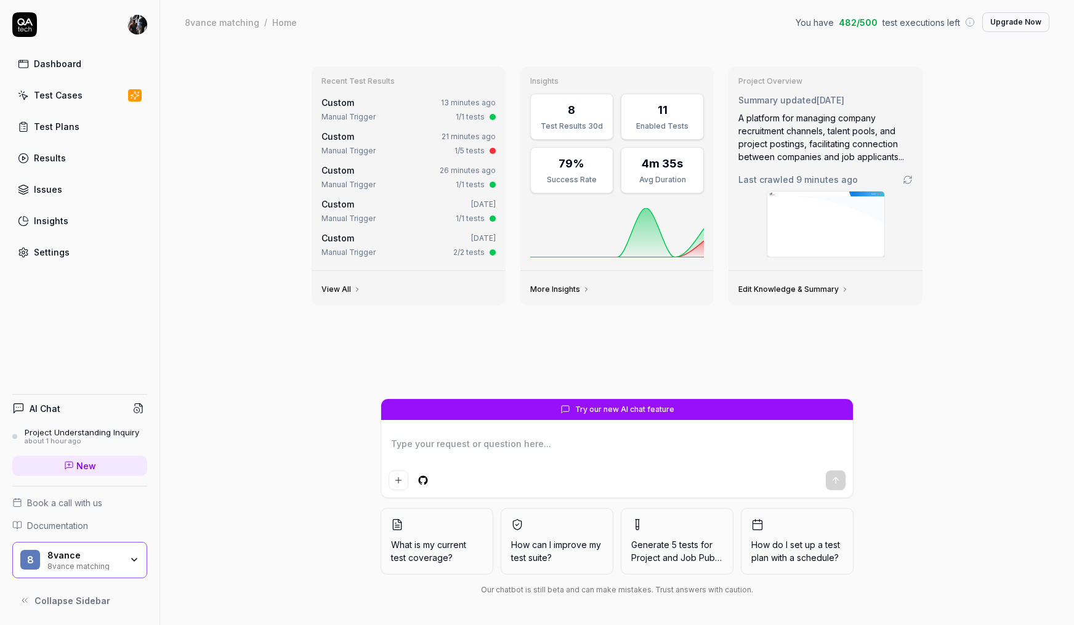
click at [111, 542] on div "8 8vance 8vance matching" at bounding box center [79, 560] width 135 height 37
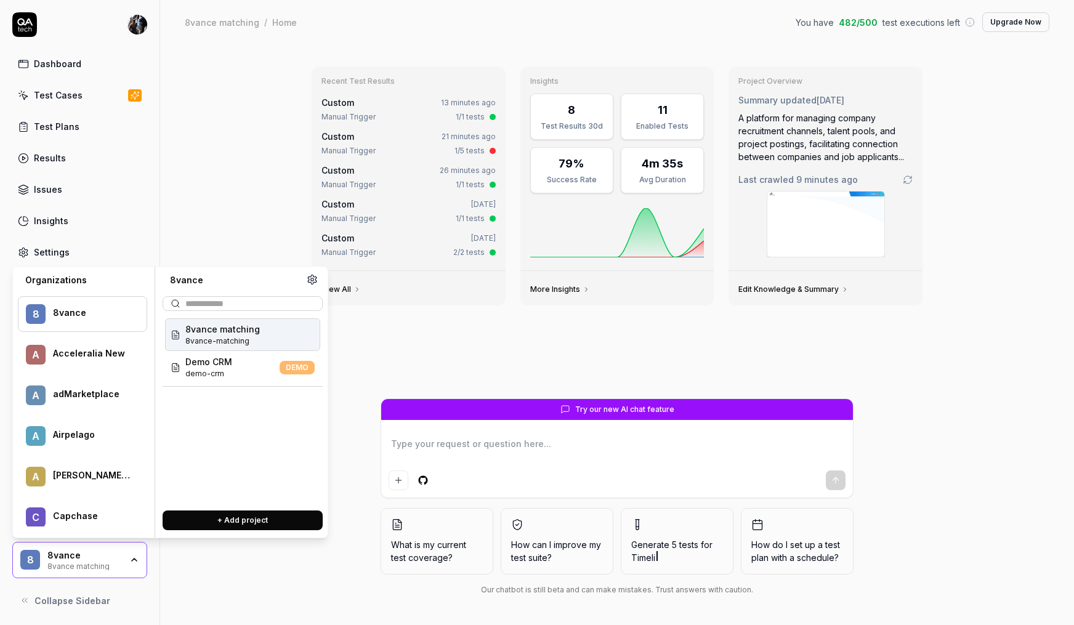
click at [197, 589] on div "Recent Test Results Custom 13 minutes ago Manual Trigger 1/1 tests Custom 21 mi…" at bounding box center [617, 334] width 914 height 581
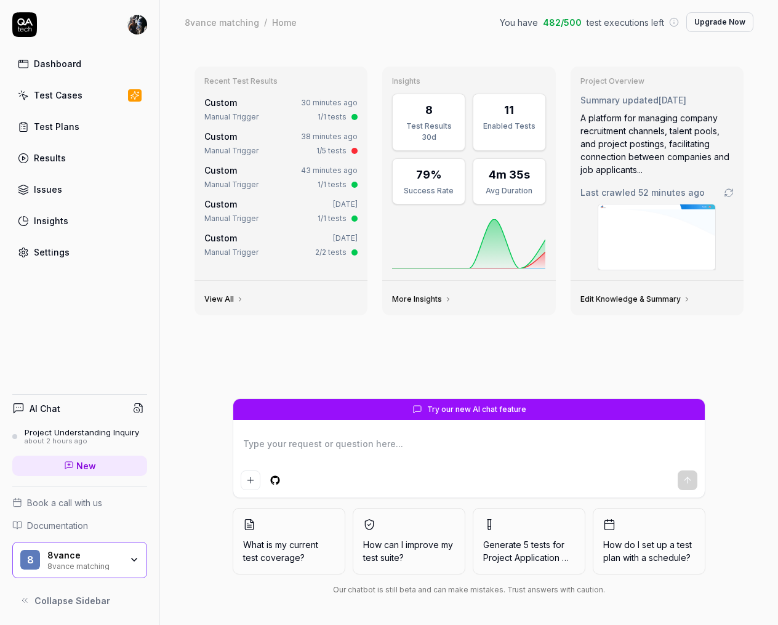
click at [130, 557] on icon "button" at bounding box center [134, 560] width 10 height 10
click at [81, 253] on link "Settings" at bounding box center [79, 252] width 135 height 24
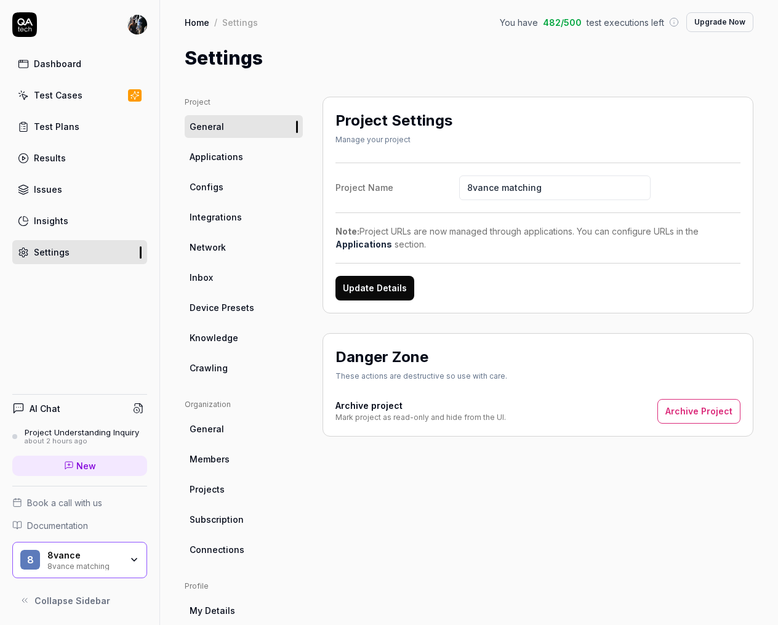
click at [210, 459] on span "Members" at bounding box center [210, 459] width 40 height 13
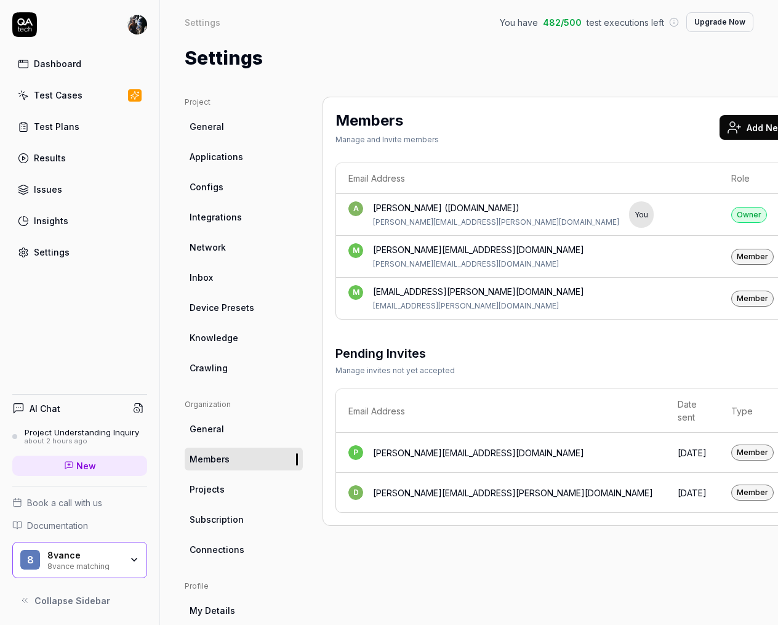
click at [720, 129] on button "Add New Members" at bounding box center [778, 127] width 116 height 25
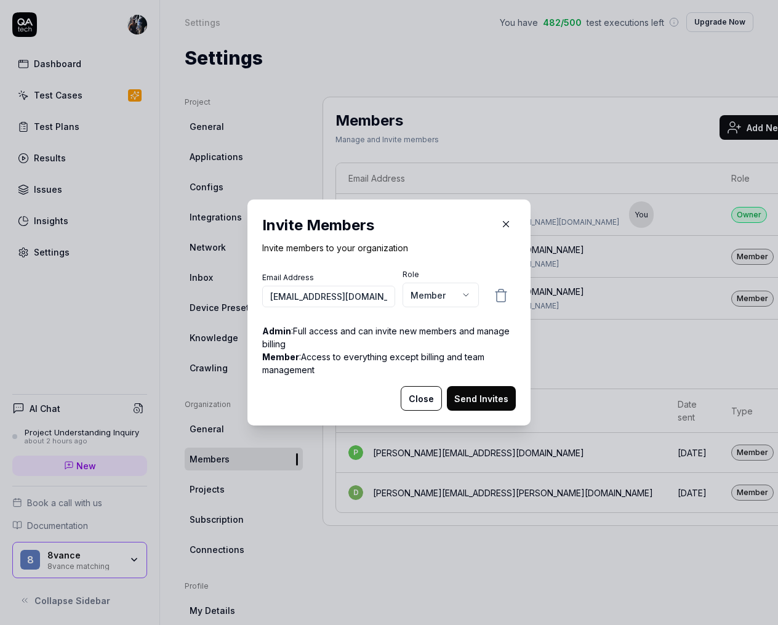
click at [482, 402] on button "Send Invites" at bounding box center [481, 398] width 69 height 25
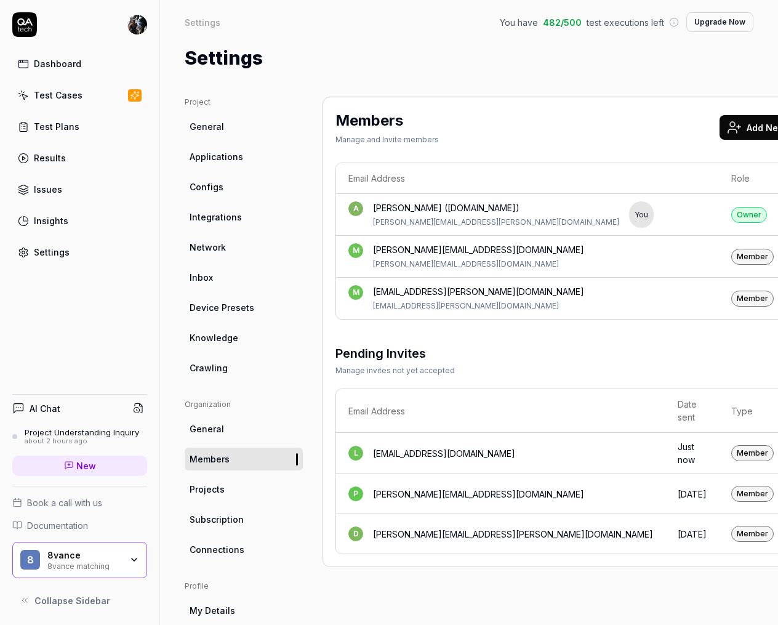
click at [720, 133] on button "Add New Members" at bounding box center [778, 127] width 116 height 25
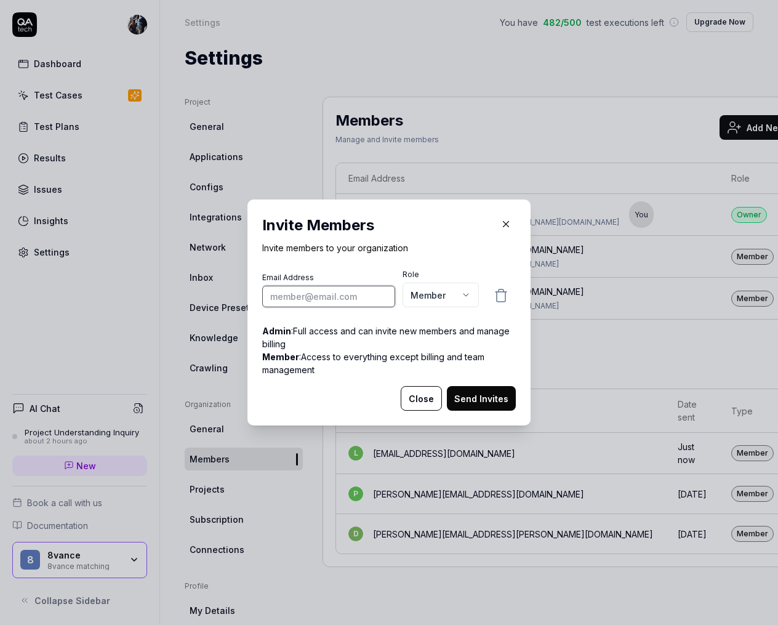
click at [329, 299] on input "email" at bounding box center [328, 297] width 133 height 22
paste input "[EMAIL_ADDRESS][DOMAIN_NAME]"
click at [494, 405] on button "Send Invites" at bounding box center [481, 398] width 69 height 25
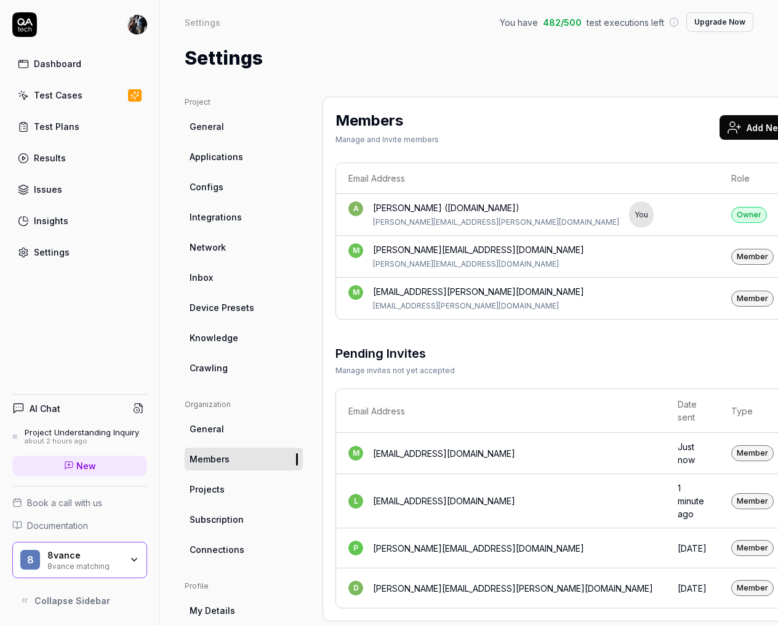
click at [720, 129] on button "Add New Members" at bounding box center [778, 127] width 116 height 25
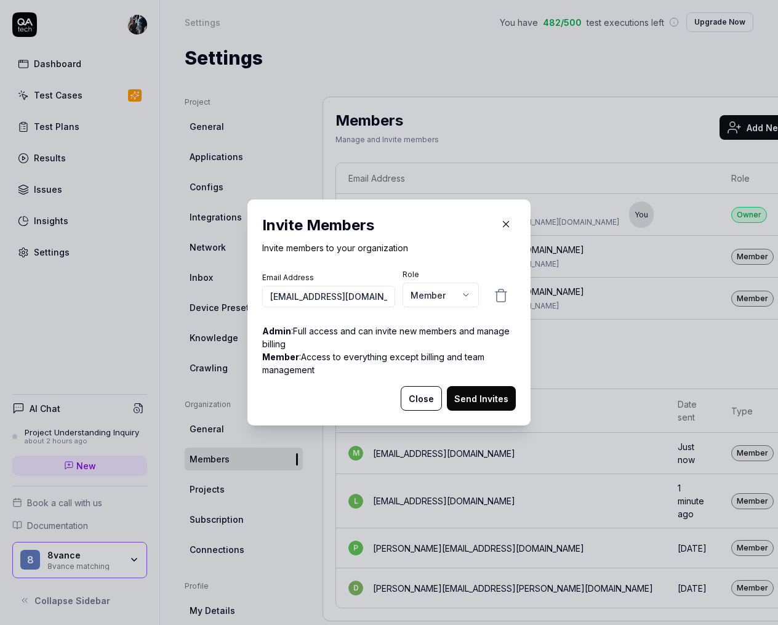
click at [489, 400] on button "Send Invites" at bounding box center [481, 398] width 69 height 25
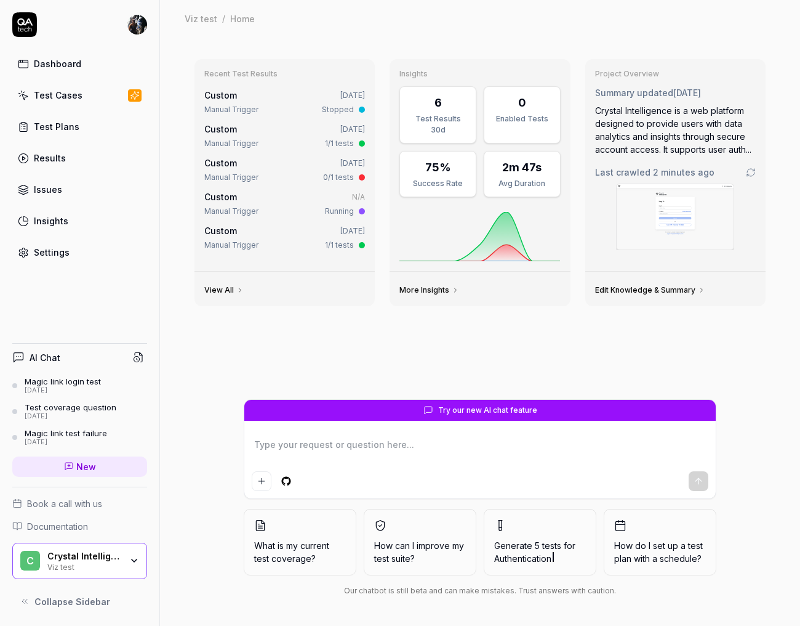
click at [97, 565] on div "Viz test" at bounding box center [84, 566] width 74 height 10
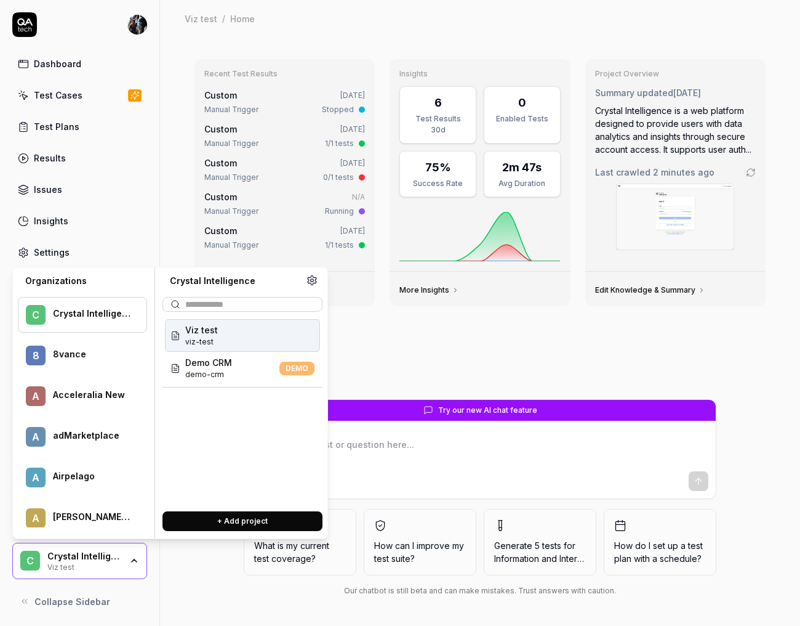
click at [64, 355] on div "8vance" at bounding box center [92, 354] width 78 height 11
click at [190, 333] on span "8vance matching" at bounding box center [222, 329] width 75 height 13
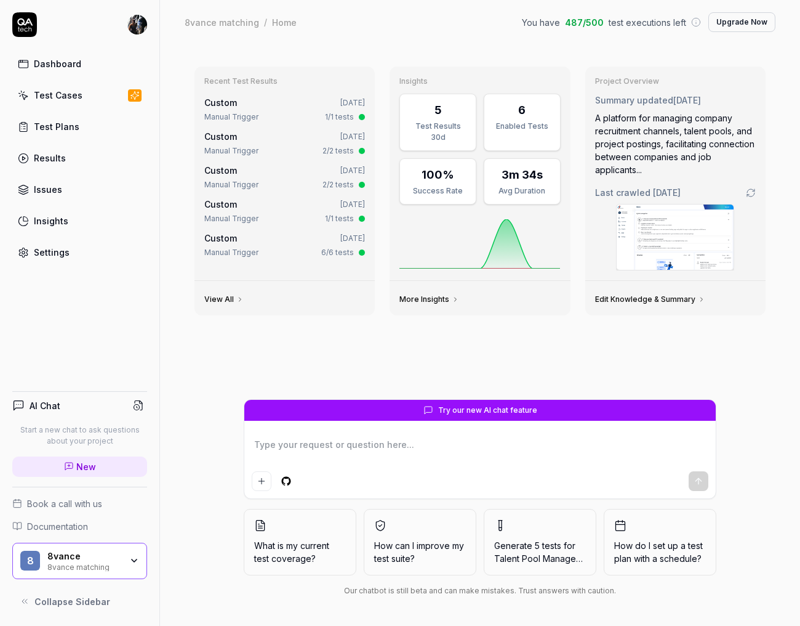
click at [47, 250] on div "Settings" at bounding box center [52, 252] width 36 height 13
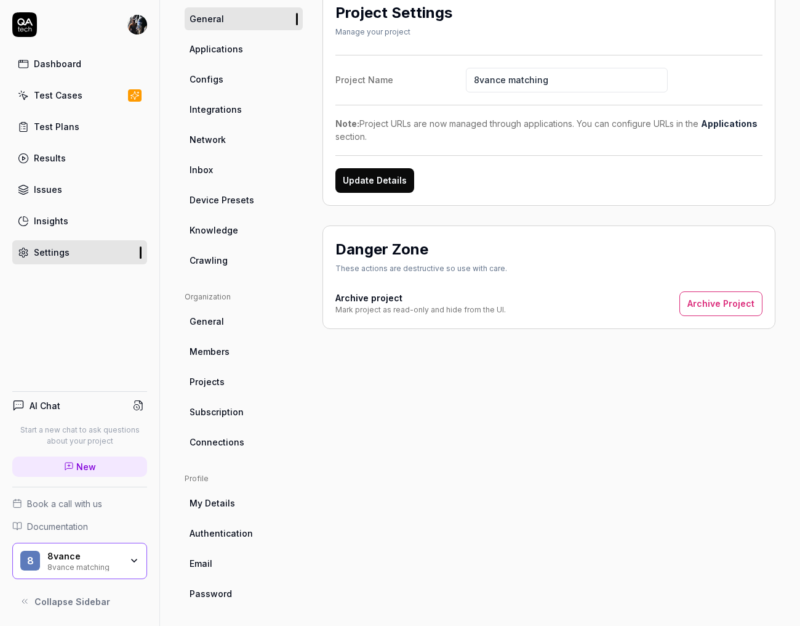
scroll to position [111, 0]
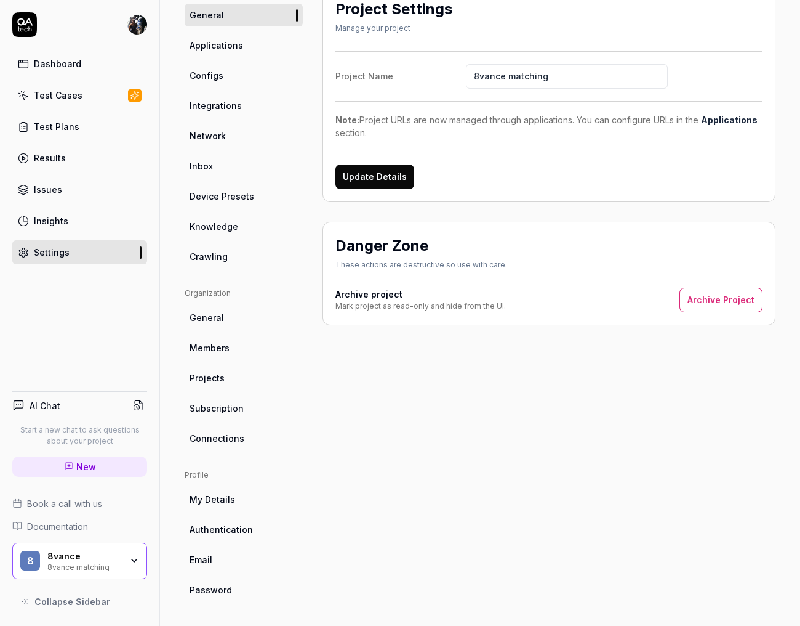
click at [212, 258] on span "Crawling" at bounding box center [209, 256] width 38 height 13
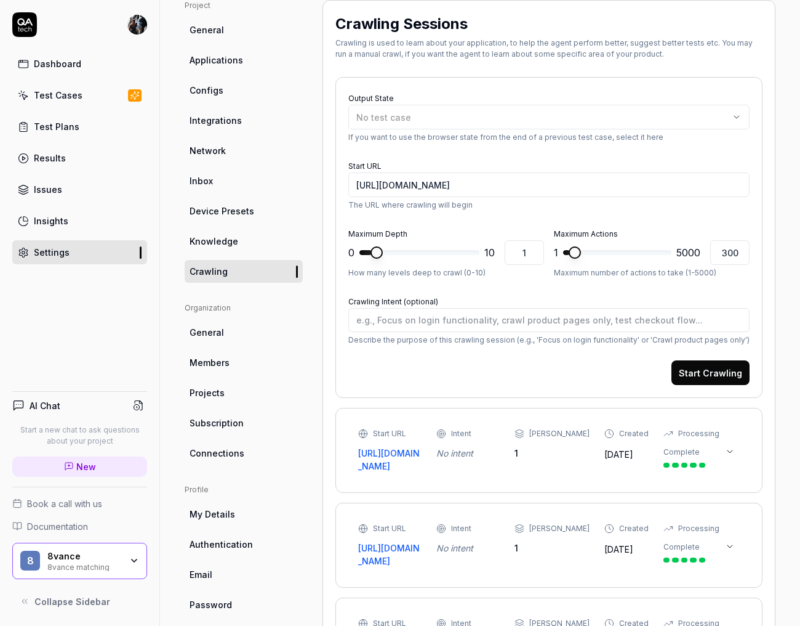
type textarea "*"
type input "8"
click at [456, 251] on span at bounding box center [452, 252] width 12 height 12
type textarea "*"
type input "1804"
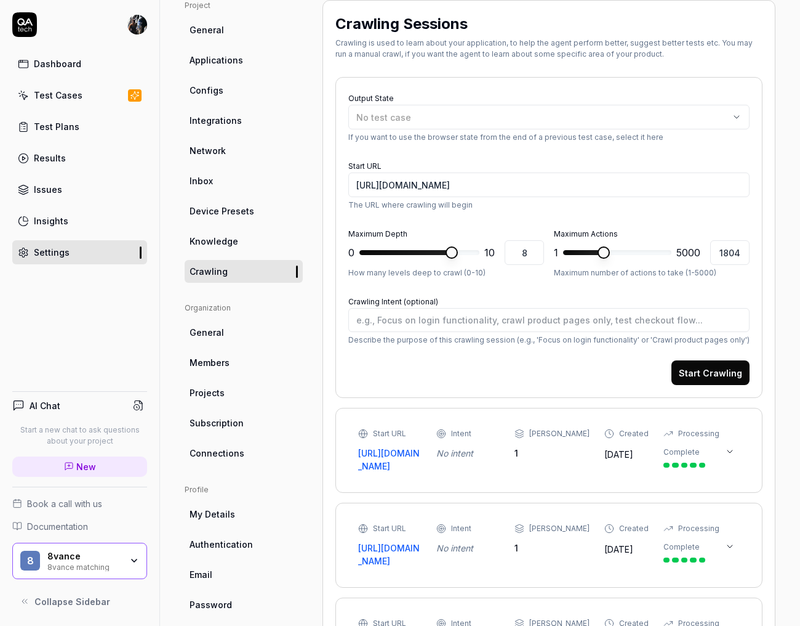
click at [602, 250] on span at bounding box center [604, 252] width 12 height 12
click at [687, 374] on button "Start Crawling" at bounding box center [711, 372] width 78 height 25
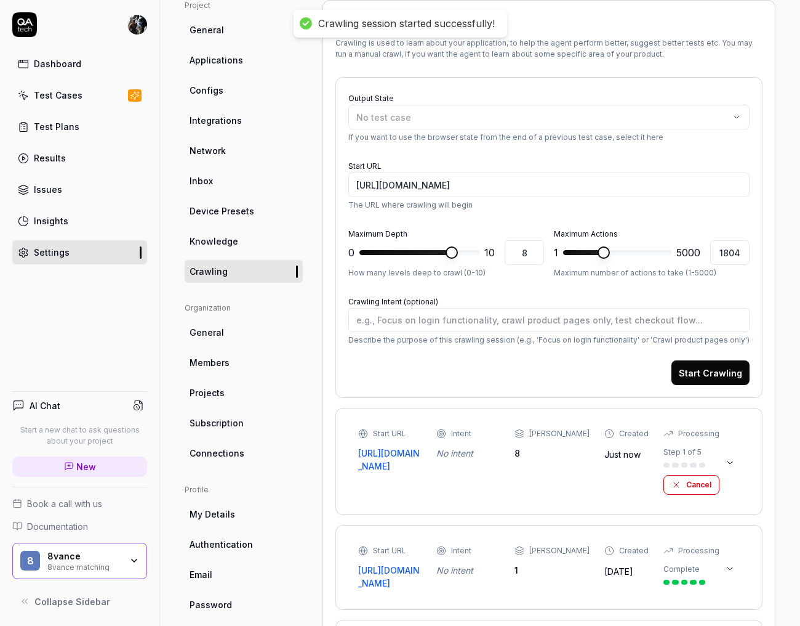
type textarea "*"
click at [87, 469] on span "New" at bounding box center [86, 466] width 20 height 13
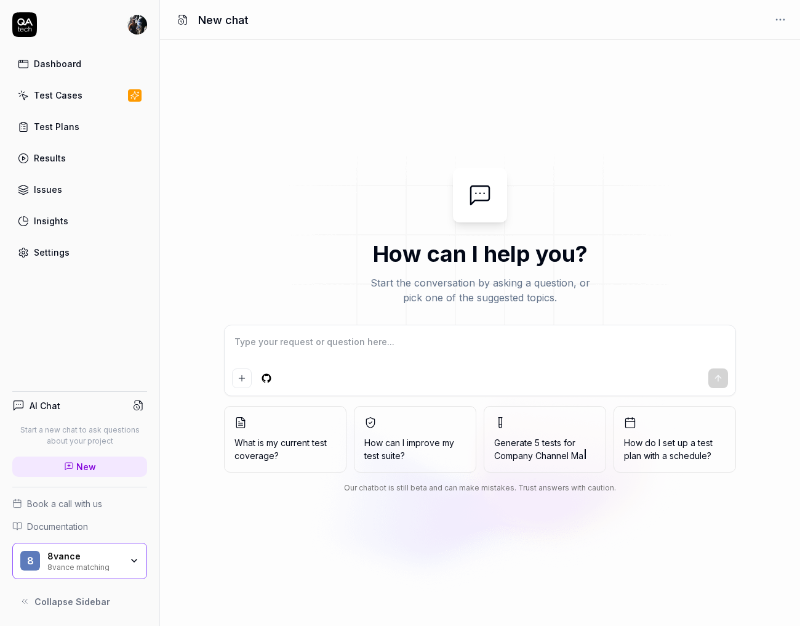
type textarea "*"
type textarea "d"
type textarea "*"
type textarea "do"
type textarea "*"
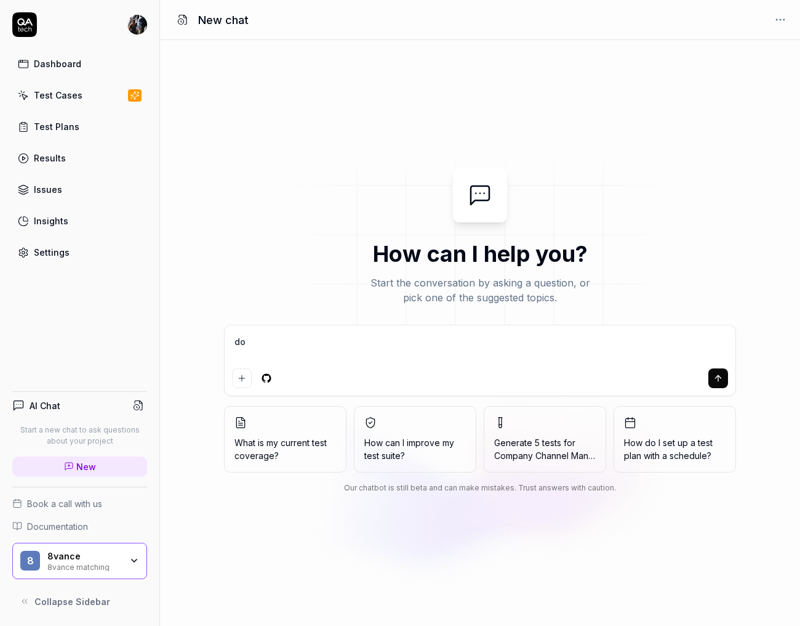
type textarea "do"
type textarea "*"
type textarea "do y"
type textarea "*"
type textarea "do yo"
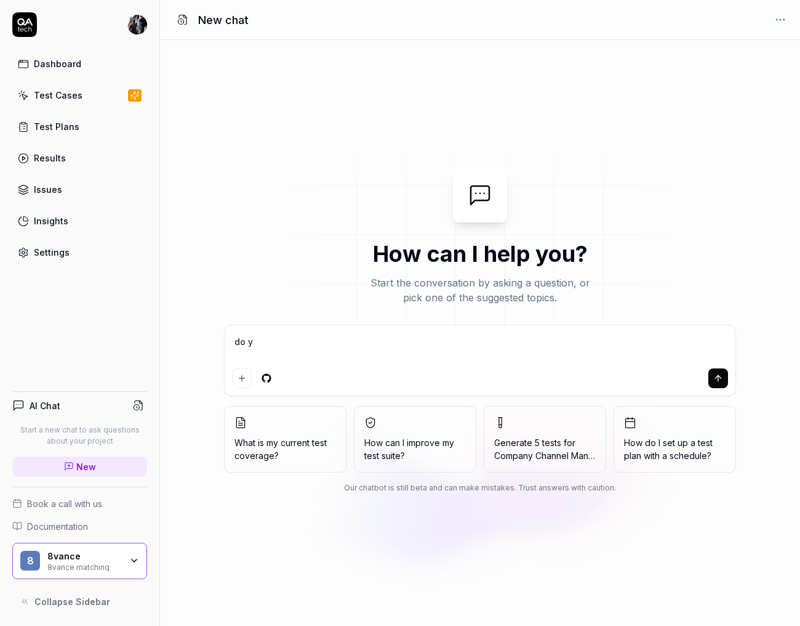
type textarea "*"
type textarea "do you"
type textarea "*"
type textarea "do you"
type textarea "*"
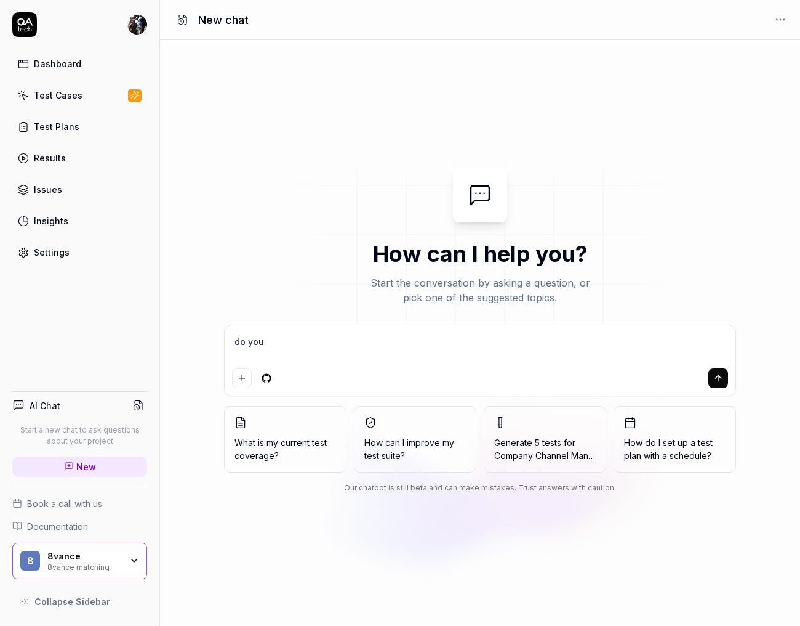
type textarea "do you u"
type textarea "*"
type textarea "do you un"
type textarea "*"
type textarea "do you und"
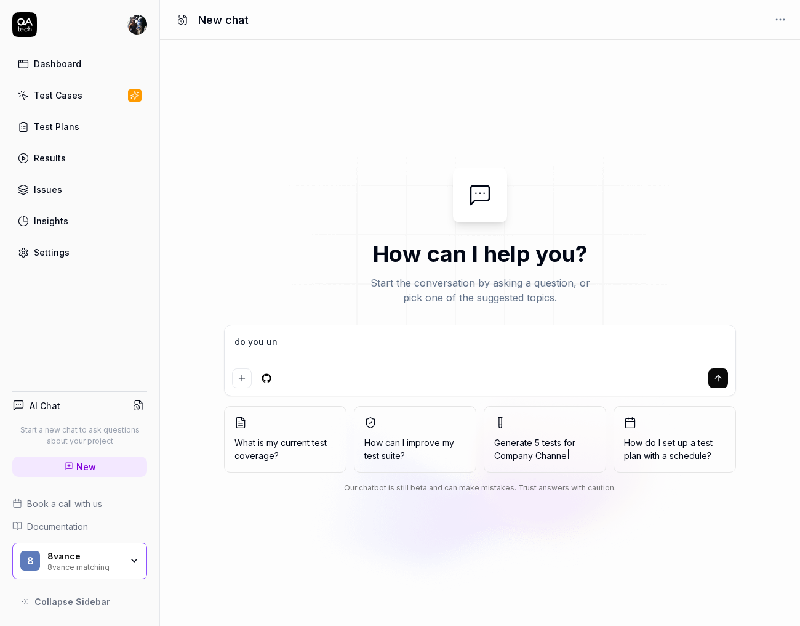
type textarea "*"
type textarea "do you unde"
type textarea "*"
type textarea "do you under"
type textarea "*"
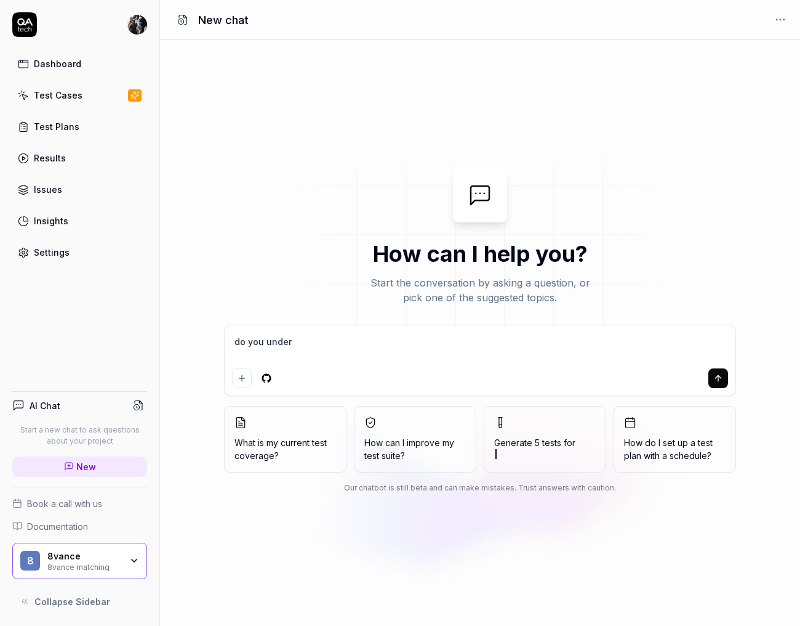
type textarea "do you unders"
type textarea "*"
type textarea "do you underst"
type textarea "*"
type textarea "do you understa"
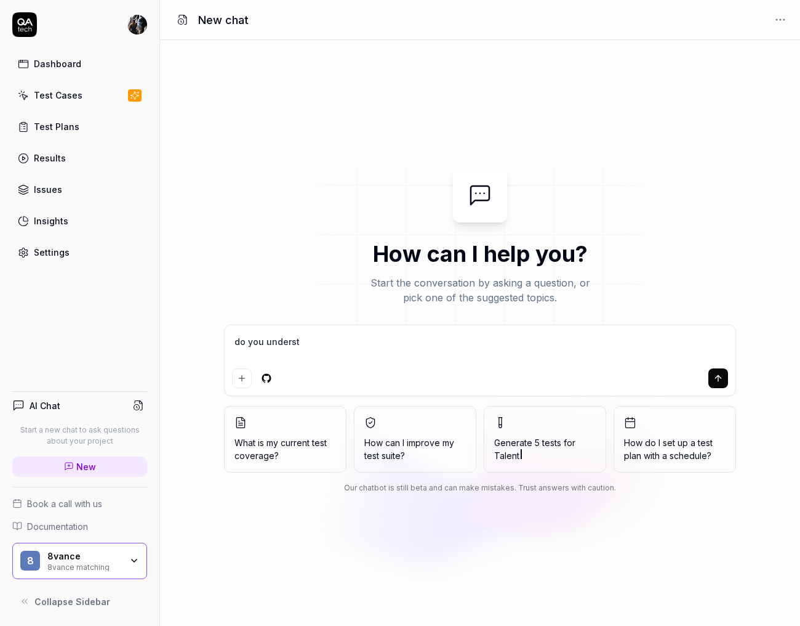
type textarea "*"
type textarea "do you understan"
type textarea "*"
type textarea "do you understand"
type textarea "*"
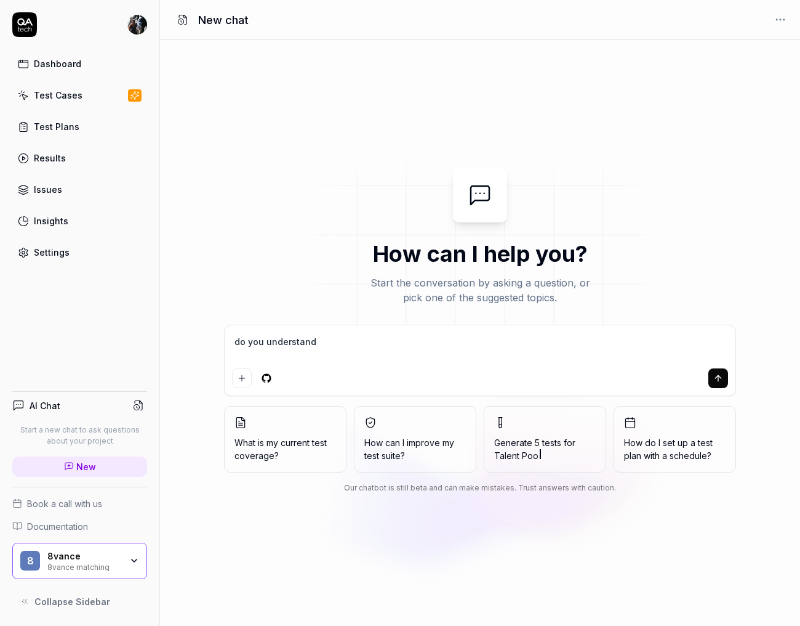
type textarea "do you understand"
type textarea "*"
type textarea "do you understand w"
type textarea "*"
type textarea "do you understand [PERSON_NAME]"
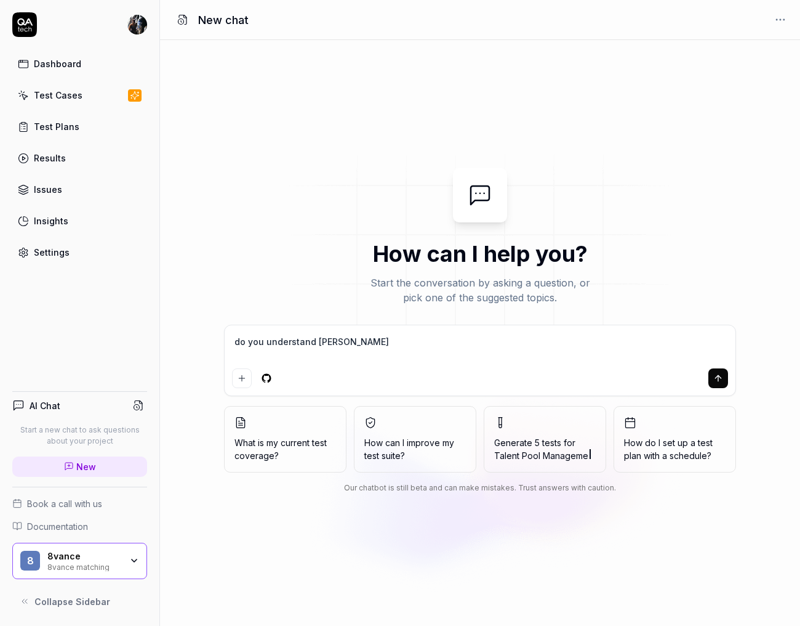
type textarea "*"
type textarea "do you understand wha"
type textarea "*"
type textarea "do you understand what"
type textarea "*"
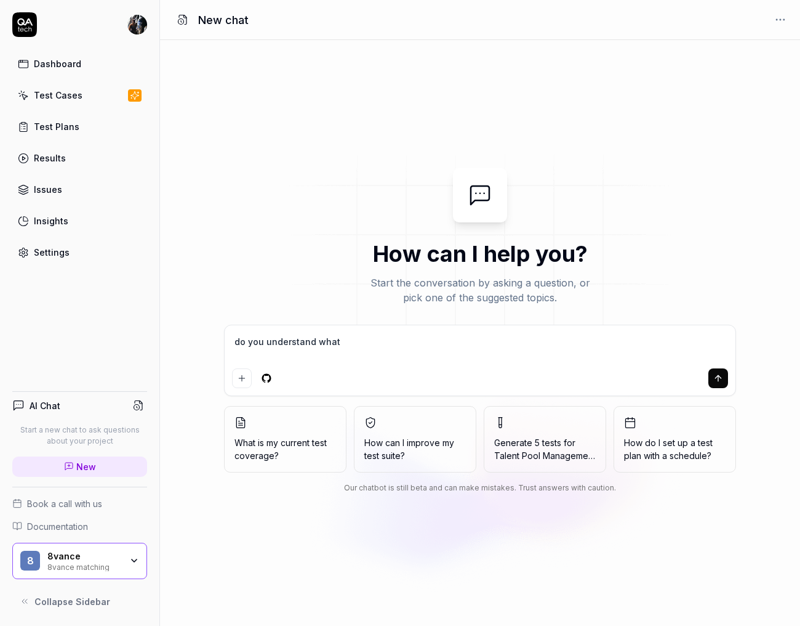
type textarea "do you understand what"
type textarea "*"
type textarea "do you understand what t"
type textarea "*"
type textarea "do you understand what th"
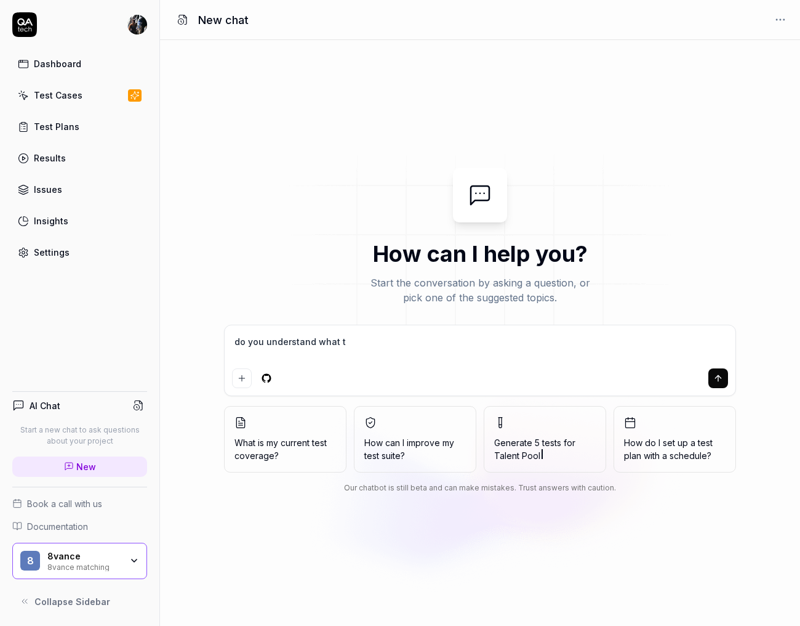
type textarea "*"
type textarea "do you understand what the"
type textarea "*"
type textarea "do you understand what the"
type textarea "*"
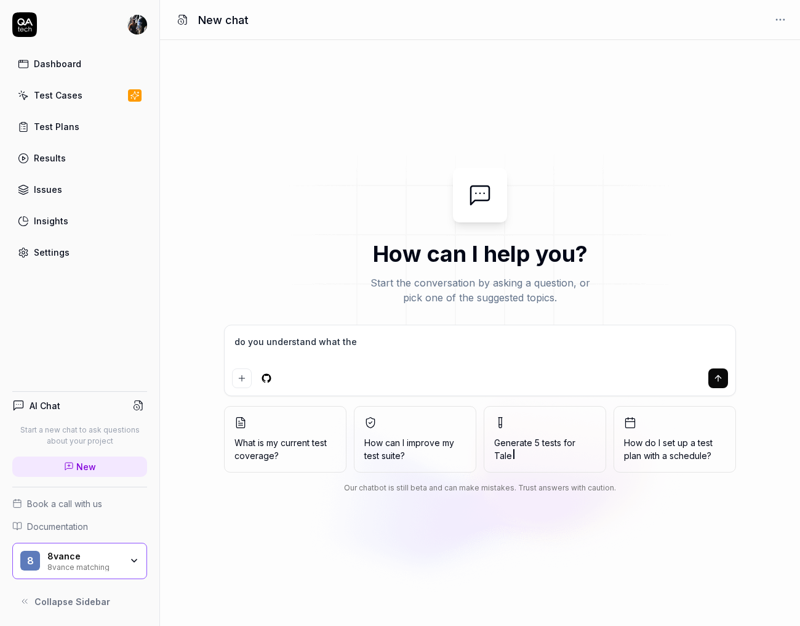
type textarea "do you understand what the p"
type textarea "*"
type textarea "do you understand what the pr"
type textarea "*"
type textarea "do you understand what the pro"
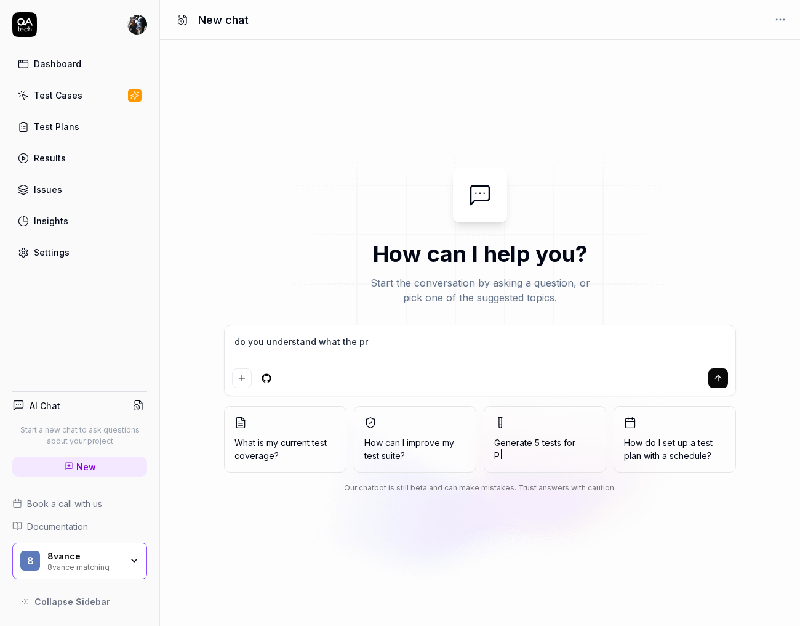
type textarea "*"
type textarea "do you understand what the proj"
type textarea "*"
type textarea "do you understand what the proje"
type textarea "*"
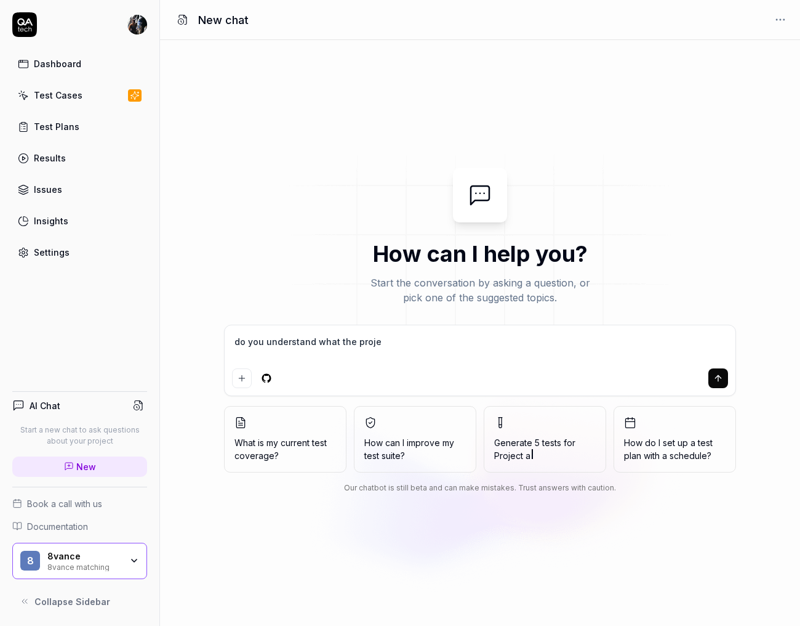
type textarea "do you understand what the projec"
type textarea "*"
type textarea "do you understand what the project"
type textarea "*"
type textarea "do you understand what the project"
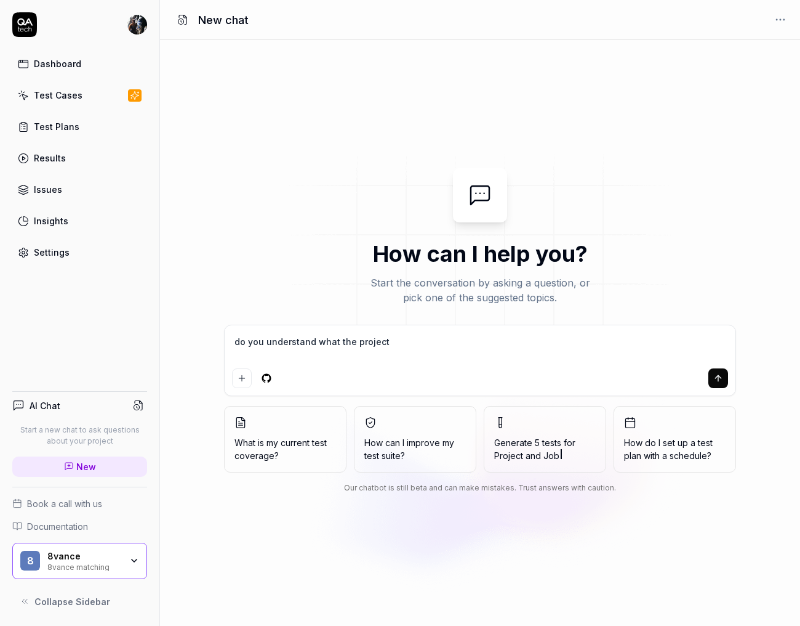
type textarea "*"
type textarea "do you understand what the project d"
type textarea "*"
type textarea "do you understand what the project do"
type textarea "*"
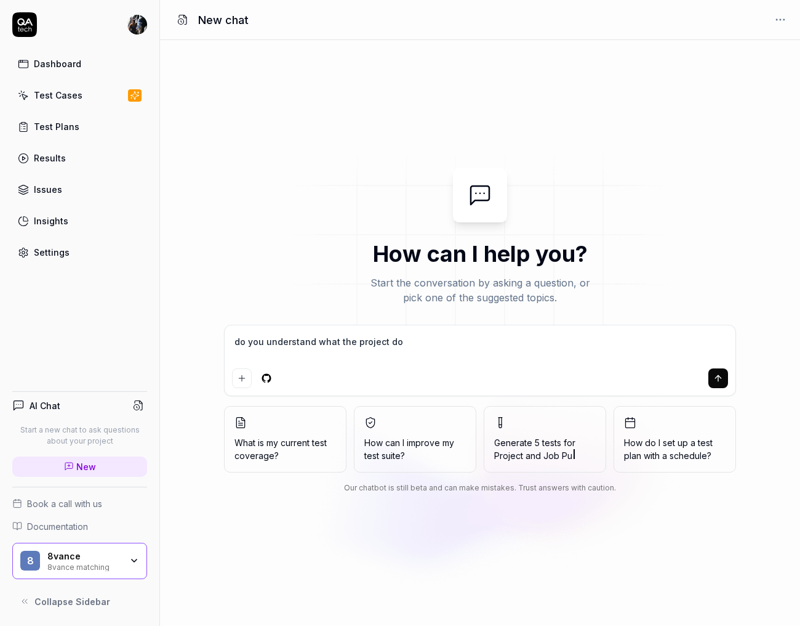
type textarea "do you understand what the project doe"
type textarea "*"
type textarea "do you understand what the project does"
type textarea "*"
type textarea "do you understand what the project does?"
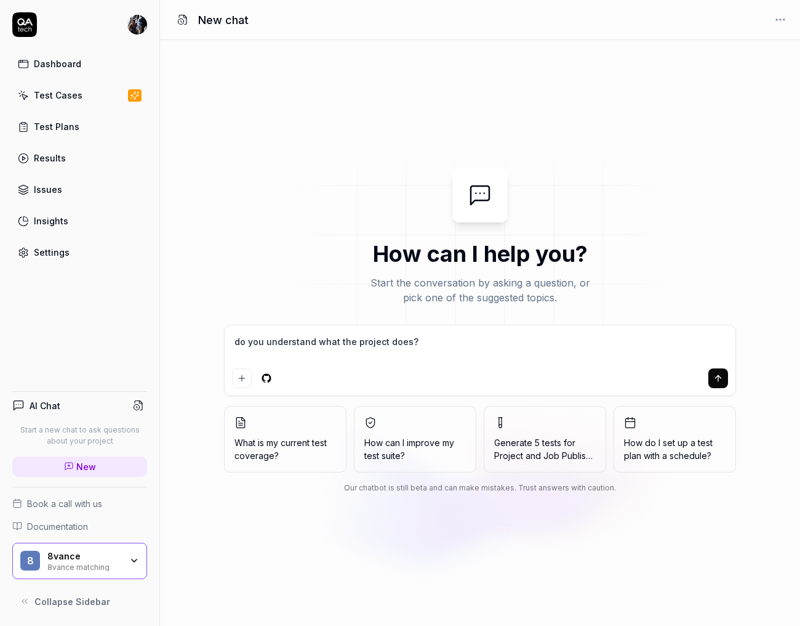
type textarea "*"
type textarea "do you understand what the project does?"
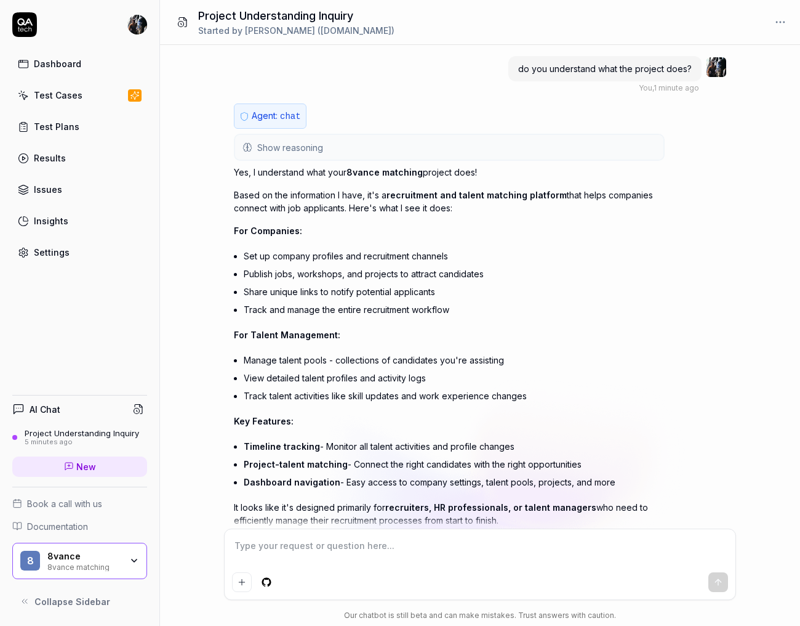
scroll to position [62, 0]
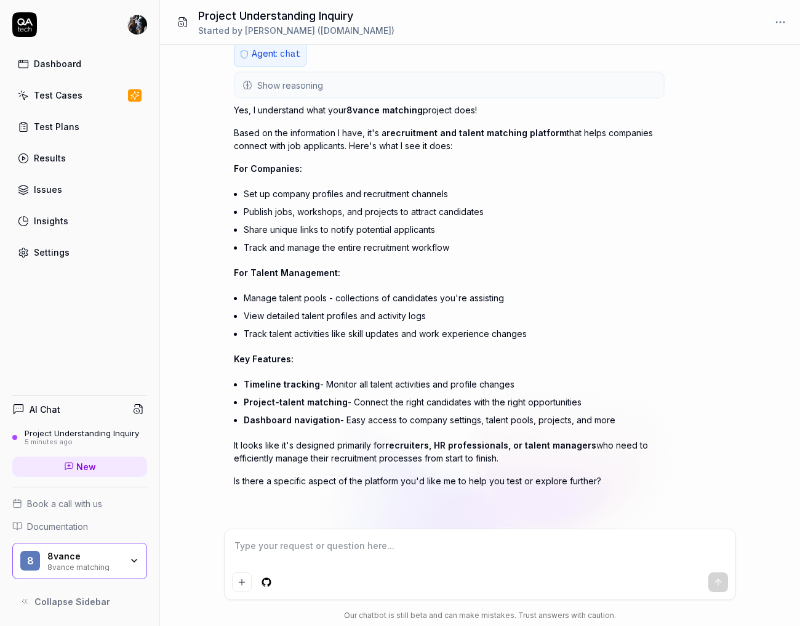
click at [438, 487] on div "Agent: chat Show reasoning Yes, I understand what your 8vance matching project …" at bounding box center [449, 278] width 431 height 475
click at [395, 547] on textarea at bounding box center [480, 551] width 496 height 31
type textarea "*"
type textarea "c"
type textarea "*"
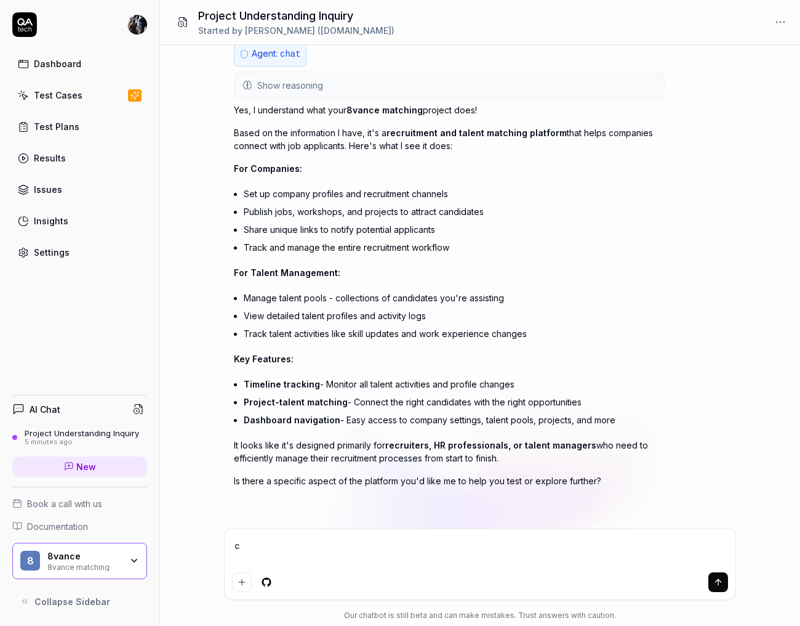
type textarea "ca"
type textarea "*"
type textarea "can"
type textarea "*"
type textarea "can"
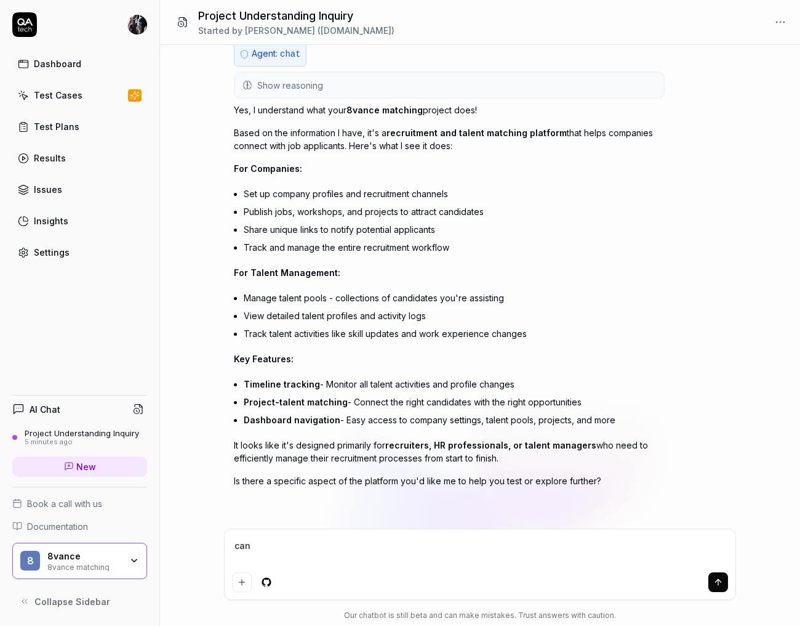
type textarea "*"
type textarea "can y"
type textarea "*"
type textarea "can yo"
type textarea "*"
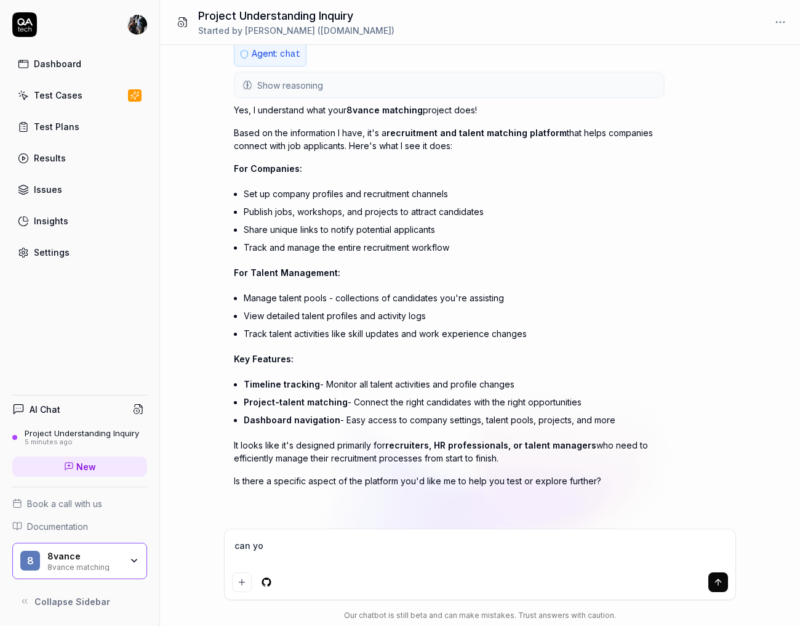
type textarea "can you"
type textarea "*"
type textarea "can you"
type textarea "*"
type textarea "can you c"
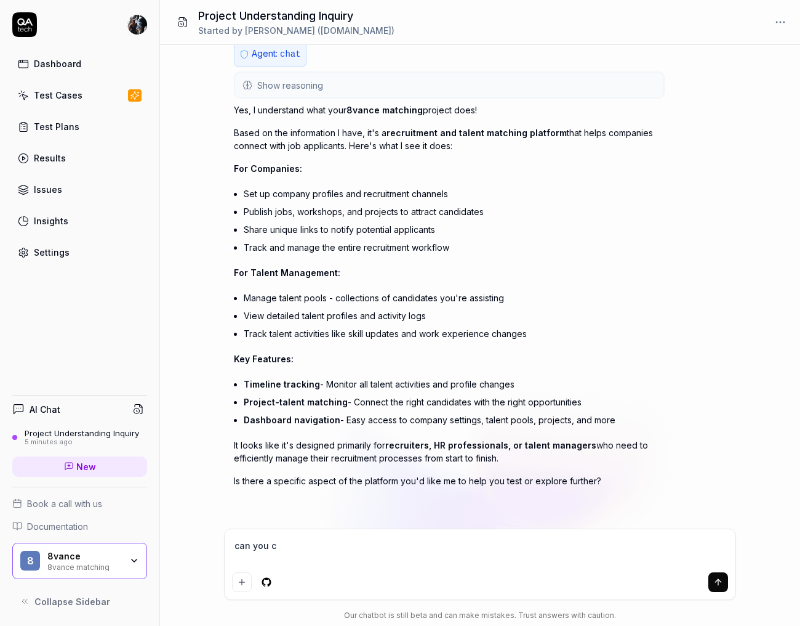
type textarea "*"
type textarea "can you cr"
type textarea "*"
type textarea "can you cre"
type textarea "*"
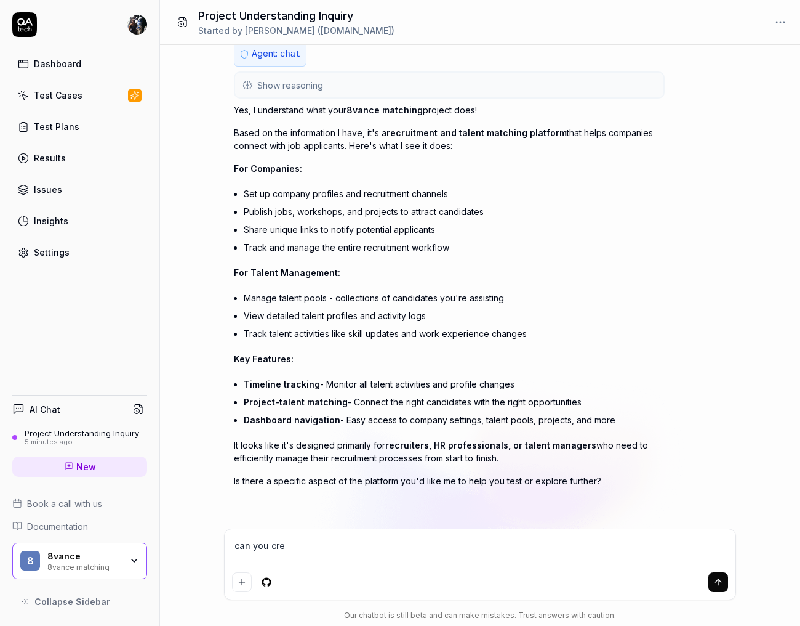
type textarea "can you crea"
type textarea "*"
type textarea "can you creat"
type textarea "*"
type textarea "can you create"
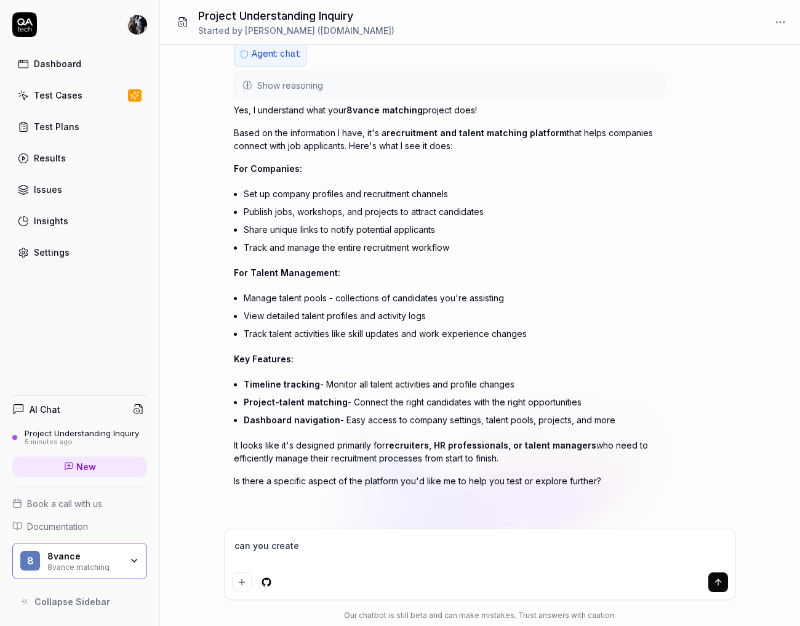
type textarea "*"
type textarea "can you create"
type textarea "*"
type textarea "can you create a"
type textarea "*"
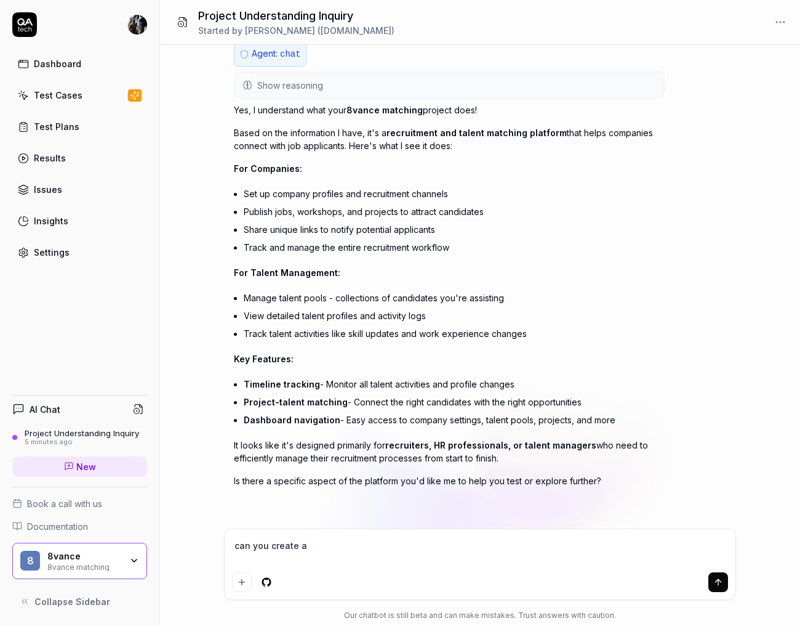
type textarea "can you create a"
type textarea "*"
type textarea "can you create a t"
type textarea "*"
type textarea "can you create a te"
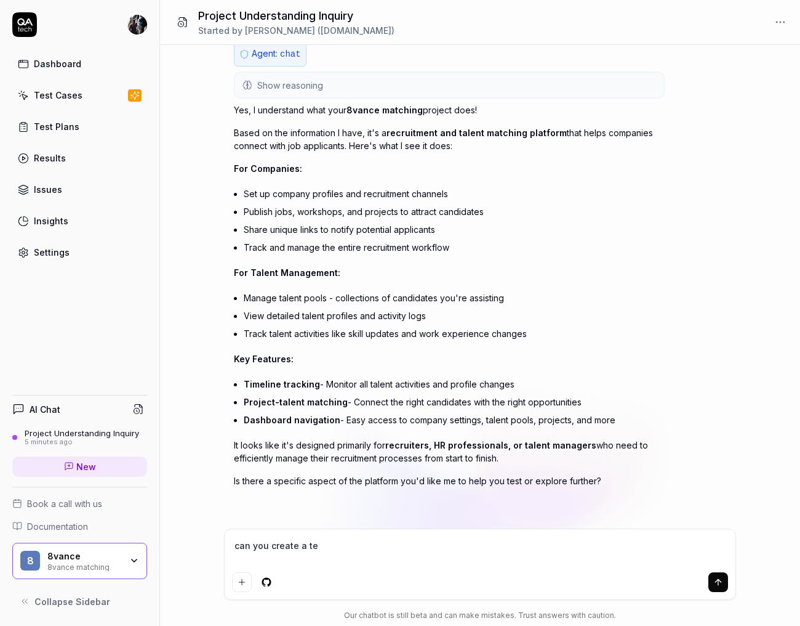
type textarea "*"
type textarea "can you create a tes"
type textarea "*"
type textarea "can you create a test"
type textarea "*"
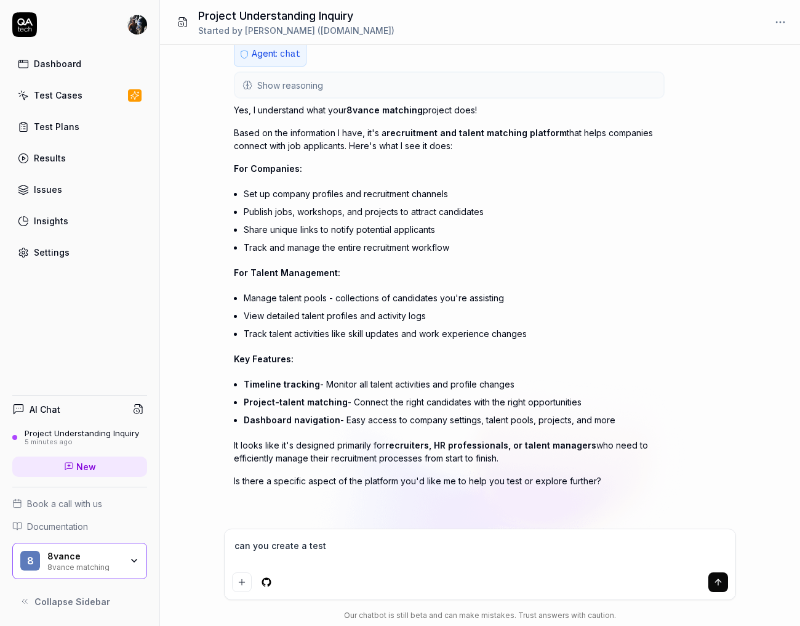
type textarea "can you create a test"
type textarea "*"
type textarea "can you create a test p"
type textarea "*"
type textarea "can you create a test pl"
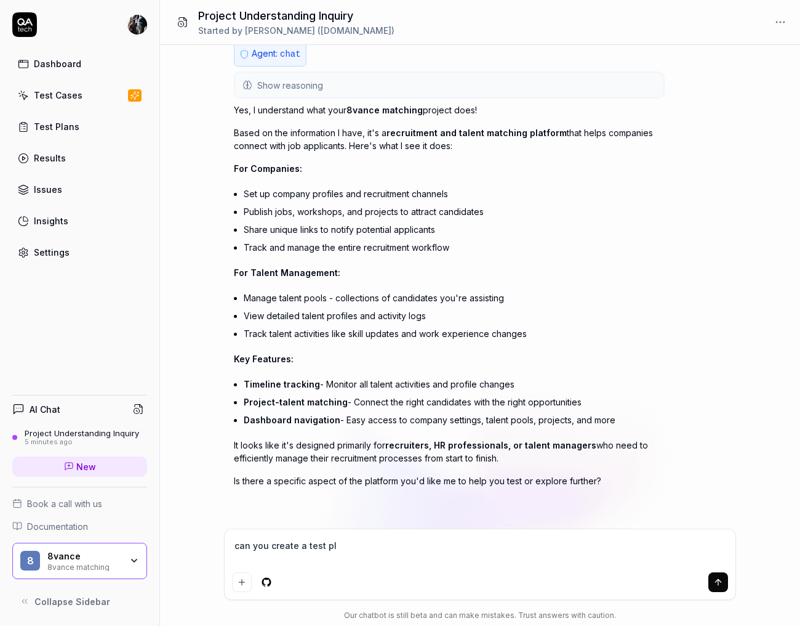
type textarea "*"
type textarea "can you create a test pla"
type textarea "*"
type textarea "can you create a test plan"
type textarea "*"
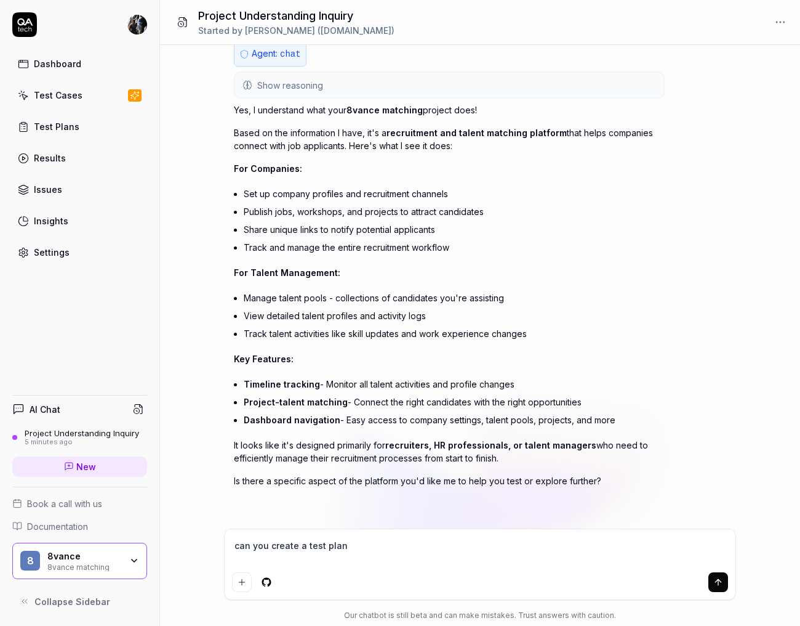
type textarea "can you create a test plan"
type textarea "*"
type textarea "can you create a test plan t"
type textarea "*"
type textarea "can you create a test plan to"
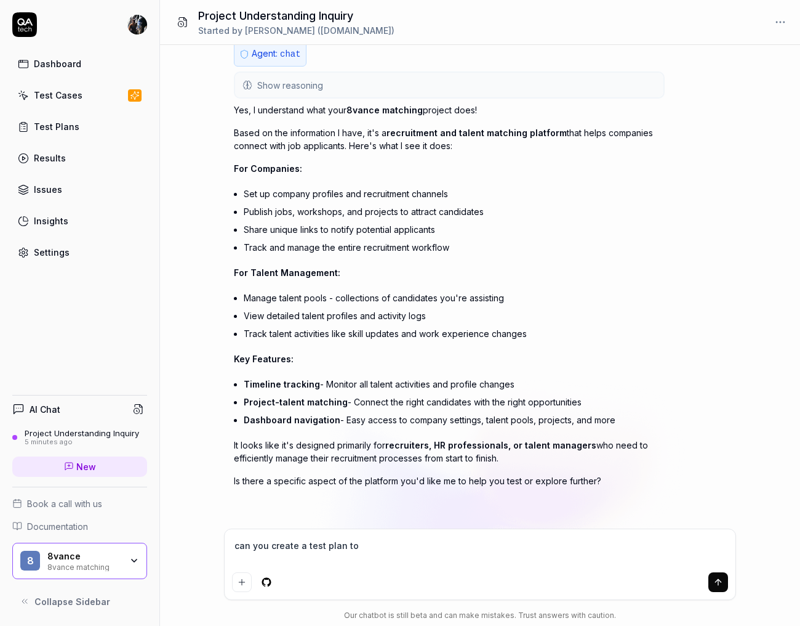
type textarea "*"
type textarea "can you create a test plan to"
type textarea "*"
type textarea "can you create a test plan to v"
type textarea "*"
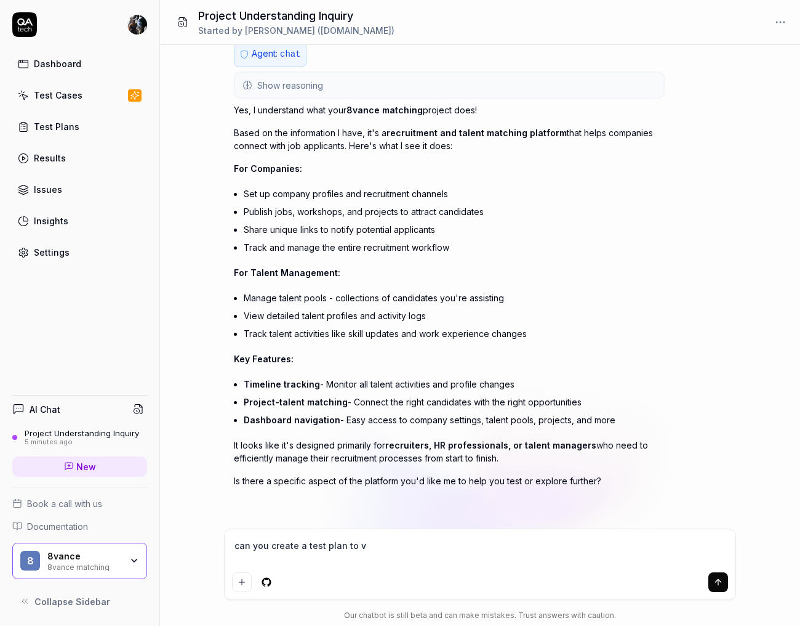
type textarea "can you create a test plan to va"
type textarea "*"
type textarea "can you create a test plan to val"
type textarea "*"
type textarea "can you create a test plan to vali"
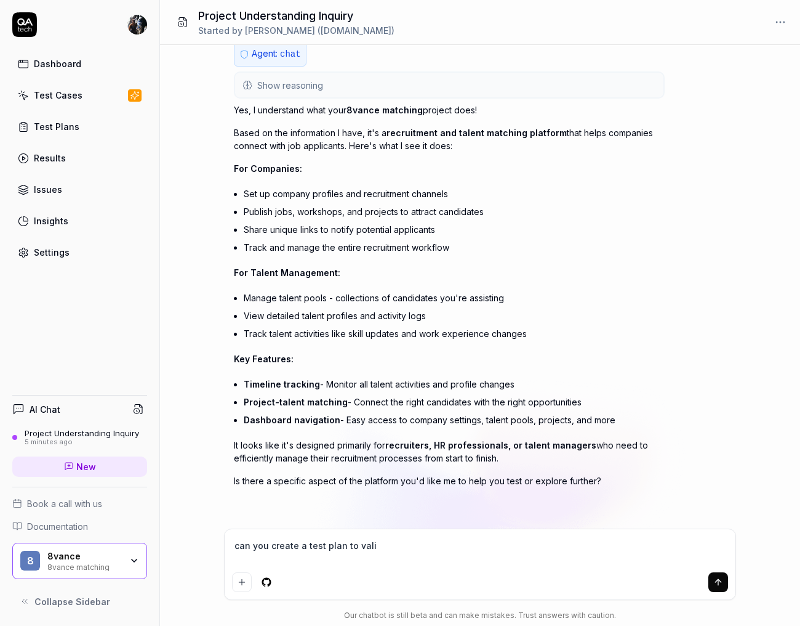
type textarea "*"
type textarea "can you create a test plan to valid"
type textarea "*"
type textarea "can you create a test plan to valida"
type textarea "*"
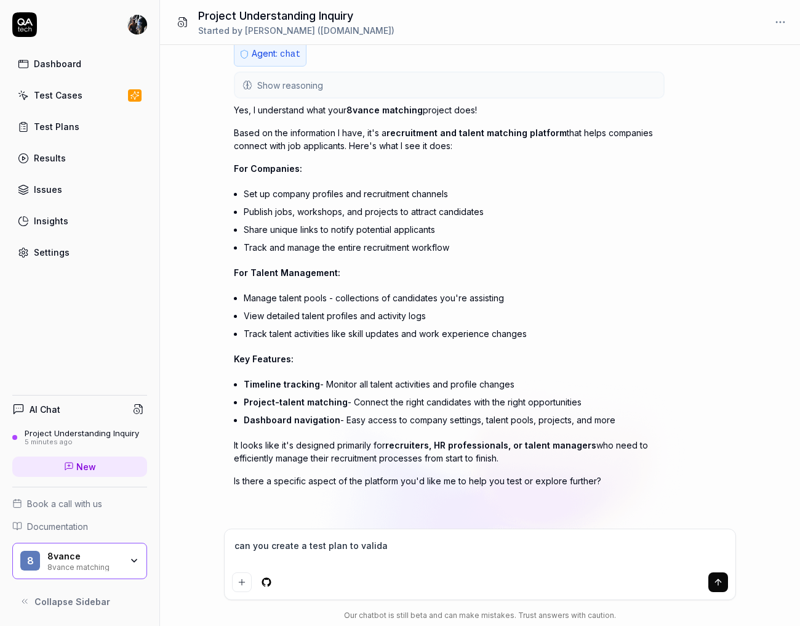
type textarea "can you create a test plan to validat"
type textarea "*"
type textarea "can you create a test plan to validate"
type textarea "*"
type textarea "can you create a test plan to validate"
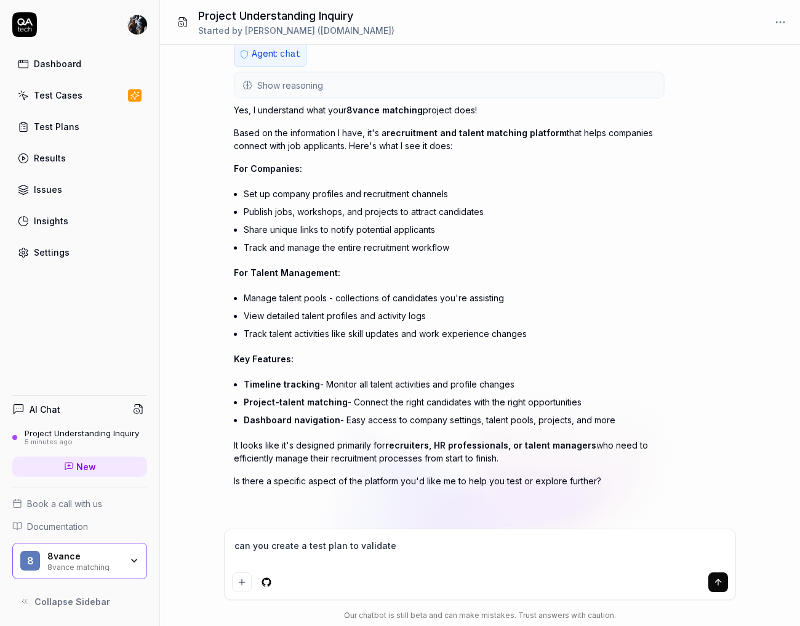
type textarea "*"
type textarea "can you create a test plan to validate c"
type textarea "*"
type textarea "can you create a test plan to validate co"
type textarea "*"
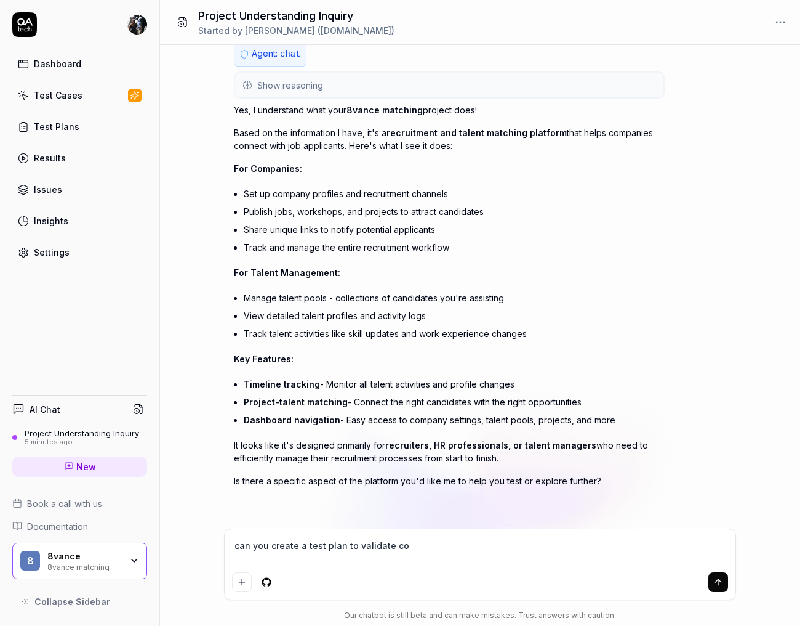
type textarea "can you create a test plan to validate cor"
type textarea "*"
type textarea "can you create a test plan to validate core"
type textarea "*"
type textarea "can you create a test plan to validate core"
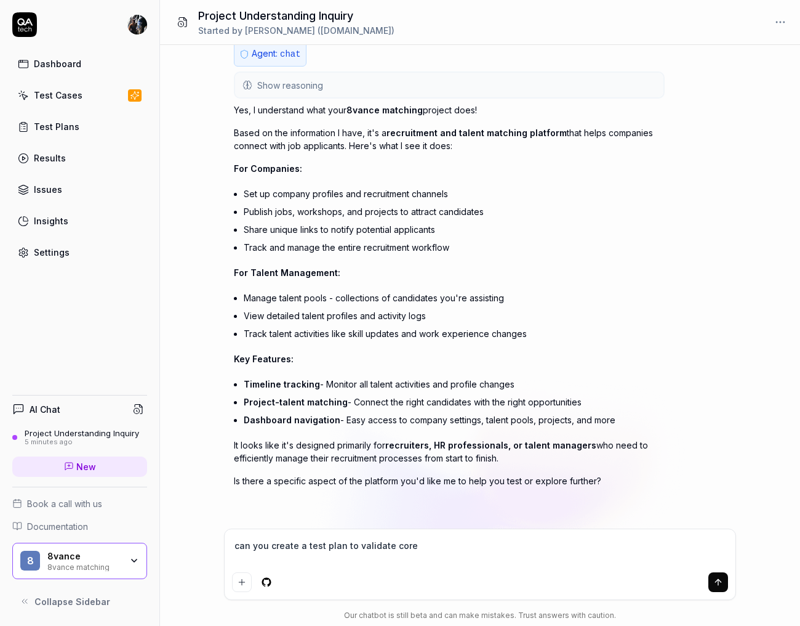
type textarea "*"
type textarea "can you create a test plan to validate core f"
type textarea "*"
type textarea "can you create a test plan to validate core fu"
type textarea "*"
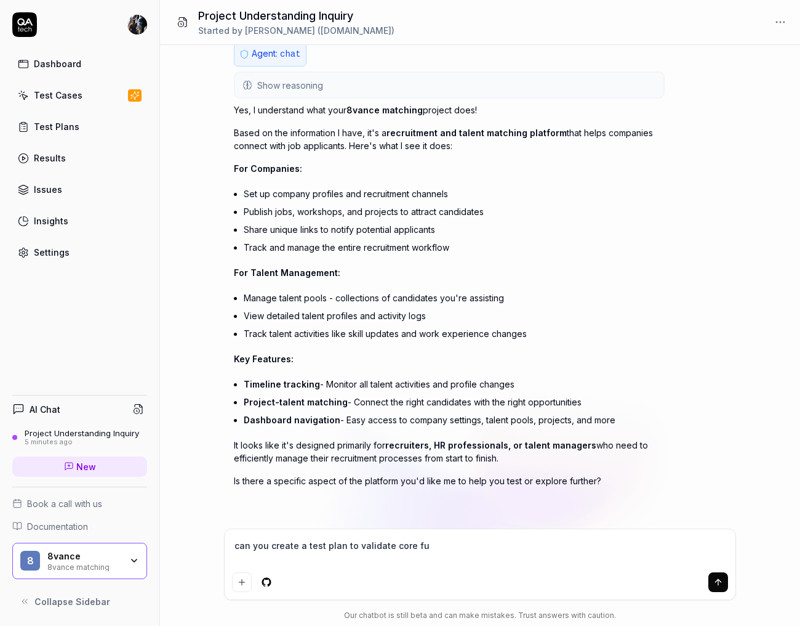
type textarea "can you create a test plan to validate core fun"
type textarea "*"
type textarea "can you create a test plan to validate core func"
type textarea "*"
type textarea "can you create a test plan to validate core funct"
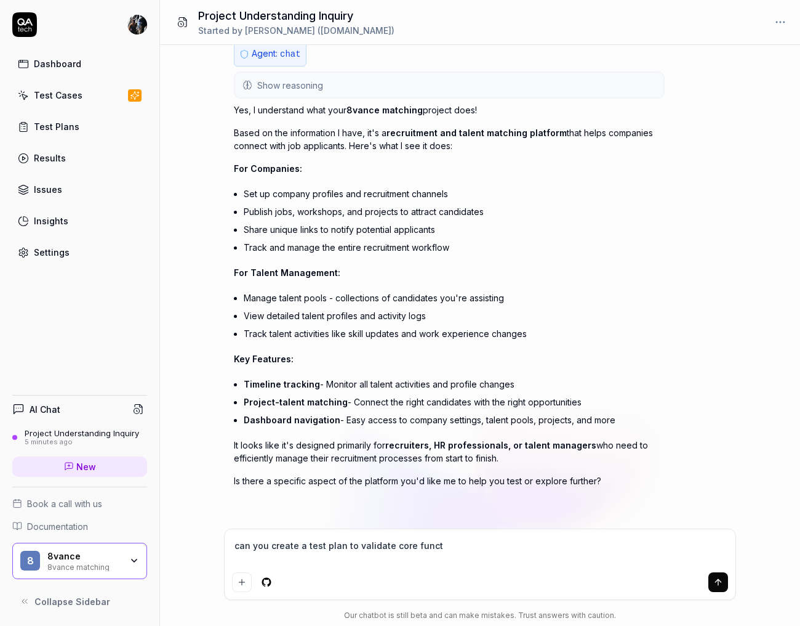
type textarea "*"
type textarea "can you create a test plan to validate core functi"
type textarea "*"
type textarea "can you create a test plan to validate core functio"
type textarea "*"
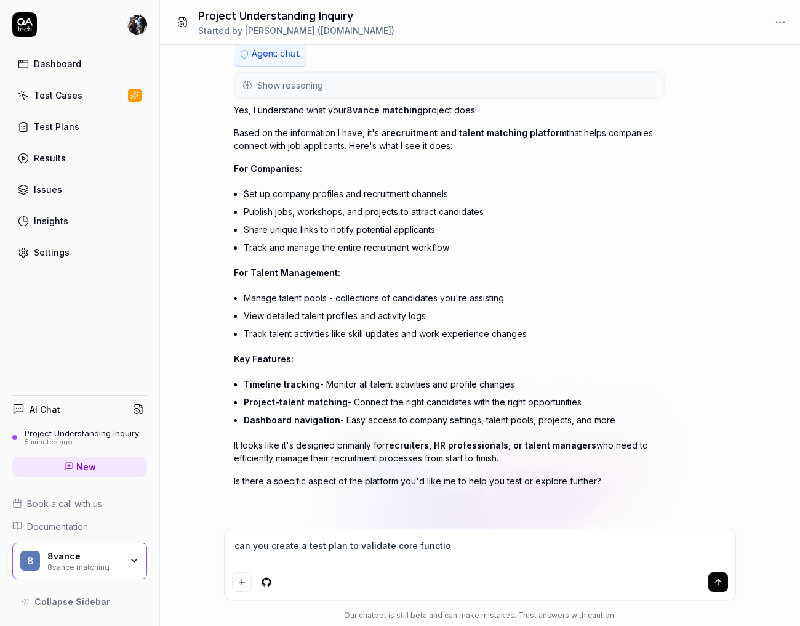
type textarea "can you create a test plan to validate core function"
type textarea "*"
type textarea "can you create a test plan to validate core functiona"
type textarea "*"
type textarea "can you create a test plan to validate core functional"
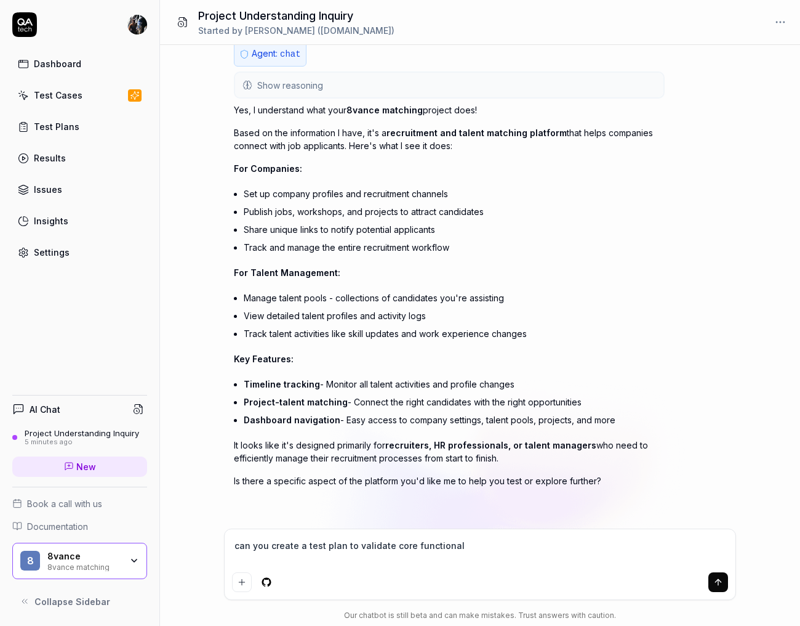
type textarea "*"
type textarea "can you create a test plan to validate core functionali"
type textarea "*"
type textarea "can you create a test plan to validate core functionalit"
type textarea "*"
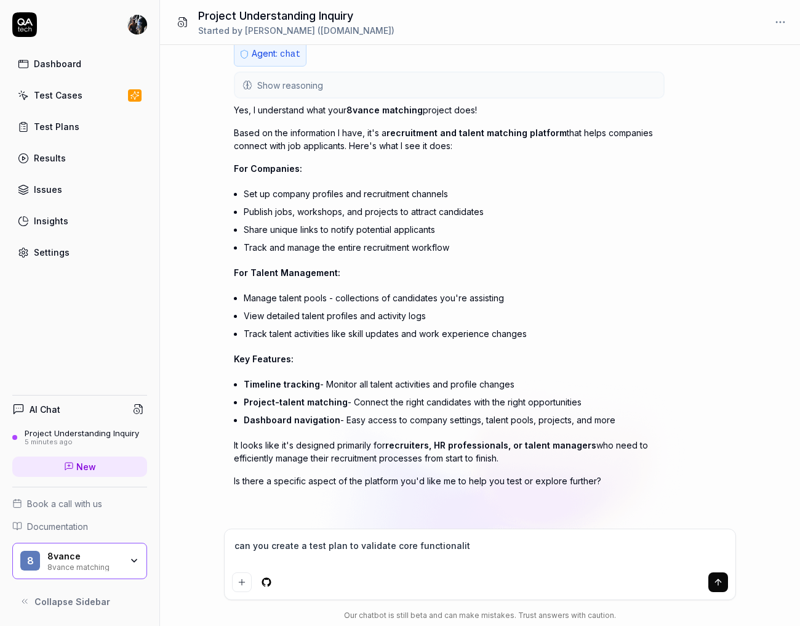
type textarea "can you create a test plan to validate core functionality"
type textarea "*"
type textarea "can you create a test plan to validate core functionality"
type textarea "*"
type textarea "can you create a test plan to validate core functionality o"
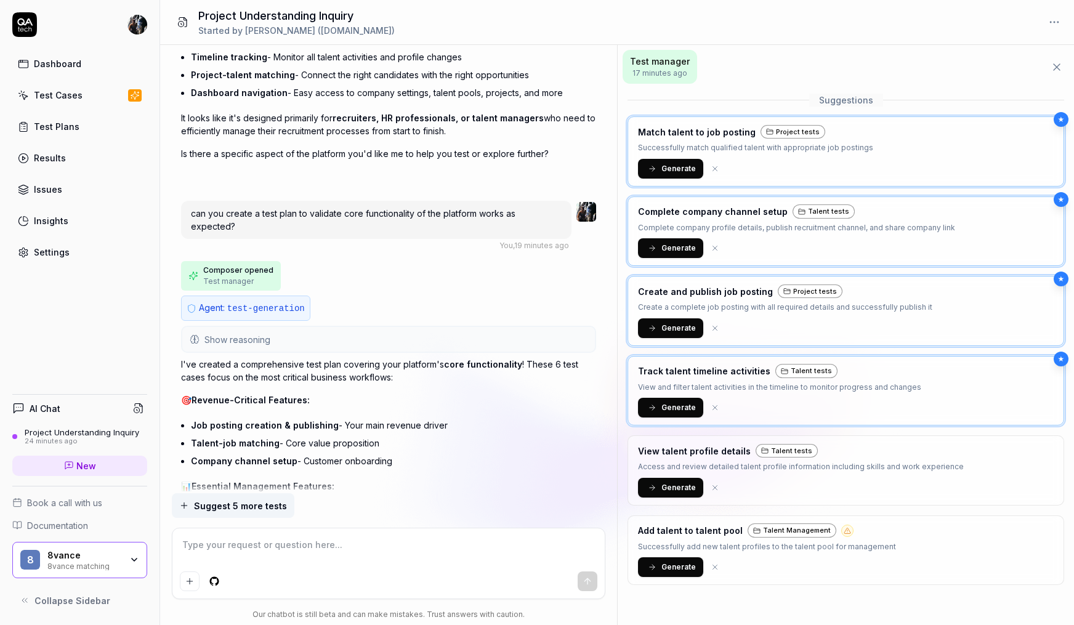
scroll to position [0, 0]
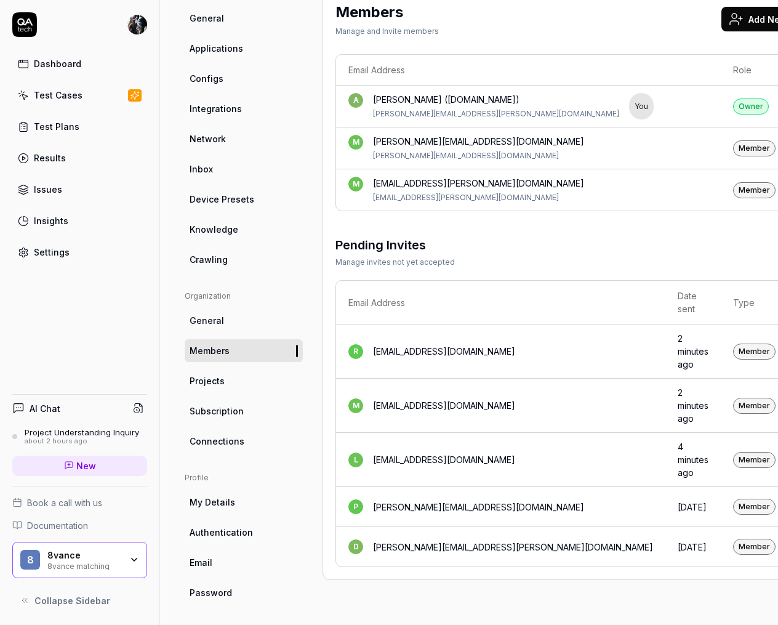
scroll to position [112, 0]
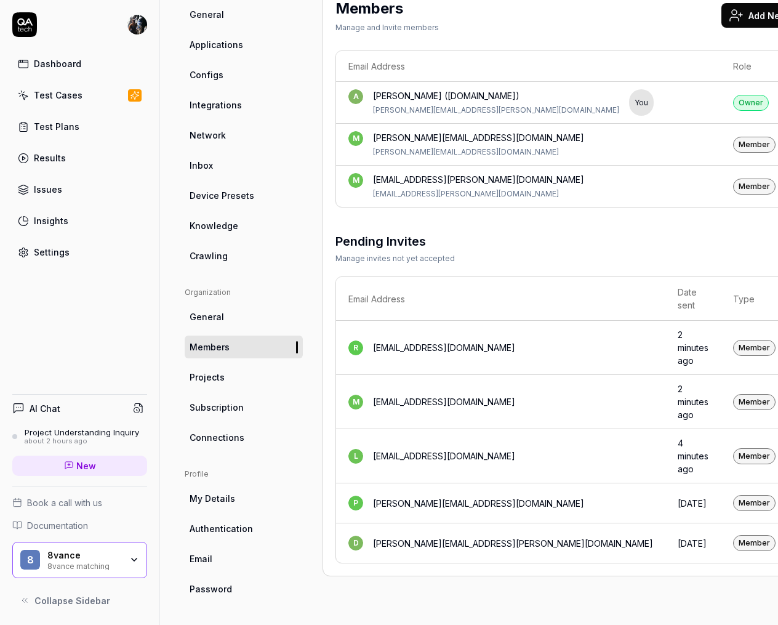
click at [96, 560] on div "8vance matching" at bounding box center [84, 565] width 74 height 10
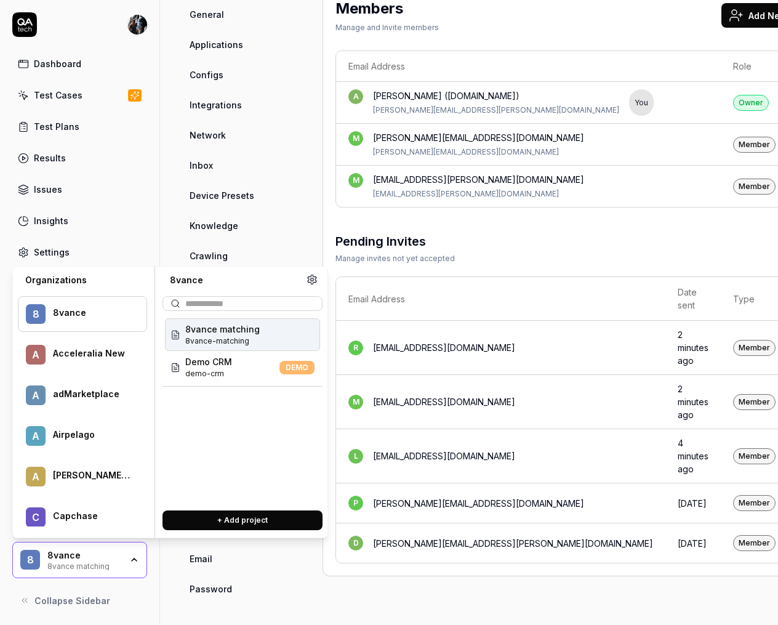
click at [375, 602] on div "Project General Applications Configs Integrations Network Inbox Device Presets …" at bounding box center [469, 292] width 618 height 665
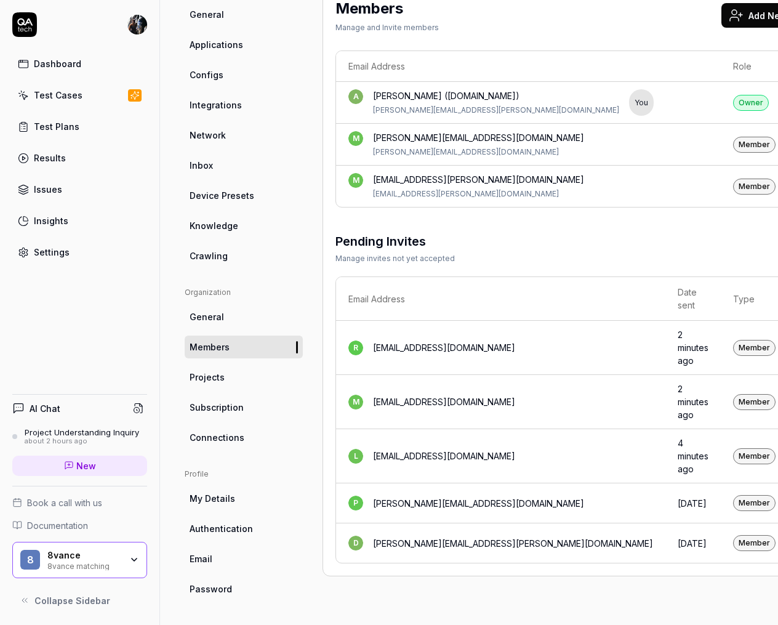
click at [56, 87] on link "Test Cases" at bounding box center [79, 95] width 135 height 24
